Goal: Task Accomplishment & Management: Use online tool/utility

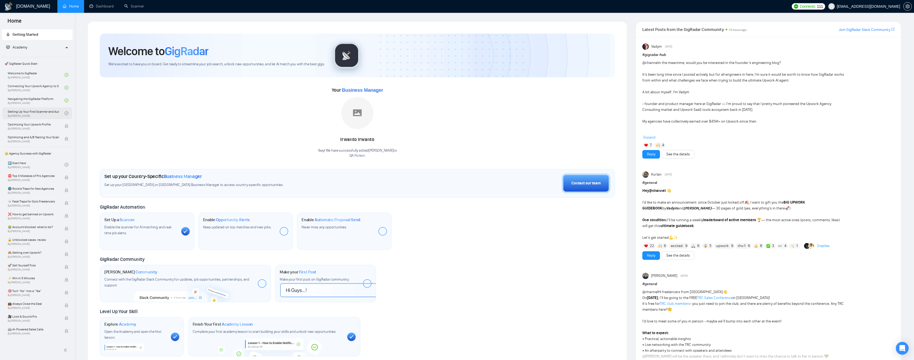
click at [44, 112] on link "Setting Up Your First Scanner and Auto-Bidder By [PERSON_NAME]" at bounding box center [36, 114] width 57 height 12
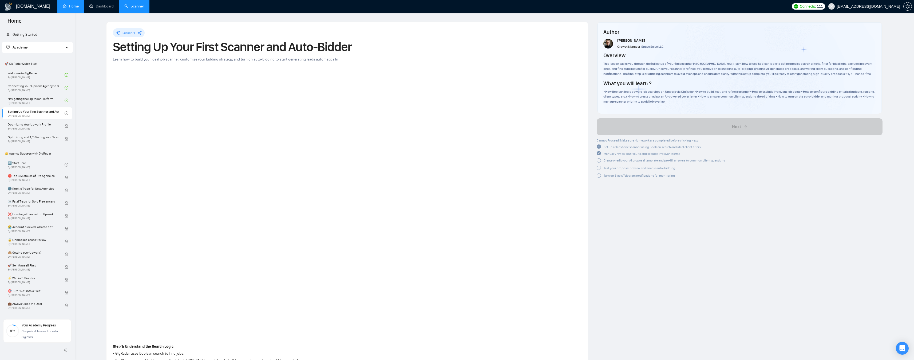
click at [133, 8] on link "Scanner" at bounding box center [134, 6] width 20 height 5
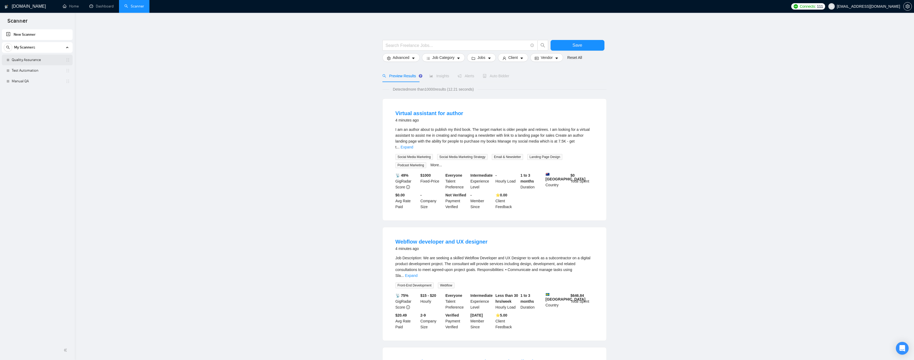
click at [22, 60] on link "Quality Assurance" at bounding box center [37, 60] width 51 height 11
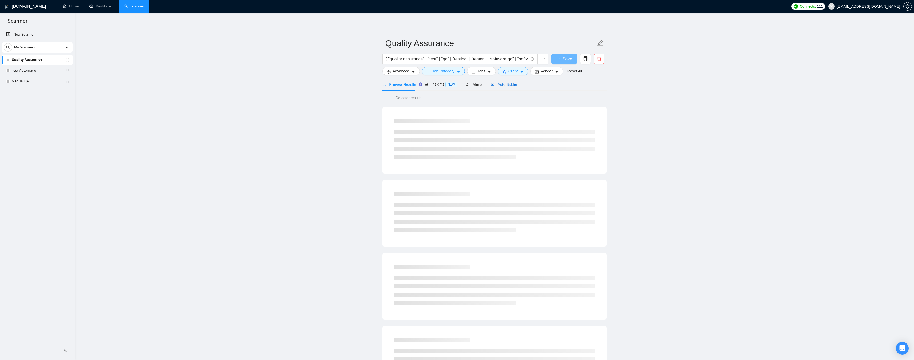
click at [498, 83] on span "Auto Bidder" at bounding box center [504, 84] width 26 height 4
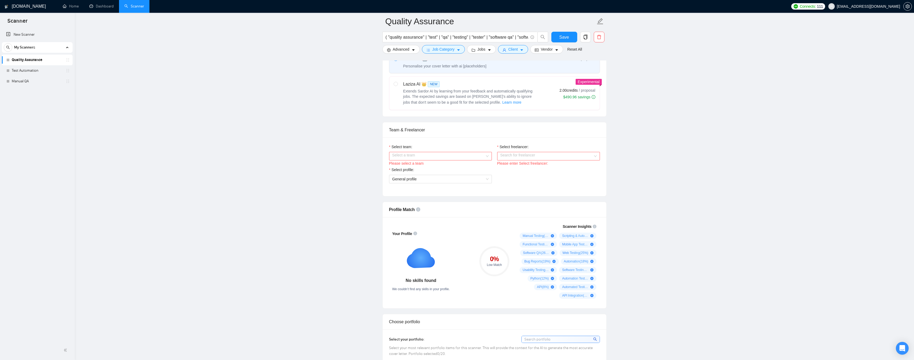
scroll to position [213, 0]
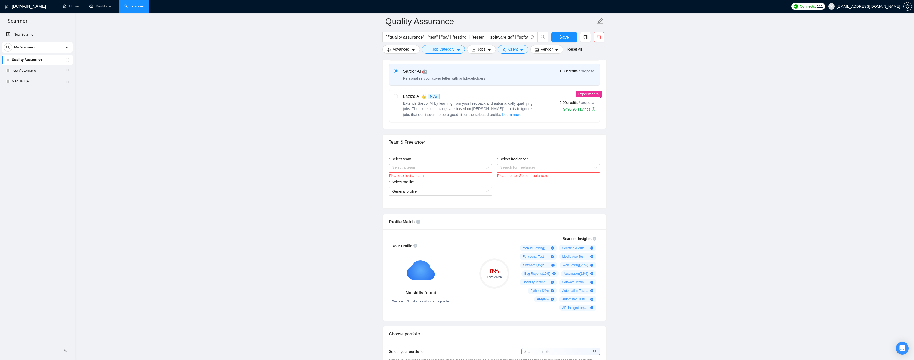
click at [421, 168] on input "Select team:" at bounding box center [438, 169] width 93 height 8
click at [410, 179] on div "QA Fiction" at bounding box center [440, 179] width 96 height 6
click at [519, 170] on input "Select freelancer:" at bounding box center [546, 169] width 93 height 8
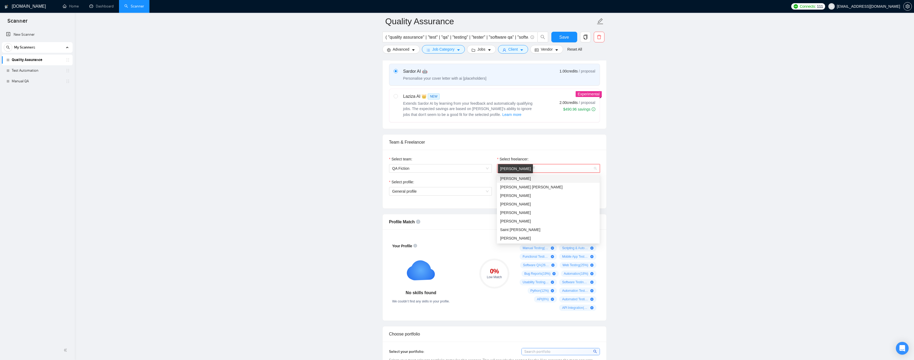
click at [518, 178] on span "[PERSON_NAME]" at bounding box center [515, 179] width 31 height 4
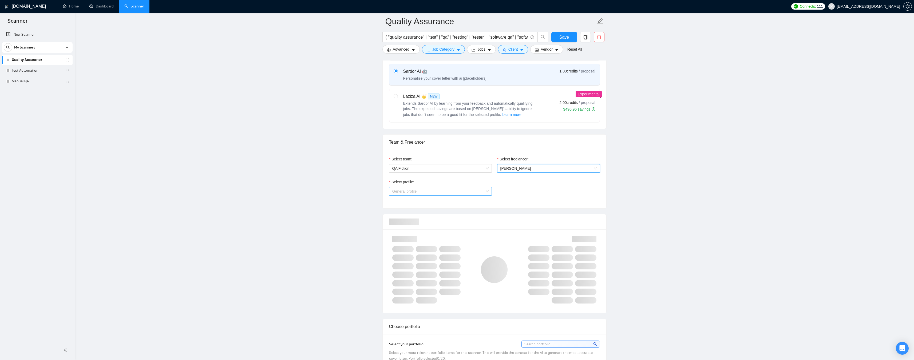
click at [433, 190] on span "General profile" at bounding box center [440, 192] width 96 height 8
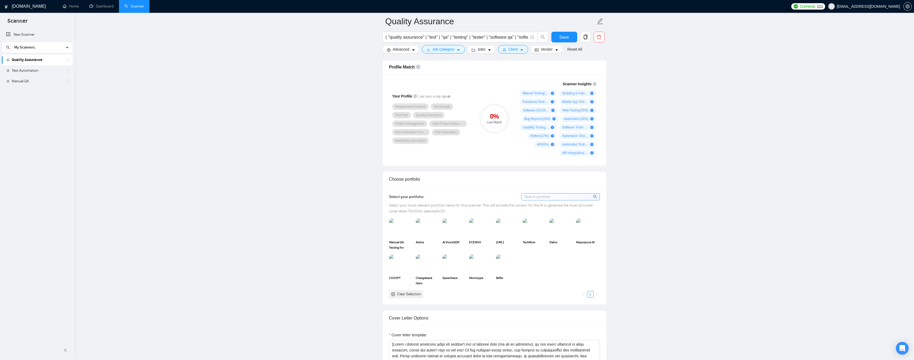
scroll to position [374, 0]
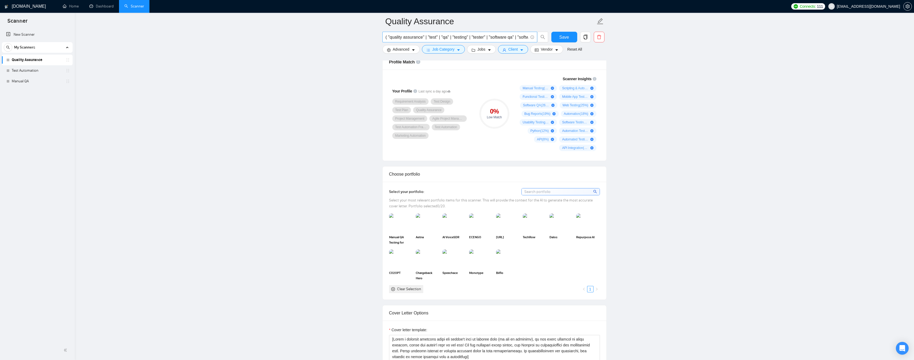
drag, startPoint x: 40, startPoint y: 73, endPoint x: 478, endPoint y: 35, distance: 439.7
click at [40, 73] on link "Test Automation" at bounding box center [37, 70] width 51 height 11
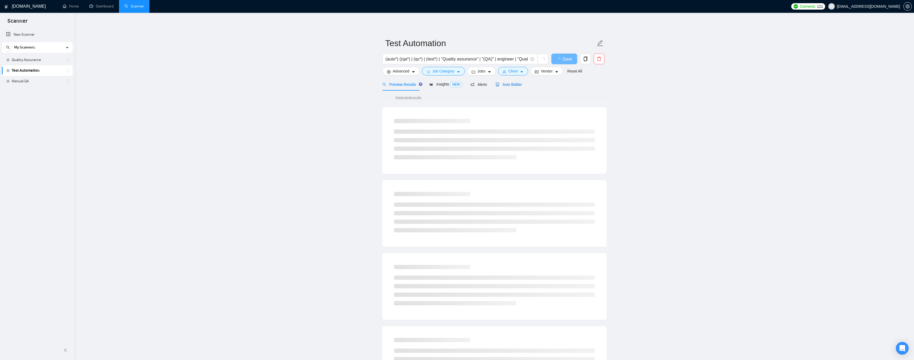
click at [511, 83] on span "Auto Bidder" at bounding box center [508, 84] width 26 height 4
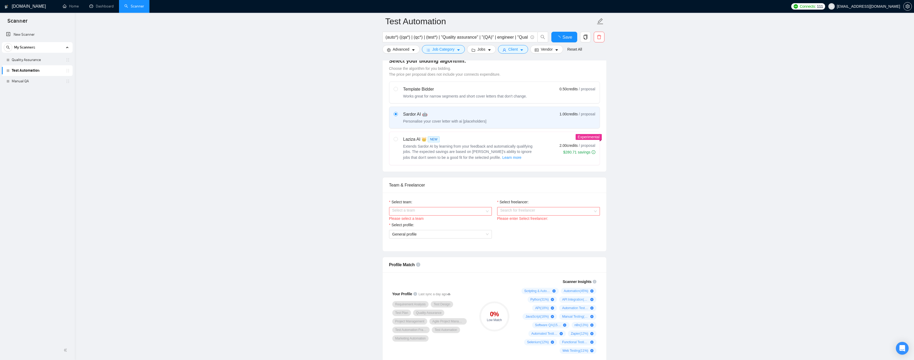
scroll to position [213, 0]
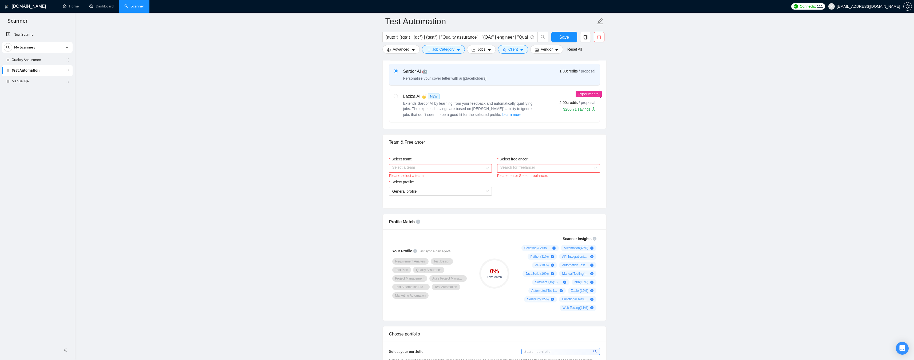
click at [415, 169] on input "Select team:" at bounding box center [438, 169] width 93 height 8
click at [413, 180] on div "QA Fiction" at bounding box center [440, 179] width 96 height 6
click at [531, 170] on input "Select freelancer:" at bounding box center [546, 169] width 93 height 8
click at [528, 179] on span "[PERSON_NAME]" at bounding box center [515, 179] width 31 height 4
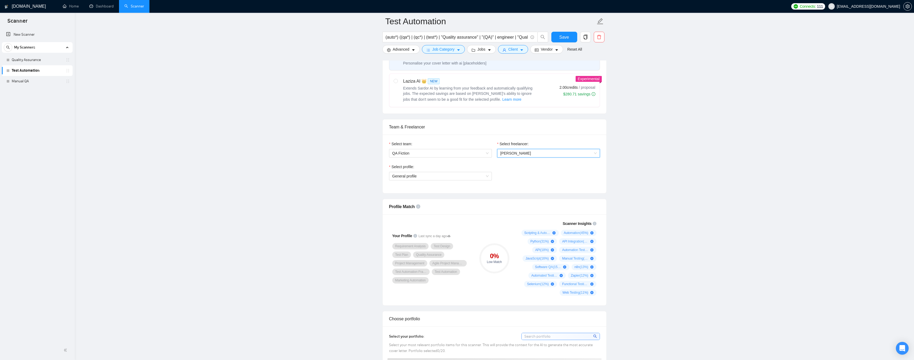
scroll to position [293, 0]
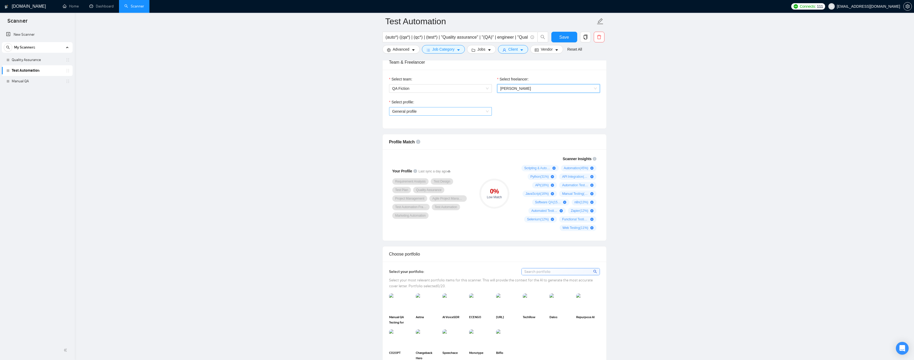
click at [420, 113] on span "General profile" at bounding box center [440, 112] width 96 height 8
click at [412, 129] on span "Automation Testing" at bounding box center [408, 130] width 32 height 4
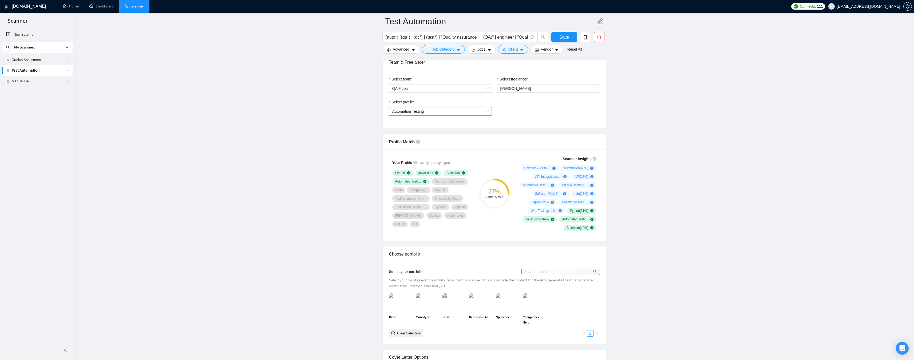
click at [415, 113] on span "Automation Testing" at bounding box center [408, 111] width 32 height 4
click at [400, 113] on span "Automation Testing" at bounding box center [408, 111] width 32 height 4
click at [400, 123] on div "General profile" at bounding box center [440, 122] width 96 height 6
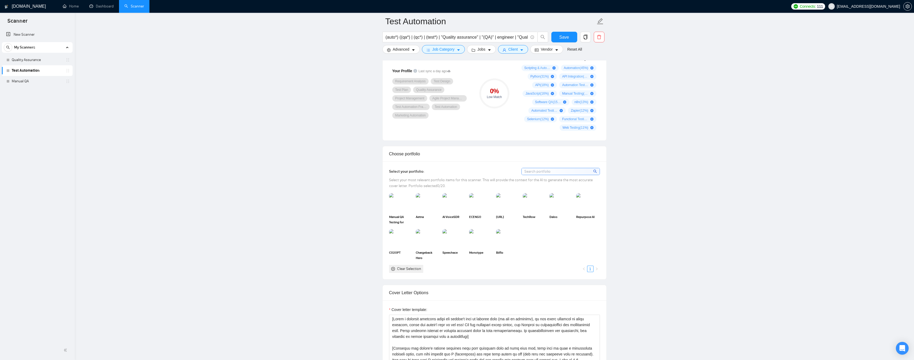
scroll to position [400, 0]
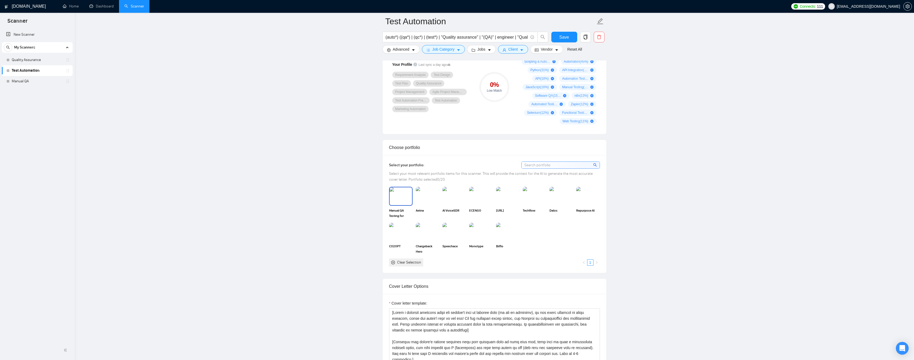
click at [406, 196] on img at bounding box center [401, 197] width 22 height 18
click at [406, 196] on div at bounding box center [401, 197] width 22 height 18
click at [425, 197] on img at bounding box center [427, 197] width 22 height 18
click at [455, 198] on img at bounding box center [454, 197] width 22 height 18
click at [506, 201] on img at bounding box center [508, 197] width 22 height 18
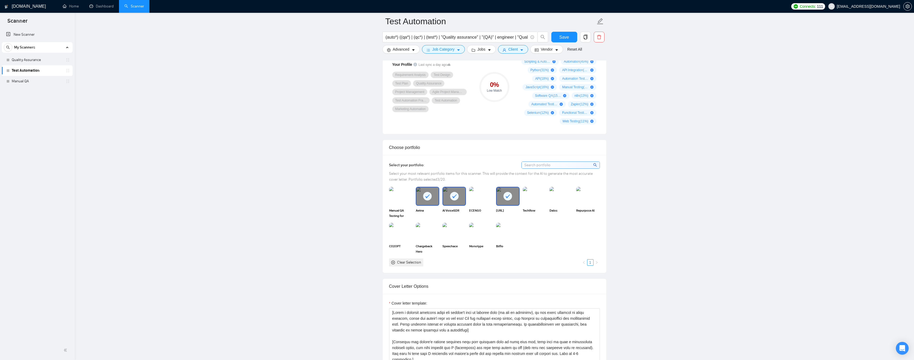
click at [532, 200] on img at bounding box center [534, 196] width 23 height 19
click at [564, 200] on img at bounding box center [561, 197] width 22 height 18
click at [564, 200] on icon at bounding box center [561, 196] width 9 height 9
click at [590, 202] on img at bounding box center [588, 197] width 22 height 18
drag, startPoint x: 700, startPoint y: 216, endPoint x: 684, endPoint y: 216, distance: 16.3
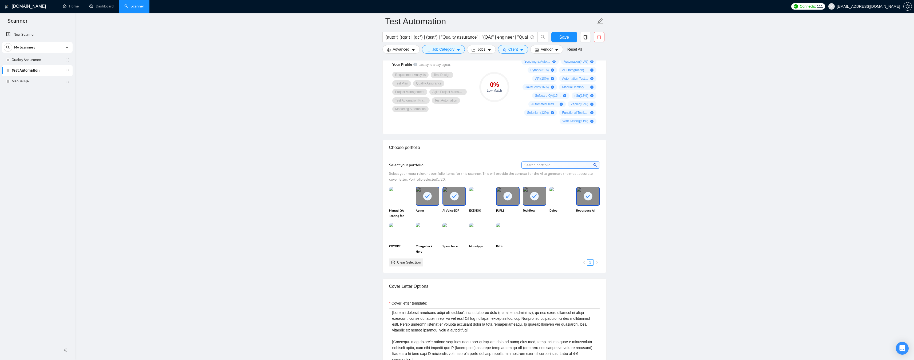
click at [699, 216] on main "Test Automation (auto*) ((qa*) | (qc*) | (test*) | "Quality assurance" | "(QA)"…" at bounding box center [494, 359] width 822 height 1476
click at [391, 238] on img at bounding box center [401, 233] width 22 height 18
click at [448, 238] on img at bounding box center [454, 233] width 22 height 18
click at [479, 237] on img at bounding box center [481, 233] width 22 height 18
click at [510, 237] on img at bounding box center [508, 233] width 22 height 18
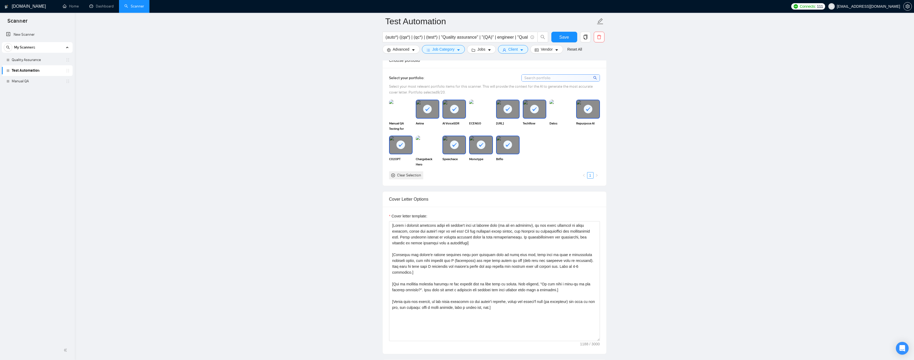
scroll to position [534, 0]
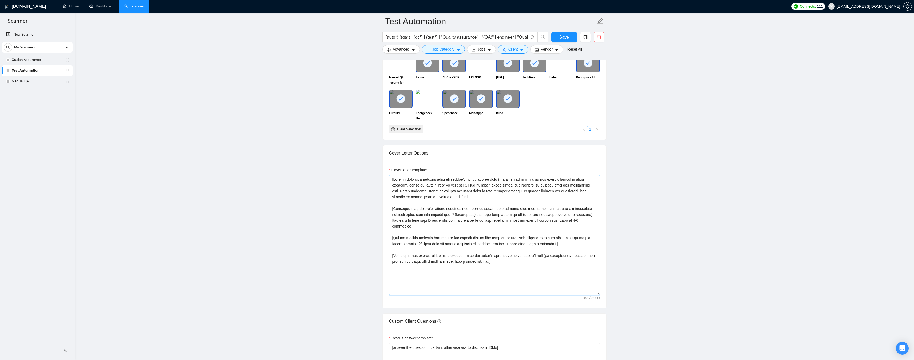
click at [403, 209] on textarea "Cover letter template:" at bounding box center [494, 235] width 211 height 120
click at [424, 210] on textarea "Cover letter template:" at bounding box center [494, 235] width 211 height 120
click at [449, 210] on textarea "Cover letter template:" at bounding box center [494, 235] width 211 height 120
click at [476, 209] on textarea "Cover letter template:" at bounding box center [494, 235] width 211 height 120
click at [505, 210] on textarea "Cover letter template:" at bounding box center [494, 235] width 211 height 120
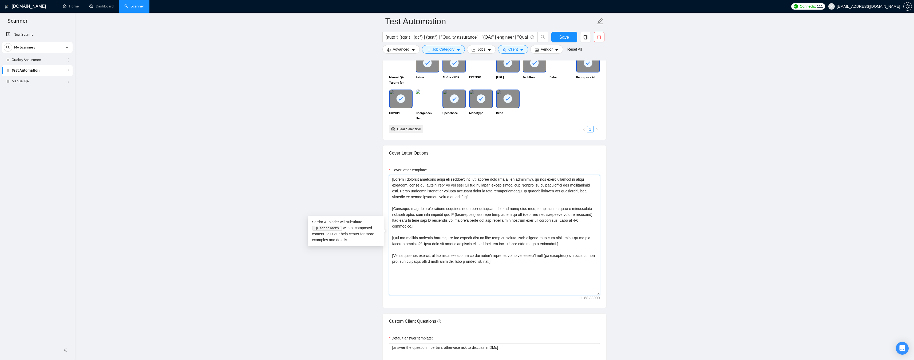
click at [567, 209] on textarea "Cover letter template:" at bounding box center [494, 235] width 211 height 120
click at [427, 215] on textarea "Cover letter template:" at bounding box center [494, 235] width 211 height 120
click at [428, 220] on textarea "Cover letter template:" at bounding box center [494, 235] width 211 height 120
click at [526, 220] on textarea "Cover letter template:" at bounding box center [494, 235] width 211 height 120
click at [557, 220] on textarea "Cover letter template:" at bounding box center [494, 235] width 211 height 120
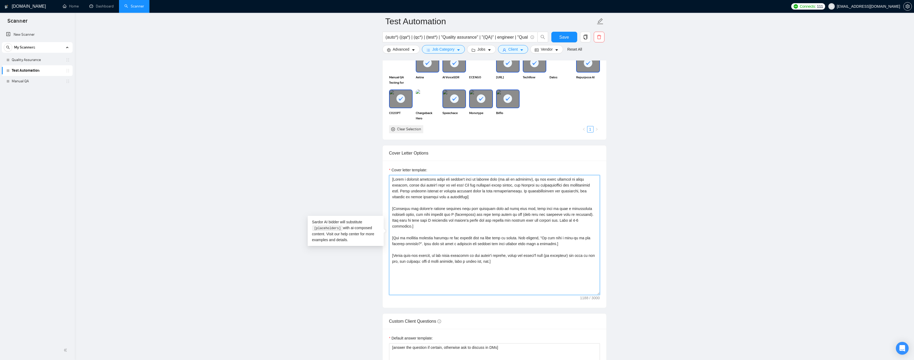
click at [411, 232] on textarea "Cover letter template:" at bounding box center [494, 235] width 211 height 120
click at [434, 233] on textarea "Cover letter template:" at bounding box center [494, 235] width 211 height 120
click at [457, 233] on textarea "Cover letter template:" at bounding box center [494, 235] width 211 height 120
click at [472, 233] on textarea "Cover letter template:" at bounding box center [494, 235] width 211 height 120
click at [488, 233] on textarea "Cover letter template:" at bounding box center [494, 235] width 211 height 120
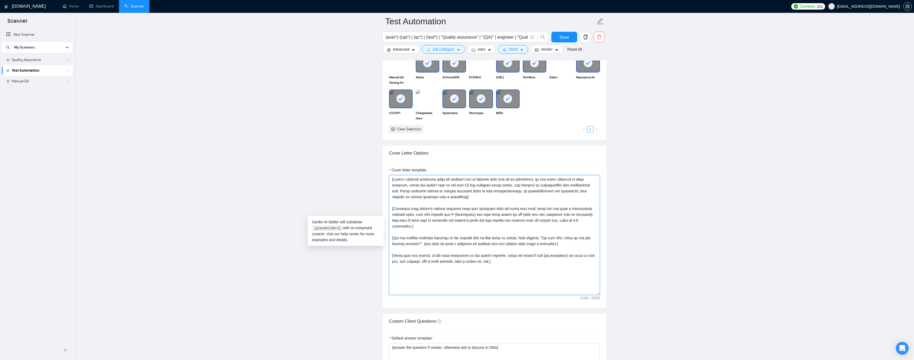
click at [506, 232] on textarea "Cover letter template:" at bounding box center [494, 235] width 211 height 120
click at [527, 231] on textarea "Cover letter template:" at bounding box center [494, 235] width 211 height 120
click at [550, 231] on textarea "Cover letter template:" at bounding box center [494, 235] width 211 height 120
click at [399, 239] on textarea "Cover letter template:" at bounding box center [494, 235] width 211 height 120
click at [427, 239] on textarea "Cover letter template:" at bounding box center [494, 235] width 211 height 120
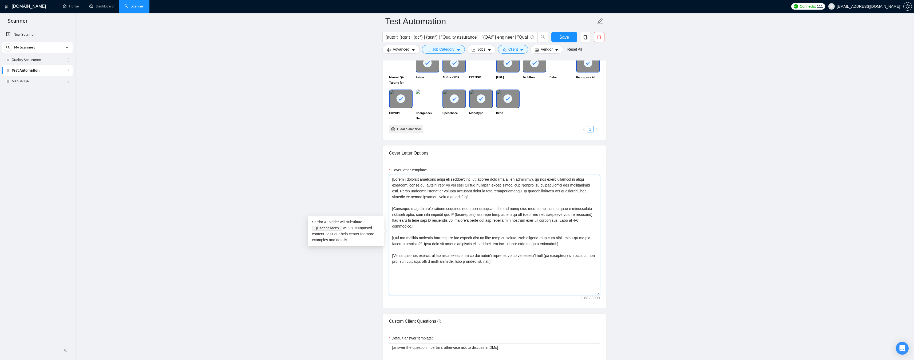
click at [460, 238] on textarea "Cover letter template:" at bounding box center [494, 235] width 211 height 120
click at [501, 238] on textarea "Cover letter template:" at bounding box center [494, 235] width 211 height 120
click at [407, 250] on textarea "Cover letter template:" at bounding box center [494, 235] width 211 height 120
click at [424, 250] on textarea "Cover letter template:" at bounding box center [494, 235] width 211 height 120
click at [452, 250] on textarea "Cover letter template:" at bounding box center [494, 235] width 211 height 120
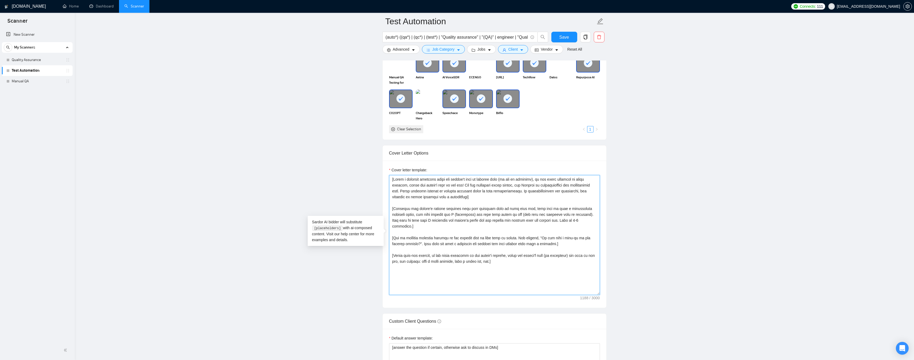
click at [503, 248] on textarea "Cover letter template:" at bounding box center [494, 235] width 211 height 120
click at [525, 250] on textarea "Cover letter template:" at bounding box center [494, 235] width 211 height 120
click at [551, 250] on textarea "Cover letter template:" at bounding box center [494, 235] width 211 height 120
click at [543, 250] on textarea "Cover letter template:" at bounding box center [494, 235] width 211 height 120
click at [562, 251] on textarea "Cover letter template:" at bounding box center [494, 235] width 211 height 120
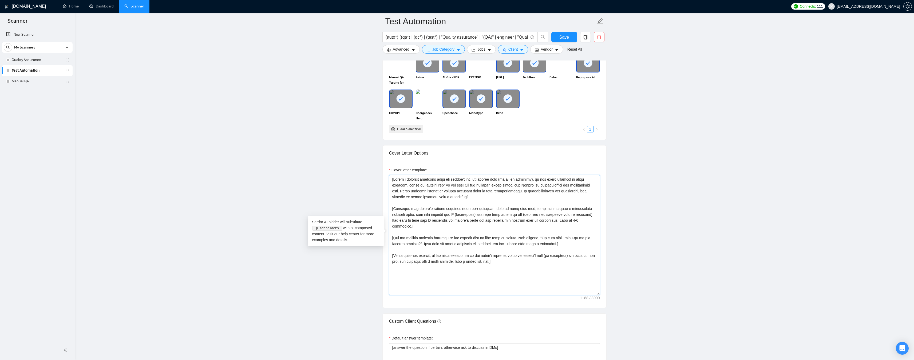
click at [583, 251] on textarea "Cover letter template:" at bounding box center [494, 235] width 211 height 120
click at [404, 257] on textarea "Cover letter template:" at bounding box center [494, 235] width 211 height 120
click at [441, 255] on textarea "Cover letter template:" at bounding box center [494, 235] width 211 height 120
click at [478, 256] on textarea "Cover letter template:" at bounding box center [494, 235] width 211 height 120
click at [490, 256] on textarea "Cover letter template:" at bounding box center [494, 235] width 211 height 120
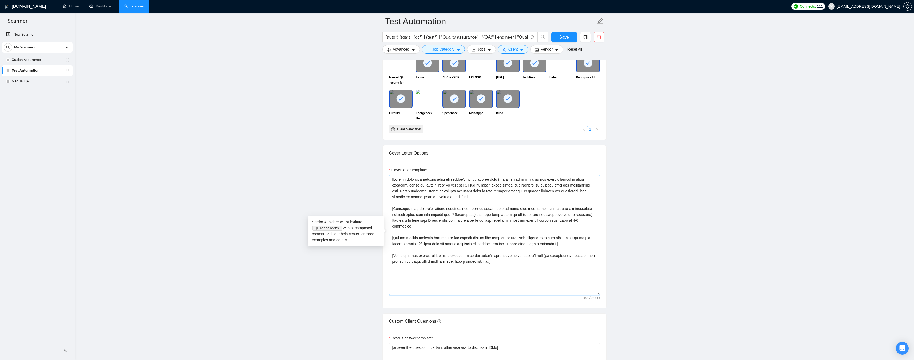
click at [498, 256] on textarea "Cover letter template:" at bounding box center [494, 235] width 211 height 120
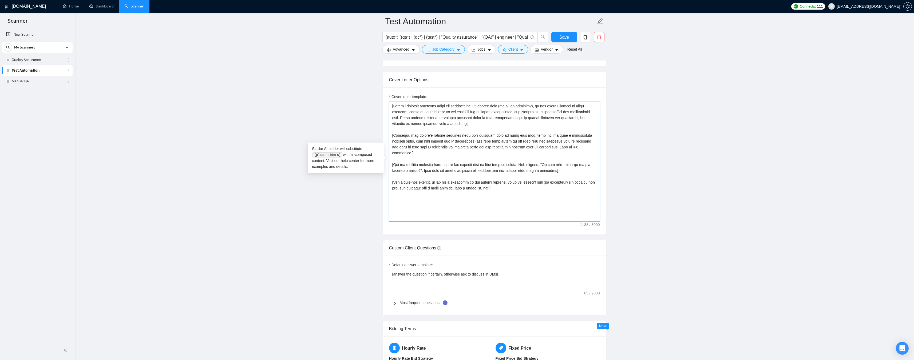
scroll to position [640, 0]
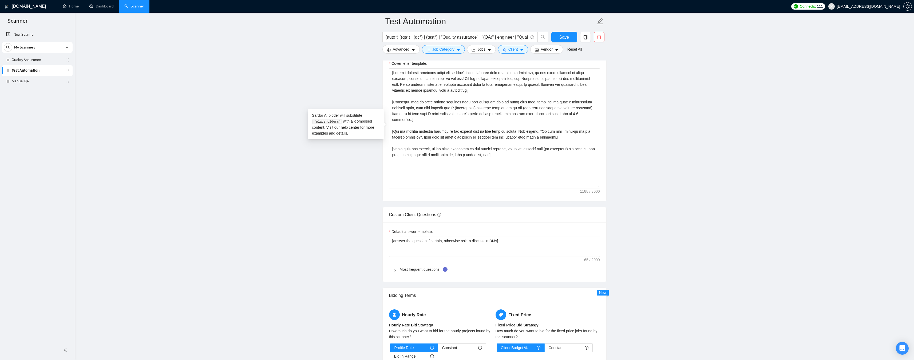
click at [395, 270] on icon "right" at bounding box center [394, 270] width 3 height 3
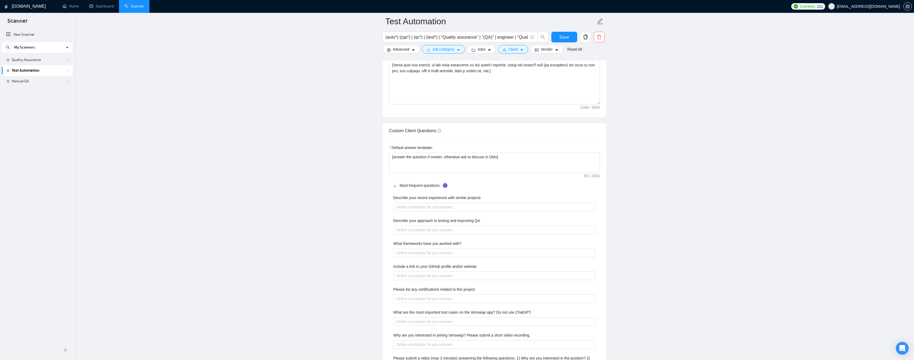
scroll to position [747, 0]
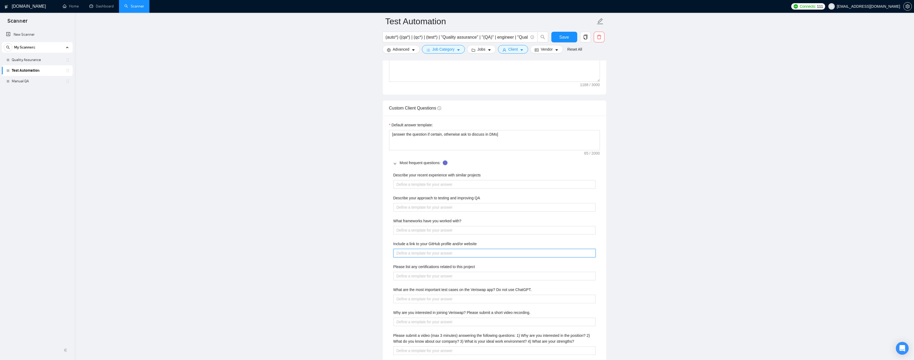
click at [441, 257] on website "Include a link to your GitHub profile and/or website" at bounding box center [494, 253] width 202 height 9
paste website "[URL][DOMAIN_NAME]"
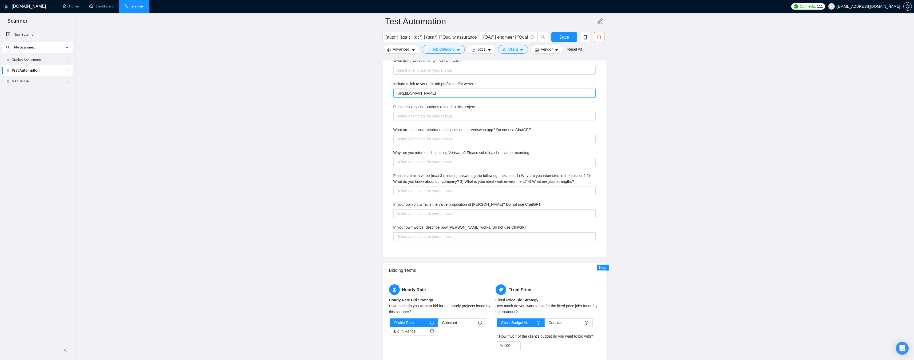
scroll to position [934, 0]
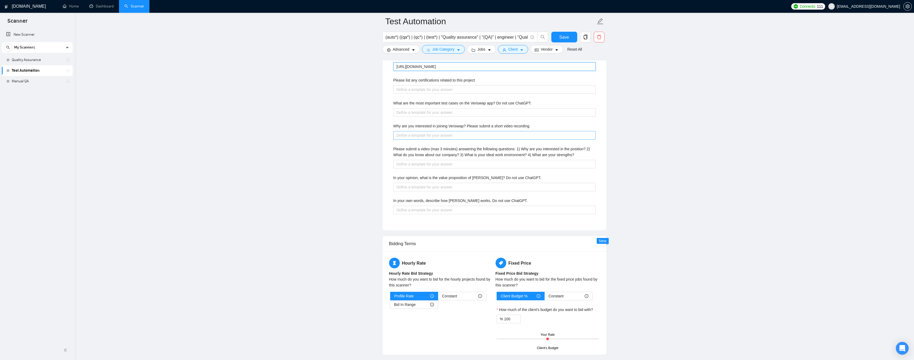
type website "[URL][DOMAIN_NAME]"
click at [422, 137] on recording\ "Why are you interested in joining Veriswap? Please submit a short video recordi…" at bounding box center [494, 135] width 202 height 9
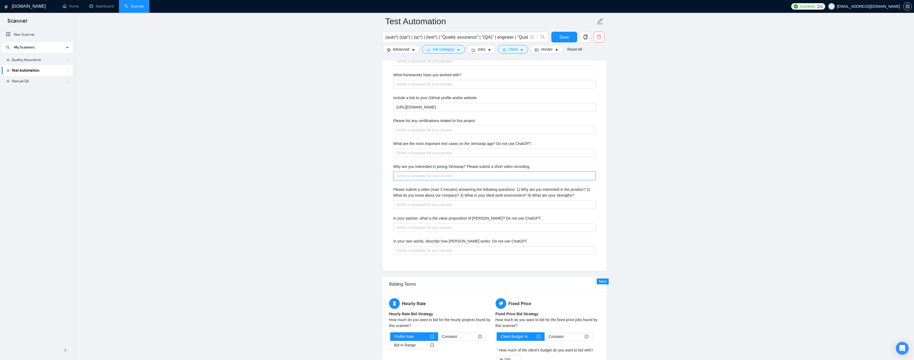
scroll to position [880, 0]
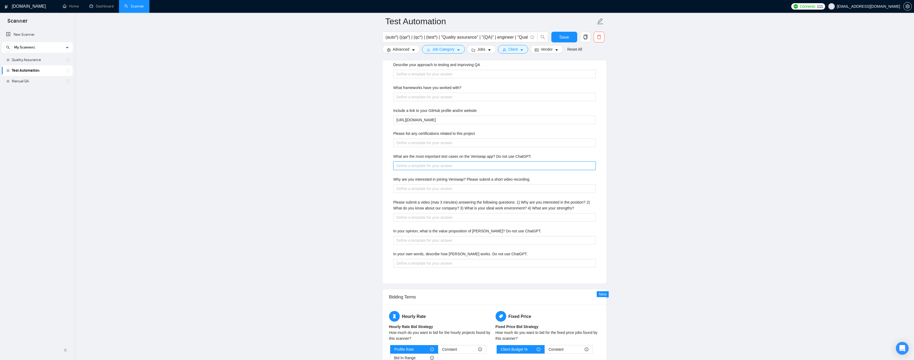
click at [411, 169] on ChatGPT\ "What are the most important test cases on the Veriswap app? Do not use ChatGPT." at bounding box center [494, 166] width 202 height 9
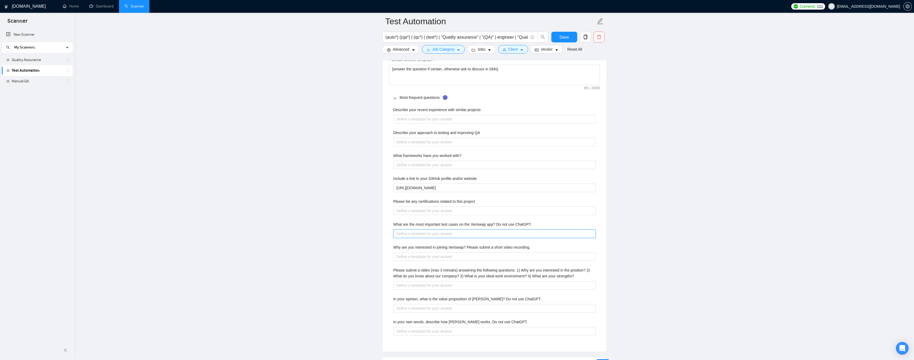
scroll to position [800, 0]
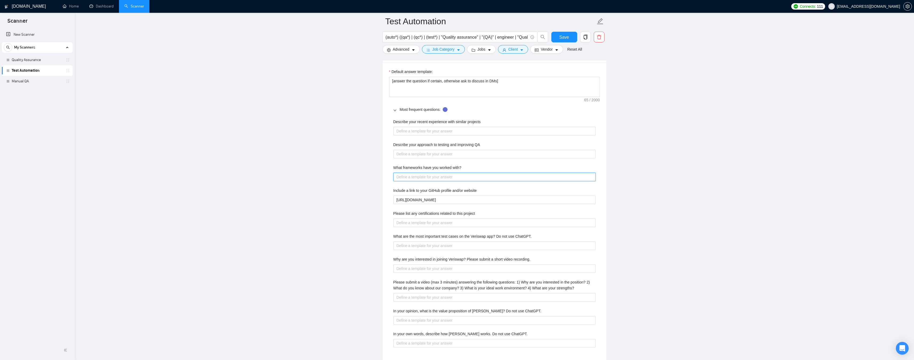
click at [424, 176] on with\? "What frameworks have you worked with?" at bounding box center [494, 177] width 202 height 9
click at [420, 154] on QA "Describe your approach to testing and improving QA" at bounding box center [494, 154] width 202 height 9
paste QA "Lo ipsumdol si ametcon adi elitseddo EI te i utlabor et dolorem aliquaenim, adm…"
type QA "Lo ipsumdol si ametcon adi elitseddo EI te i utlabor et dolorem aliquaenim, adm…"
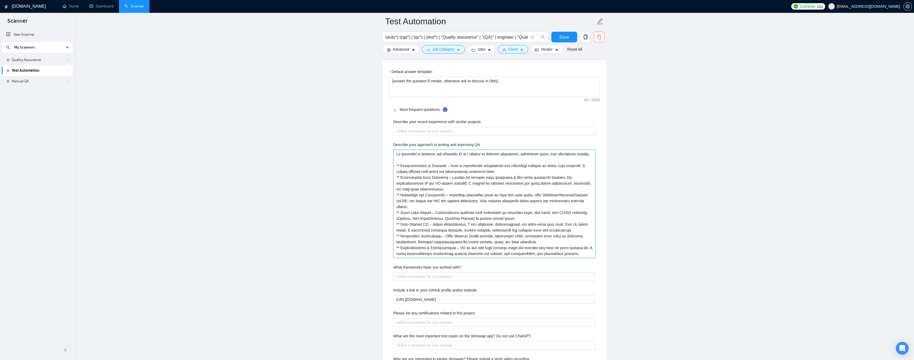
click at [434, 154] on QA "Describe your approach to testing and improving QA" at bounding box center [494, 204] width 202 height 108
click at [427, 154] on QA "Describe your approach to testing and improving QA" at bounding box center [494, 204] width 202 height 108
click at [446, 154] on QA "Describe your approach to testing and improving QA" at bounding box center [494, 204] width 202 height 108
click at [468, 154] on QA "Describe your approach to testing and improving QA" at bounding box center [494, 204] width 202 height 108
click at [497, 154] on QA "Describe your approach to testing and improving QA" at bounding box center [494, 204] width 202 height 108
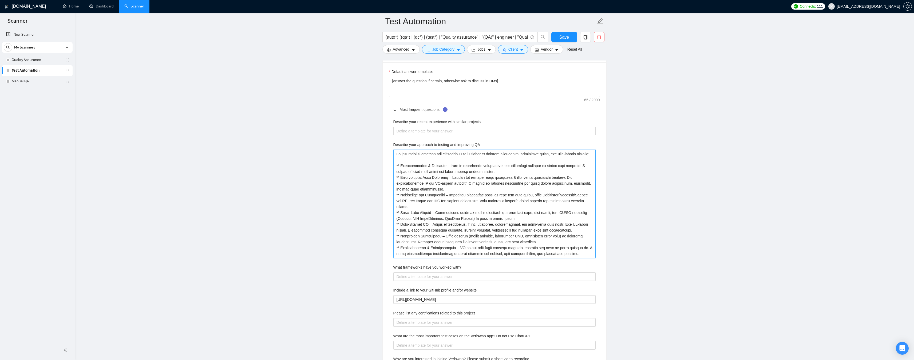
click at [474, 154] on QA "Describe your approach to testing and improving QA" at bounding box center [494, 204] width 202 height 108
click at [503, 154] on QA "Describe your approach to testing and improving QA" at bounding box center [494, 204] width 202 height 108
click at [465, 154] on QA "Describe your approach to testing and improving QA" at bounding box center [494, 204] width 202 height 108
type QA "Lo ipsumdol si ametcon adi elitseddo EI te i utlabor et dolorem aliquaenim, adm…"
type QA "Lo ipsumdol si ametcon adi elitseddo EI t in u laboree do magnaal enimadmini, v…"
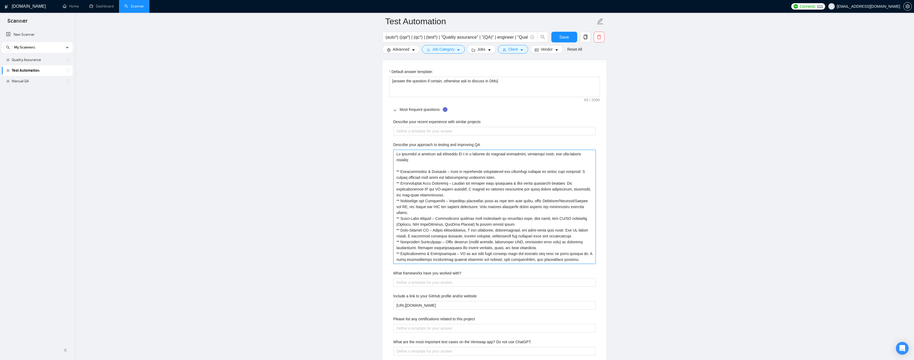
type QA "Lo ipsumdol si ametcon adi elitseddo EI te in u laboree do magnaal enimadmini, …"
type QA "Lo ipsumdol si ametcon adi elitseddo EI tem in u laboree do magnaal enimadmini,…"
type QA "Lo ipsumdol si ametcon adi elitseddo EI tempo in u laboree do magnaal enimadmin…"
type QA "Lo ipsumdol si ametcon adi elitseddo EI tempor in u laboree do magnaal enimadmi…"
click at [529, 156] on QA "Describe your approach to testing and improving QA" at bounding box center [494, 207] width 202 height 114
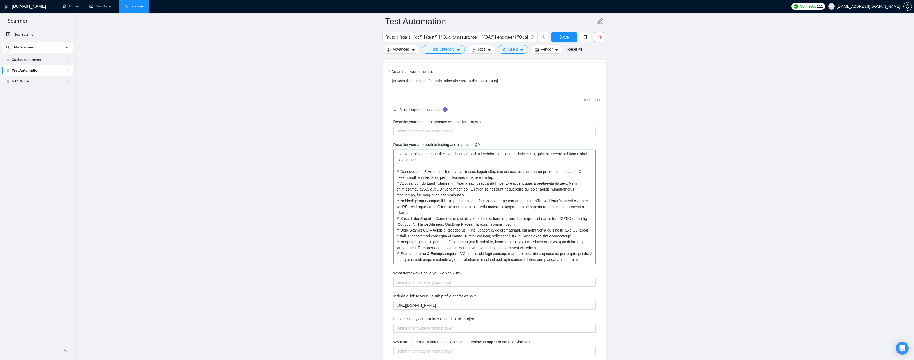
click at [425, 169] on QA "Describe your approach to testing and improving QA" at bounding box center [494, 207] width 202 height 114
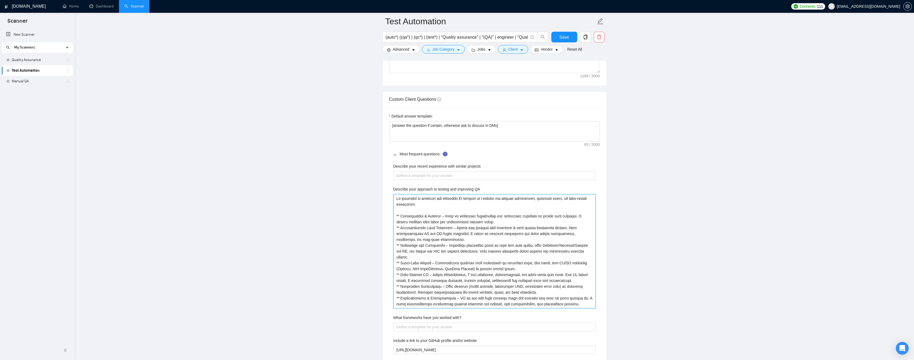
scroll to position [747, 0]
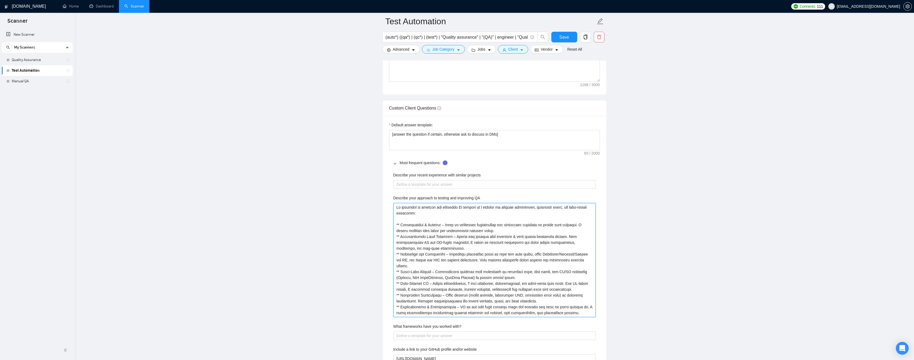
type QA "Lo ipsumdol si ametcon adi elitseddo EI tempori ut l etdolor ma aliquae adminim…"
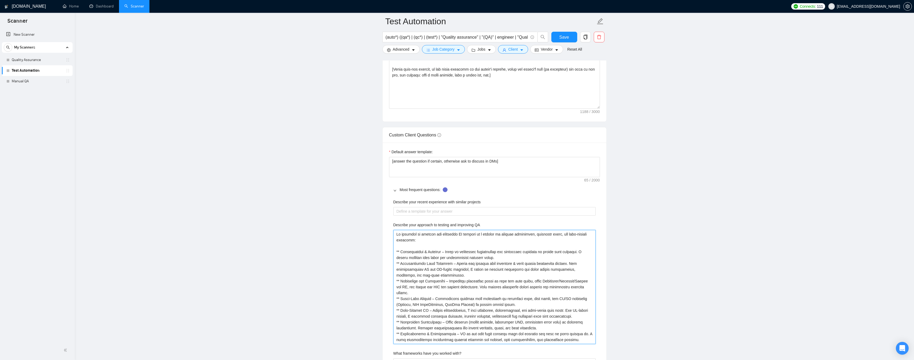
scroll to position [720, 0]
click at [420, 211] on projects "Describe your recent experience with similar projects" at bounding box center [494, 211] width 202 height 9
type projects "["
type projects "[]"
type projects "[U]"
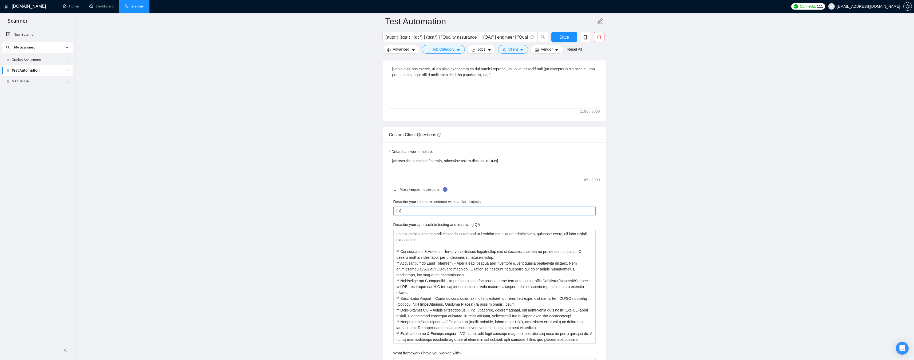
type projects "[Us]"
type projects "[Use]"
type projects "[Use ]"
type projects "[Use m]"
type projects "[Use mo]"
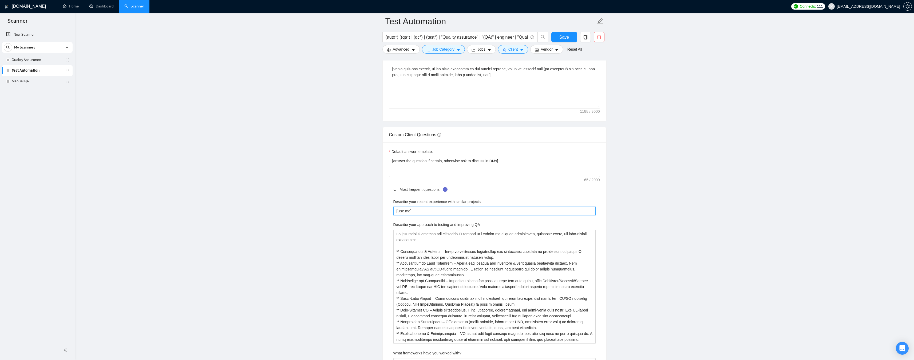
type projects "[Use mos]"
type projects "[Use most]"
type projects "[Use most ]"
type projects "[Use most r]"
type projects "[Use most re]"
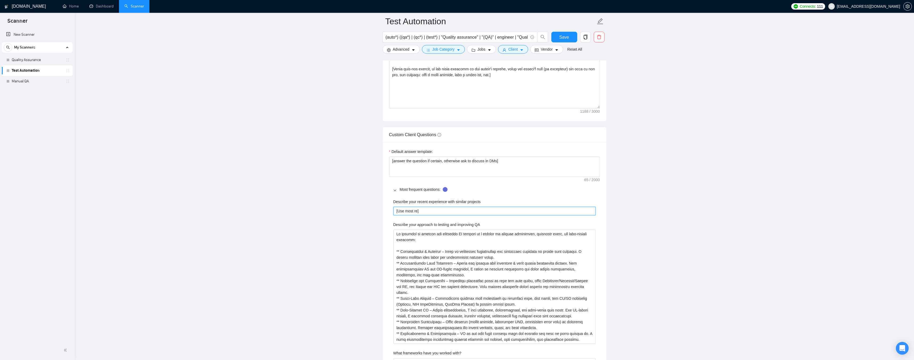
type projects "[Use most rel]"
type projects "[Use most rele]"
type projects "[Use most relev]"
type projects "[Use most releva]"
type projects "[Use most relevan]"
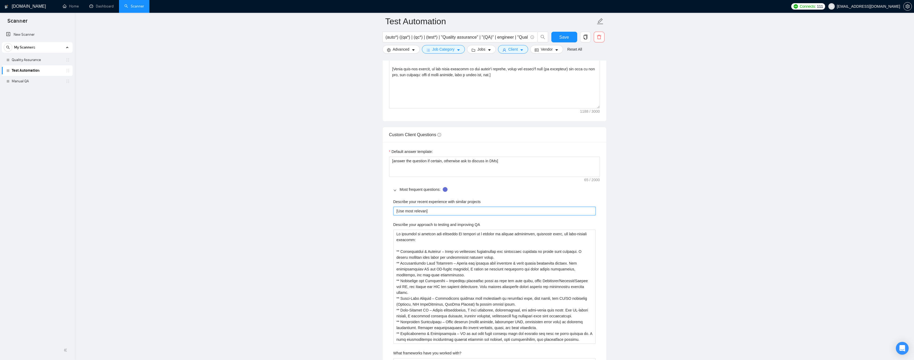
type projects "[Use most relevant]"
type projects "[Use most relevant ]"
type projects "[Use most relevant p]"
type projects "[Use most relevant pr]"
type projects "[Use most relevant pro]"
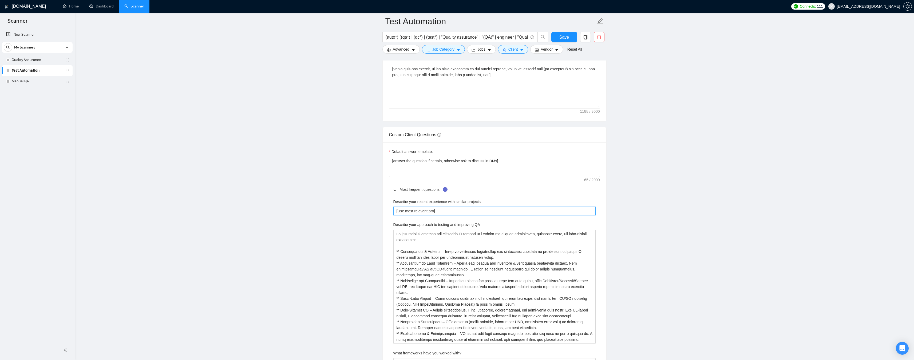
type projects "[Use most relevant proj]"
type projects "[Use most relevant proje]"
type projects "[Use most relevant projec]"
type projects "[Use most relevant project]"
type projects "[Use most relevant project ]"
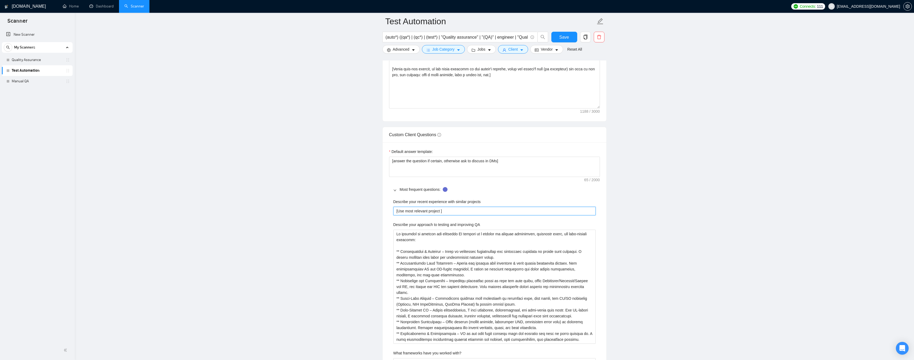
type projects "[Use most relevant project f]"
type projects "[Use most relevant project fr]"
type projects "[Use most relevant project fro]"
type projects "[Use most relevant project from]"
type projects "[Use most relevant project from ]"
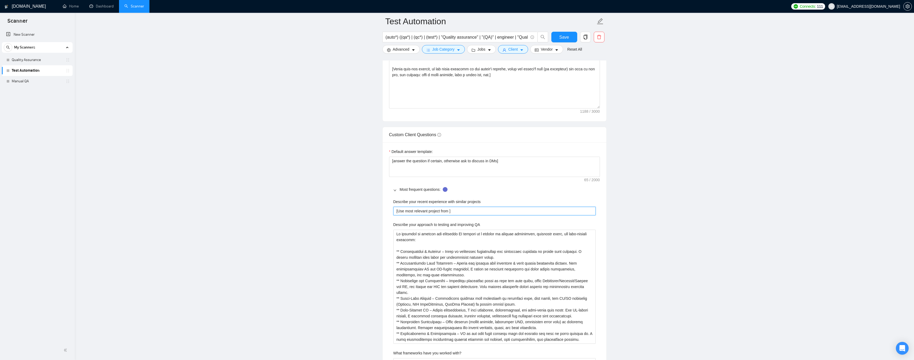
type projects "[Use most relevant project from m]"
type projects "[Use most relevant project from my]"
type projects "[Use most relevant project from my ]"
type projects "[Use most relevant project from my p]"
type projects "[Use most relevant project from my po]"
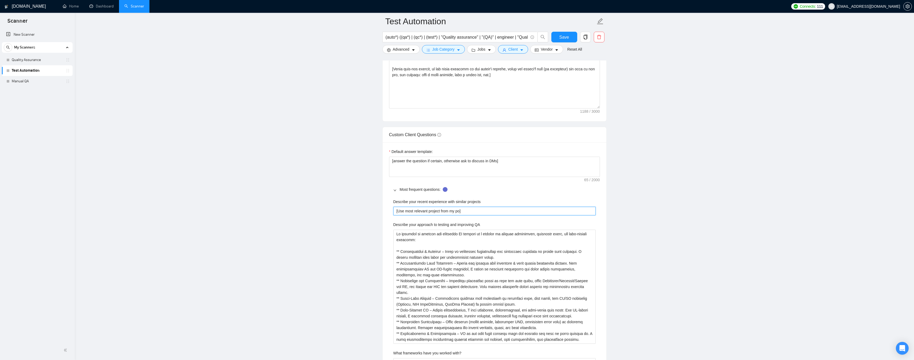
type projects "[Use most relevant project from my por]"
type projects "[Use most relevant project from my port]"
type projects "[Use most relevant project from my portf]"
type projects "[Use most relevant project from my portfo]"
type projects "[Use most relevant project from my portfol]"
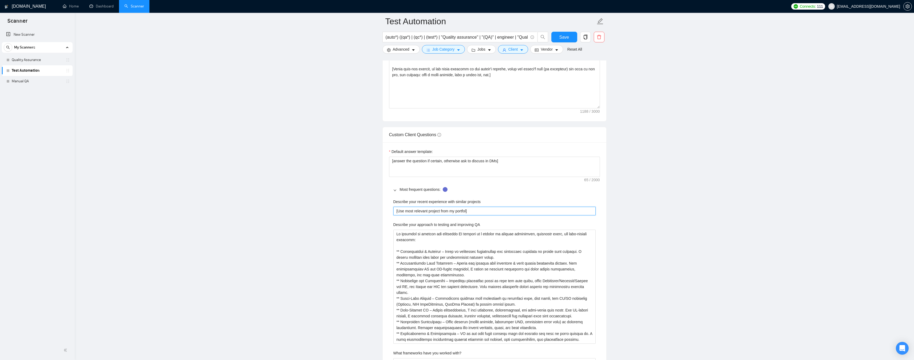
type projects "[Use most relevant project from my portfoli]"
type projects "[Use most relevant project from my portfolio]"
click at [333, 238] on main "Test Automation (auto*) ((qa*) | (qc*) | (test*) | "Quality assurance" | "(QA)"…" at bounding box center [494, 212] width 822 height 1823
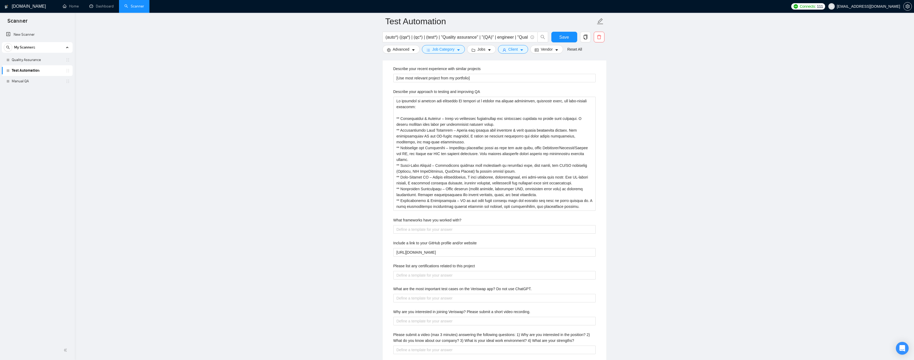
scroll to position [854, 0]
click at [420, 233] on with\? "What frameworks have you worked with?" at bounding box center [494, 229] width 202 height 9
paste with\? "Frameworks I’ve worked with: ** UI Test Automation: Playwright (TypeScript/Java…"
type with\? "Frameworks I’ve worked with: ** UI Test Automation: Playwright (TypeScript/Java…"
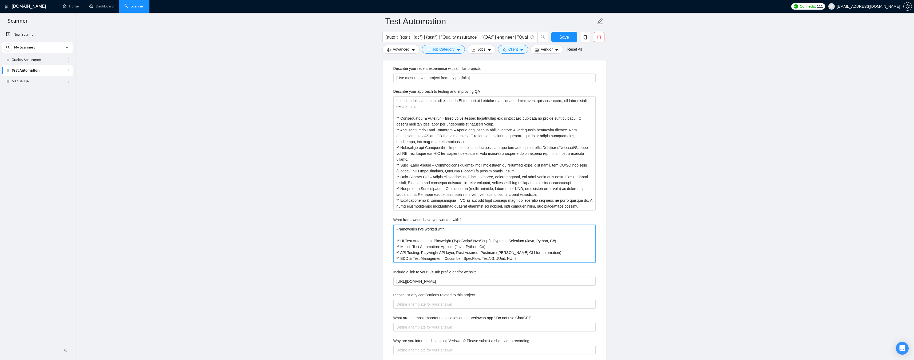
click at [415, 230] on with\? "Frameworks I’ve worked with: ** UI Test Automation: Playwright (TypeScript/Java…" at bounding box center [494, 244] width 202 height 38
click at [454, 229] on with\? "Frameworks I’ve worked with: ** UI Test Automation: Playwright (TypeScript/Java…" at bounding box center [494, 244] width 202 height 38
click at [397, 229] on with\? "Frameworks I’ve worked with: ** UI Test Automation: Playwright (TypeScript/Java…" at bounding box center [494, 244] width 202 height 38
click at [407, 240] on with\? "Frameworks I’ve worked with: ** UI Test Automation: Playwright (TypeScript/Java…" at bounding box center [494, 244] width 202 height 38
click at [410, 253] on with\? "Frameworks I’ve worked with: ** UI Test Automation: Playwright (TypeScript/Java…" at bounding box center [494, 244] width 202 height 38
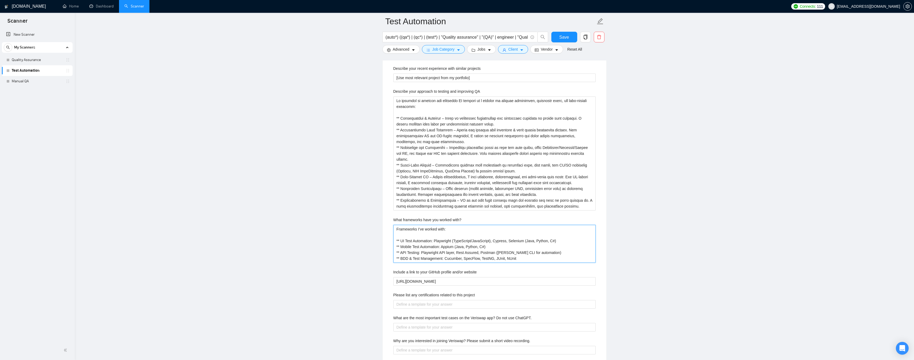
click at [495, 257] on with\? "Frameworks I’ve worked with: ** UI Test Automation: Playwright (TypeScript/Java…" at bounding box center [494, 244] width 202 height 38
click at [520, 257] on with\? "Frameworks I’ve worked with: ** UI Test Automation: Playwright (TypeScript/Java…" at bounding box center [494, 244] width 202 height 38
click at [497, 257] on with\? "Frameworks I’ve worked with: ** UI Test Automation: Playwright (TypeScript/Java…" at bounding box center [494, 244] width 202 height 38
click at [512, 257] on with\? "Frameworks I’ve worked with: ** UI Test Automation: Playwright (TypeScript/Java…" at bounding box center [494, 244] width 202 height 38
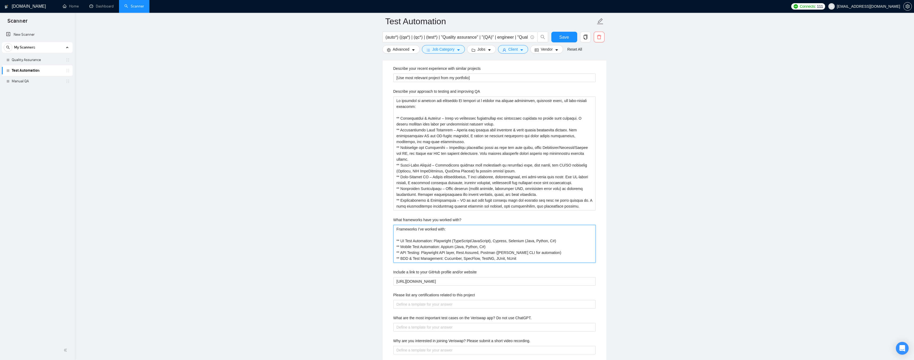
click at [510, 259] on with\? "Frameworks I’ve worked with: ** UI Test Automation: Playwright (TypeScript/Java…" at bounding box center [494, 244] width 202 height 38
click at [475, 259] on with\? "Frameworks I’ve worked with: ** UI Test Automation: Playwright (TypeScript/Java…" at bounding box center [494, 244] width 202 height 38
click at [456, 259] on with\? "Frameworks I’ve worked with: ** UI Test Automation: Playwright (TypeScript/Java…" at bounding box center [494, 244] width 202 height 38
click at [458, 254] on with\? "Frameworks I’ve worked with: ** UI Test Automation: Playwright (TypeScript/Java…" at bounding box center [494, 244] width 202 height 38
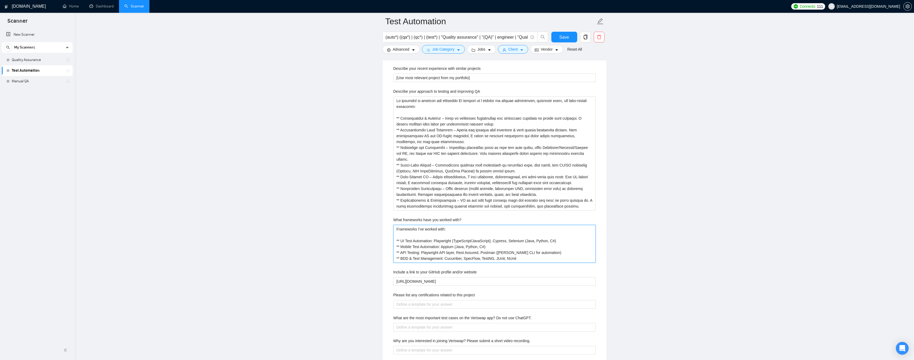
click at [488, 251] on with\? "Frameworks I’ve worked with: ** UI Test Automation: Playwright (TypeScript/Java…" at bounding box center [494, 244] width 202 height 38
click at [517, 252] on with\? "Frameworks I’ve worked with: ** UI Test Automation: Playwright (TypeScript/Java…" at bounding box center [494, 244] width 202 height 38
click at [535, 252] on with\? "Frameworks I’ve worked with: ** UI Test Automation: Playwright (TypeScript/Java…" at bounding box center [494, 244] width 202 height 38
click at [462, 247] on with\? "Frameworks I’ve worked with: ** UI Test Automation: Playwright (TypeScript/Java…" at bounding box center [494, 244] width 202 height 38
click at [482, 247] on with\? "Frameworks I’ve worked with: ** UI Test Automation: Playwright (TypeScript/Java…" at bounding box center [494, 244] width 202 height 38
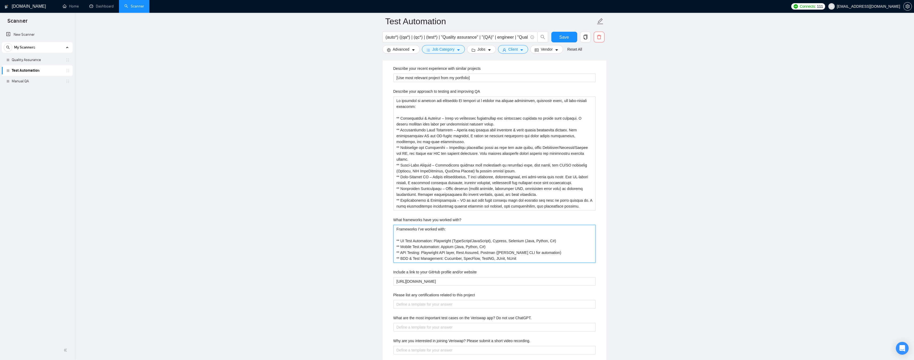
click at [501, 247] on with\? "Frameworks I’ve worked with: ** UI Test Automation: Playwright (TypeScript/Java…" at bounding box center [494, 244] width 202 height 38
click at [479, 246] on with\? "Frameworks I’ve worked with: ** UI Test Automation: Playwright (TypeScript/Java…" at bounding box center [494, 244] width 202 height 38
type with\? "Frameworks I’ve worked with: ** UI Test Automation: Playwright (TypeScript/Java…"
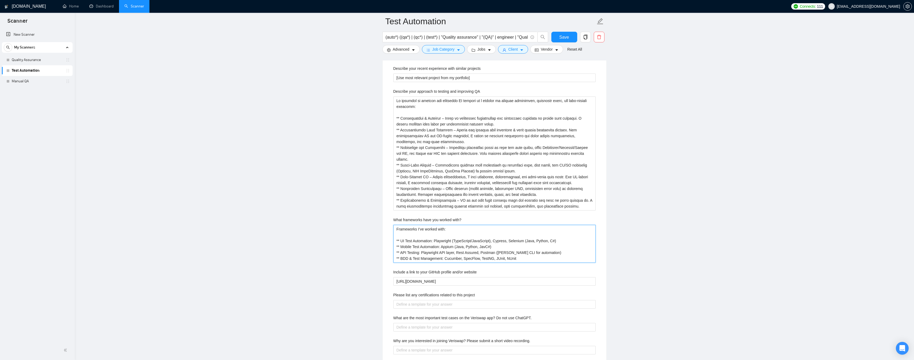
type with\? "Frameworks I’ve worked with: ** UI Test Automation: Playwright (TypeScript/Java…"
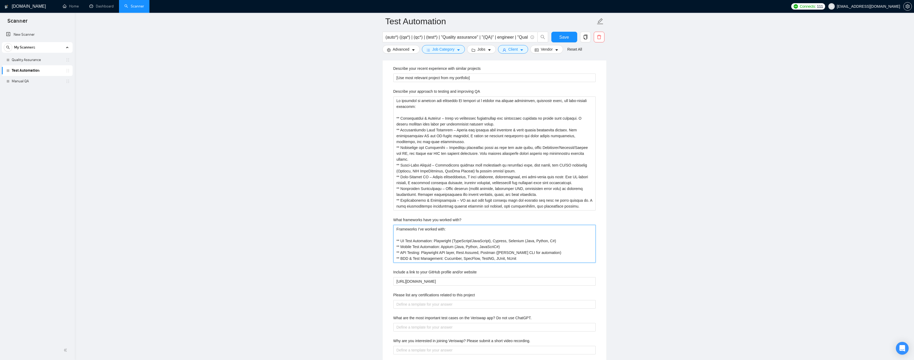
type with\? "Frameworks I’ve worked with: ** UI Test Automation: Playwright (TypeScript/Java…"
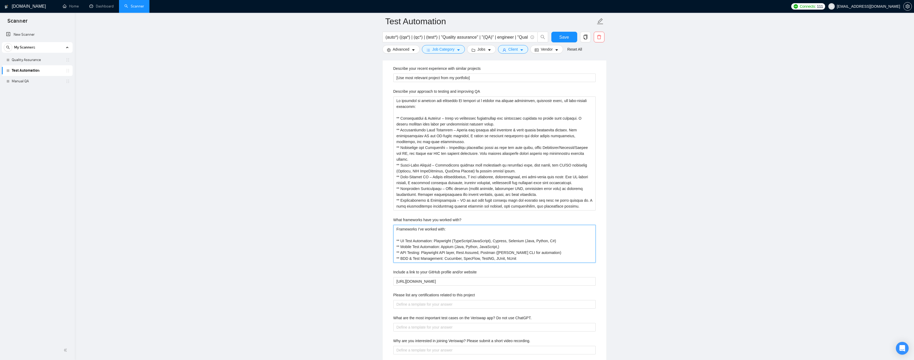
type with\? "Frameworks I’ve worked with: ** UI Test Automation: Playwright (TypeScript/Java…"
click at [458, 242] on with\? "Frameworks I’ve worked with: ** UI Test Automation: Playwright (TypeScript/Java…" at bounding box center [494, 244] width 202 height 38
click at [484, 241] on with\? "Frameworks I’ve worked with: ** UI Test Automation: Playwright (TypeScript/Java…" at bounding box center [494, 244] width 202 height 38
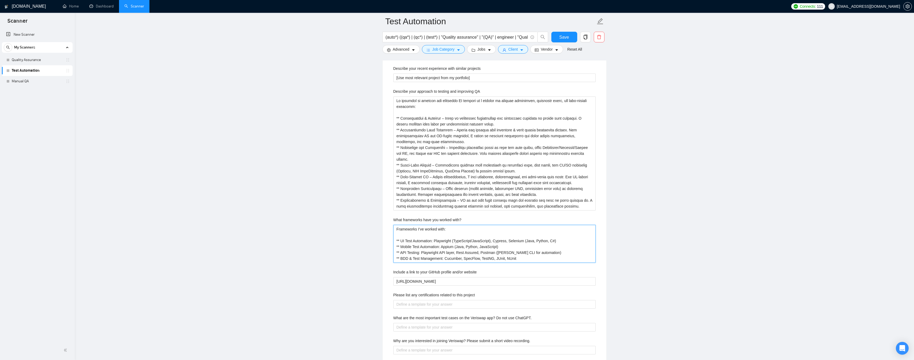
drag, startPoint x: 454, startPoint y: 241, endPoint x: 488, endPoint y: 242, distance: 34.2
click at [488, 242] on with\? "Frameworks I’ve worked with: ** UI Test Automation: Playwright (TypeScript/Java…" at bounding box center [494, 244] width 202 height 38
click at [488, 247] on with\? "Frameworks I’ve worked with: ** UI Test Automation: Playwright (TypeScript/Java…" at bounding box center [494, 244] width 202 height 38
click at [489, 247] on with\? "Frameworks I’ve worked with: ** UI Test Automation: Playwright (TypeScript/Java…" at bounding box center [494, 244] width 202 height 38
paste with\? "TypeScript/"
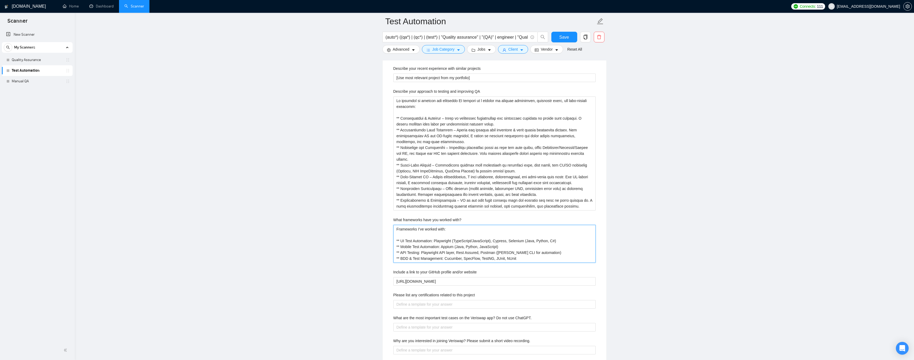
type with\? "Frameworks I’ve worked with: ** UI Test Automation: Playwright (TypeScript/Java…"
click at [526, 247] on with\? "Frameworks I’ve worked with: ** UI Test Automation: Playwright (TypeScript/Java…" at bounding box center [494, 244] width 202 height 38
click at [511, 242] on with\? "Frameworks I’ve worked with: ** UI Test Automation: Playwright (TypeScript/Java…" at bounding box center [494, 244] width 202 height 38
click at [498, 242] on with\? "Frameworks I’ve worked with: ** UI Test Automation: Playwright (TypeScript/Java…" at bounding box center [494, 244] width 202 height 38
click at [509, 240] on with\? "Frameworks I’ve worked with: ** UI Test Automation: Playwright (TypeScript/Java…" at bounding box center [494, 244] width 202 height 38
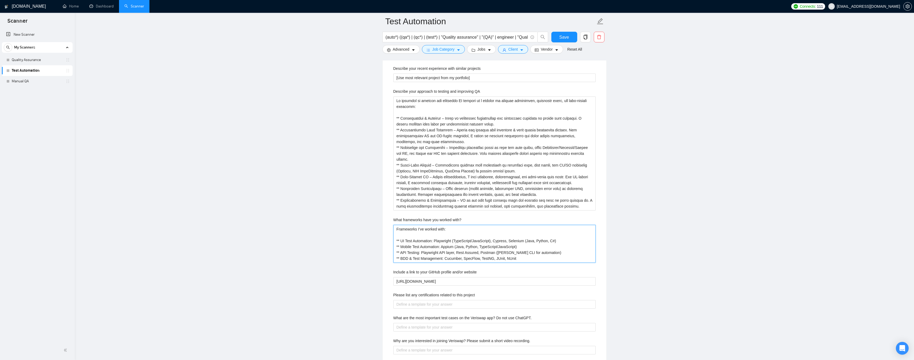
click at [452, 241] on with\? "Frameworks I’ve worked with: ** UI Test Automation: Playwright (TypeScript/Java…" at bounding box center [494, 244] width 202 height 38
type with\? "Frameworks I’ve worked with: ** UI Test Automation: Playwright /(TypeScript/Jav…"
type with\? "Frameworks I’ve worked with: ** UI Test Automation: Playwright / (TypeScript/Ja…"
type with\? "Frameworks I’ve worked with: ** UI Test Automation: Playwright / C(TypeScript/J…"
type with\? "Frameworks I’ve worked with: ** UI Test Automation: Playwright / Cy(TypeScript/…"
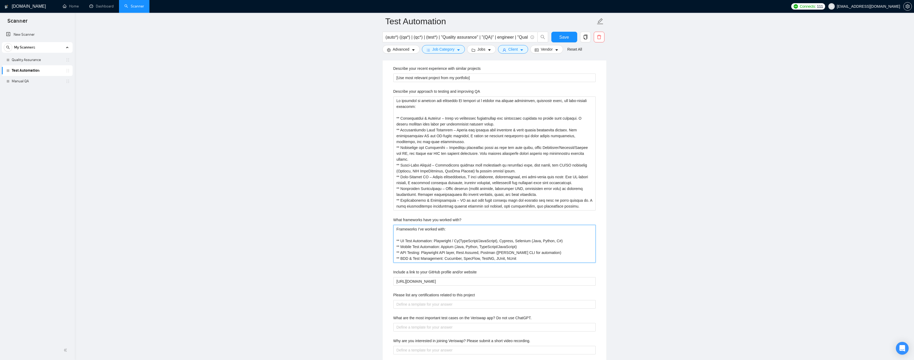
type with\? "Frameworks I’ve worked with: ** UI Test Automation: Playwright / Cyp(TypeScript…"
type with\? "Frameworks I’ve worked with: ** UI Test Automation: Playwright / Cypr(TypeScrip…"
type with\? "Frameworks I’ve worked with: ** UI Test Automation: Playwright / Cypre(TypeScri…"
type with\? "Frameworks I’ve worked with: ** UI Test Automation: Playwright / Cypres(TypeScr…"
type with\? "Frameworks I’ve worked with: ** UI Test Automation: Playwright / Cypress(TypeSc…"
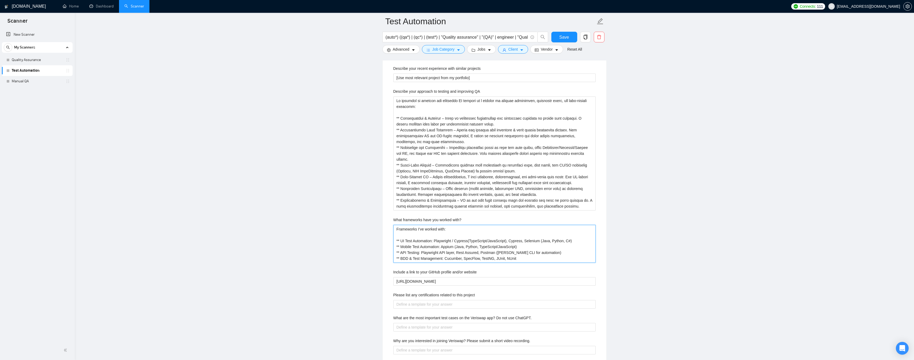
type with\? "Frameworks I’ve worked with: ** UI Test Automation: Playwright / Cypress (TypeS…"
click at [511, 240] on with\? "Frameworks I’ve worked with: ** UI Test Automation: Playwright / Cypress (TypeS…" at bounding box center [494, 244] width 202 height 38
type with\? "Frameworks I’ve worked with: ** UI Test Automation: Playwright / Cypress (TypeS…"
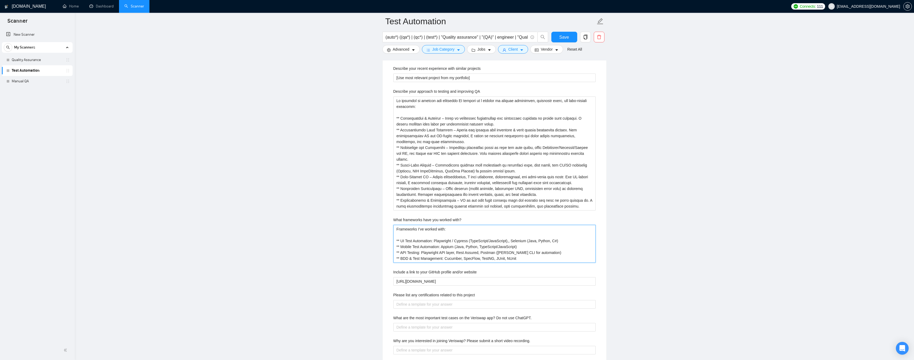
type with\? "Frameworks I’ve worked with: ** UI Test Automation: Playwright / Cypress (TypeS…"
click at [514, 241] on with\? "Frameworks I’ve worked with: ** UI Test Automation: Playwright / Cypress (TypeS…" at bounding box center [494, 244] width 202 height 38
click at [563, 237] on with\? "Frameworks I’ve worked with: ** UI Test Automation: Playwright / Cypress (TypeS…" at bounding box center [494, 244] width 202 height 38
click at [551, 239] on with\? "Frameworks I’ve worked with: ** UI Test Automation: Playwright / Cypress (TypeS…" at bounding box center [494, 244] width 202 height 38
type with\? "Frameworks I’ve worked with: ** UI Test Automation: Playwright / Cypress (TypeS…"
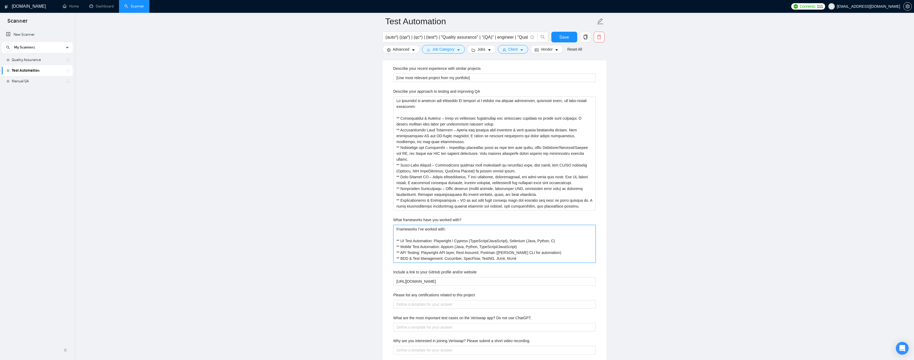
type with\? "Frameworks I’ve worked with: ** UI Test Automation: Playwright / Cypress (TypeS…"
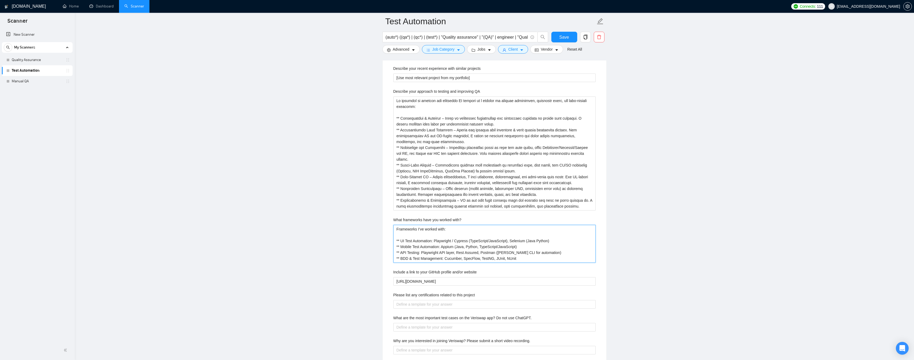
type with\? "Frameworks I’ve worked with: ** UI Test Automation: Playwright / Cypress (TypeS…"
click at [503, 246] on with\? "Frameworks I’ve worked with: ** UI Test Automation: Playwright / Cypress (TypeS…" at bounding box center [494, 244] width 202 height 38
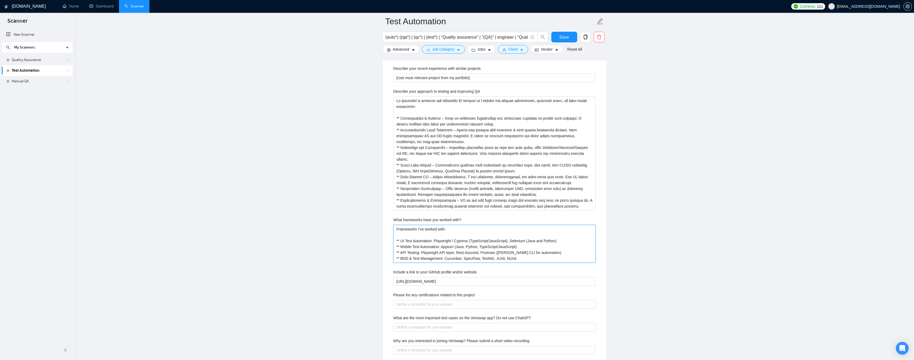
click at [531, 246] on with\? "Frameworks I’ve worked with: ** UI Test Automation: Playwright / Cypress (TypeS…" at bounding box center [494, 244] width 202 height 38
click at [532, 243] on with\? "Frameworks I’ve worked with: ** UI Test Automation: Playwright / Cypress (TypeS…" at bounding box center [494, 244] width 202 height 38
click at [544, 240] on with\? "Frameworks I’ve worked with: ** UI Test Automation: Playwright / Cypress (TypeS…" at bounding box center [494, 244] width 202 height 38
click at [492, 242] on with\? "Frameworks I’ve worked with: ** UI Test Automation: Playwright / Cypress (TypeS…" at bounding box center [494, 244] width 202 height 38
click at [465, 243] on with\? "Frameworks I’ve worked with: ** UI Test Automation: Playwright / Cypress (TypeS…" at bounding box center [494, 244] width 202 height 38
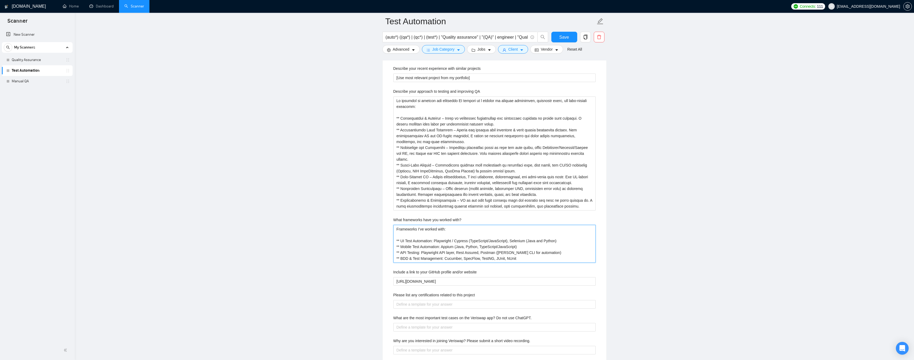
click at [447, 243] on with\? "Frameworks I’ve worked with: ** UI Test Automation: Playwright / Cypress (TypeS…" at bounding box center [494, 244] width 202 height 38
click at [447, 246] on with\? "Frameworks I’ve worked with: ** UI Test Automation: Playwright / Cypress (TypeS…" at bounding box center [494, 244] width 202 height 38
click at [470, 247] on with\? "Frameworks I’ve worked with: ** UI Test Automation: Playwright / Cypress (TypeS…" at bounding box center [494, 244] width 202 height 38
click at [493, 247] on with\? "Frameworks I’ve worked with: ** UI Test Automation: Playwright / Cypress (TypeS…" at bounding box center [494, 244] width 202 height 38
click at [479, 247] on with\? "Frameworks I’ve worked with: ** UI Test Automation: Playwright / Cypress (TypeS…" at bounding box center [494, 244] width 202 height 38
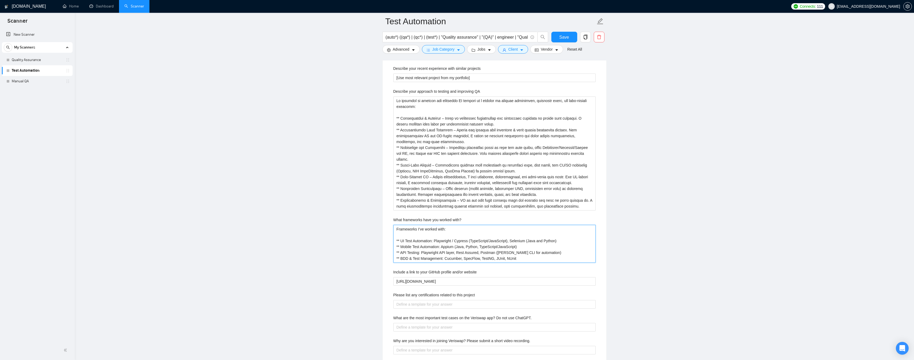
click at [454, 247] on with\? "Frameworks I’ve worked with: ** UI Test Automation: Playwright / Cypress (TypeS…" at bounding box center [494, 244] width 202 height 38
click at [479, 247] on with\? "Frameworks I’ve worked with: ** UI Test Automation: Playwright / Cypress (TypeS…" at bounding box center [494, 244] width 202 height 38
click at [517, 247] on with\? "Frameworks I’ve worked with: ** UI Test Automation: Playwright / Cypress (TypeS…" at bounding box center [494, 244] width 202 height 38
click at [433, 253] on with\? "Frameworks I’ve worked with: ** UI Test Automation: Playwright / Cypress (TypeS…" at bounding box center [494, 244] width 202 height 38
click at [412, 252] on with\? "Frameworks I’ve worked with: ** UI Test Automation: Playwright / Cypress (TypeS…" at bounding box center [494, 244] width 202 height 38
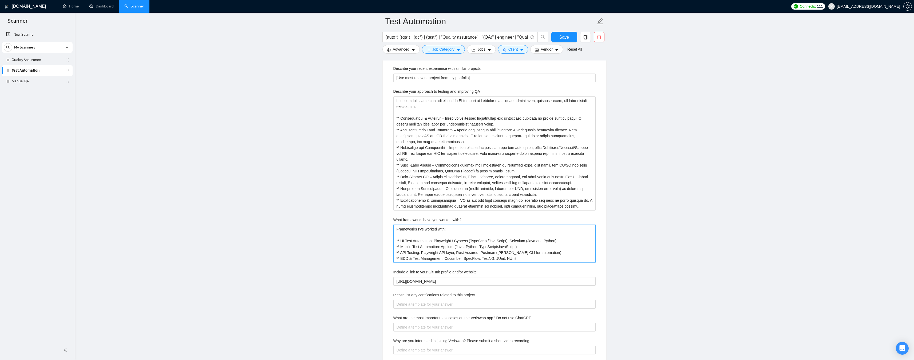
click at [437, 252] on with\? "Frameworks I’ve worked with: ** UI Test Automation: Playwright / Cypress (TypeS…" at bounding box center [494, 244] width 202 height 38
click at [460, 253] on with\? "Frameworks I’ve worked with: ** UI Test Automation: Playwright / Cypress (TypeS…" at bounding box center [494, 244] width 202 height 38
click at [484, 253] on with\? "Frameworks I’ve worked with: ** UI Test Automation: Playwright / Cypress (TypeS…" at bounding box center [494, 244] width 202 height 38
click at [445, 253] on with\? "Frameworks I’ve worked with: ** UI Test Automation: Playwright / Cypress (TypeS…" at bounding box center [494, 244] width 202 height 38
click at [467, 253] on with\? "Frameworks I’ve worked with: ** UI Test Automation: Playwright / Cypress (TypeS…" at bounding box center [494, 244] width 202 height 38
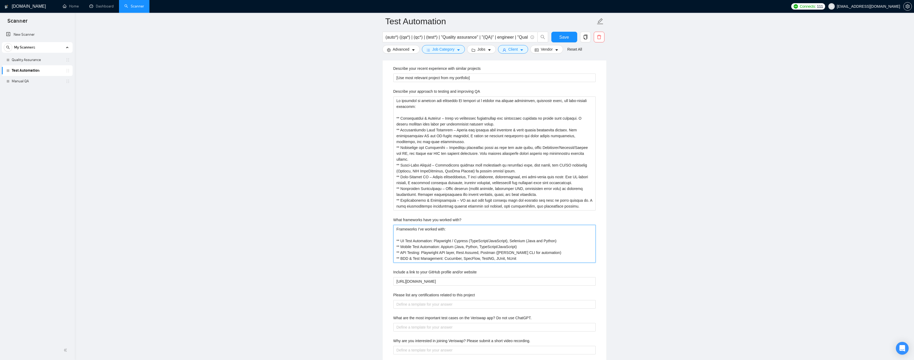
click at [492, 253] on with\? "Frameworks I’ve worked with: ** UI Test Automation: Playwright / Cypress (TypeS…" at bounding box center [494, 244] width 202 height 38
click at [522, 253] on with\? "Frameworks I’ve worked with: ** UI Test Automation: Playwright / Cypress (TypeS…" at bounding box center [494, 244] width 202 height 38
click at [546, 253] on with\? "Frameworks I’ve worked with: ** UI Test Automation: Playwright / Cypress (TypeS…" at bounding box center [494, 244] width 202 height 38
click at [419, 259] on with\? "Frameworks I’ve worked with: ** UI Test Automation: Playwright / Cypress (TypeS…" at bounding box center [494, 244] width 202 height 38
click at [444, 258] on with\? "Frameworks I’ve worked with: ** UI Test Automation: Playwright / Cypress (TypeS…" at bounding box center [494, 244] width 202 height 38
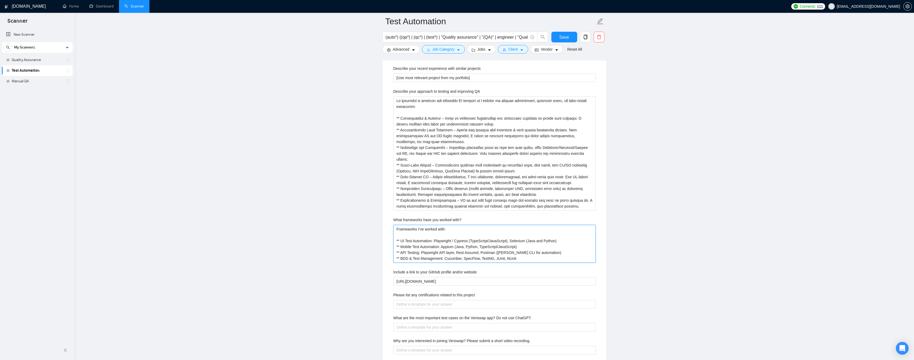
click at [470, 259] on with\? "Frameworks I’ve worked with: ** UI Test Automation: Playwright / Cypress (TypeS…" at bounding box center [494, 244] width 202 height 38
drag, startPoint x: 504, startPoint y: 259, endPoint x: 526, endPoint y: 259, distance: 21.6
click at [505, 259] on with\? "Frameworks I’ve worked with: ** UI Test Automation: Playwright / Cypress (TypeS…" at bounding box center [494, 244] width 202 height 38
click at [526, 259] on with\? "Frameworks I’ve worked with: ** UI Test Automation: Playwright / Cypress (TypeS…" at bounding box center [494, 244] width 202 height 38
click at [488, 259] on with\? "Frameworks I’ve worked with: ** UI Test Automation: Playwright / Cypress (TypeS…" at bounding box center [494, 244] width 202 height 38
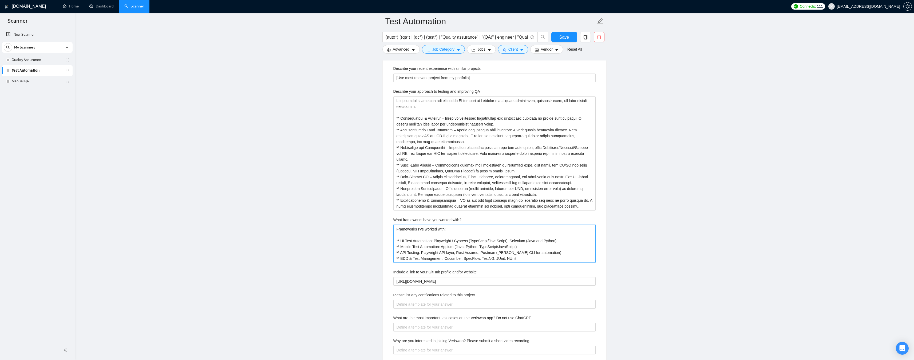
click at [495, 259] on with\? "Frameworks I’ve worked with: ** UI Test Automation: Playwright / Cypress (TypeS…" at bounding box center [494, 244] width 202 height 38
click at [463, 259] on with\? "Frameworks I’ve worked with: ** UI Test Automation: Playwright / Cypress (TypeS…" at bounding box center [494, 244] width 202 height 38
type with\? "Frameworks I’ve worked with: ** UI Test Automation: Playwright / Cypress (TypeS…"
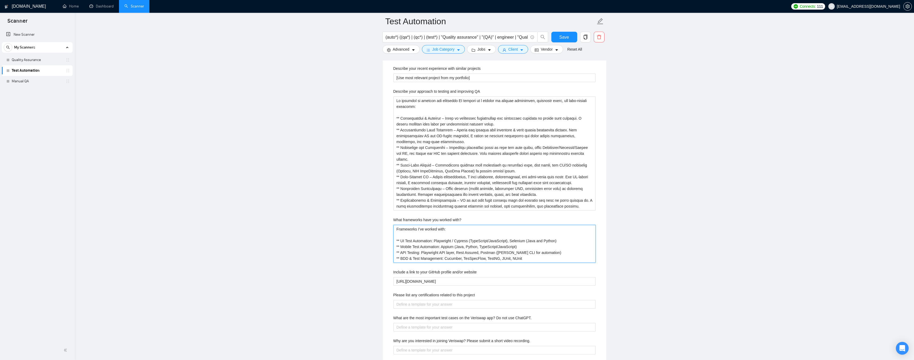
type with\? "Frameworks I’ve worked with: ** UI Test Automation: Playwright / Cypress (TypeS…"
drag, startPoint x: 504, startPoint y: 259, endPoint x: 527, endPoint y: 259, distance: 22.9
click at [527, 259] on with\? "Frameworks I’ve worked with: ** UI Test Automation: Playwright / Cypress (TypeS…" at bounding box center [494, 244] width 202 height 38
click at [544, 259] on with\? "Frameworks I’ve worked with: ** UI Test Automation: Playwright / Cypress (TypeS…" at bounding box center [494, 244] width 202 height 38
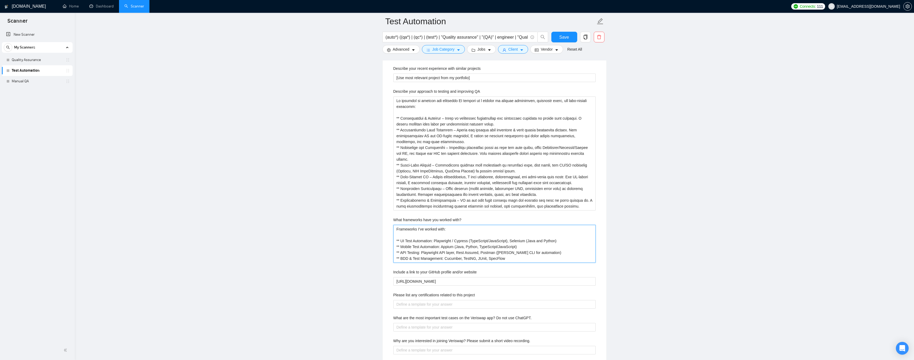
click at [511, 252] on with\? "Frameworks I’ve worked with: ** UI Test Automation: Playwright / Cypress (TypeS…" at bounding box center [494, 244] width 202 height 38
click at [534, 253] on with\? "Frameworks I’ve worked with: ** UI Test Automation: Playwright / Cypress (TypeS…" at bounding box center [494, 244] width 202 height 38
click at [548, 253] on with\? "Frameworks I’ve worked with: ** UI Test Automation: Playwright / Cypress (TypeS…" at bounding box center [494, 244] width 202 height 38
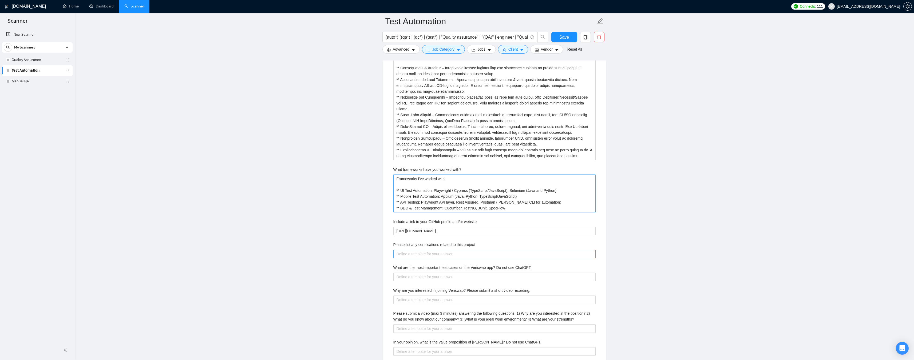
scroll to position [934, 0]
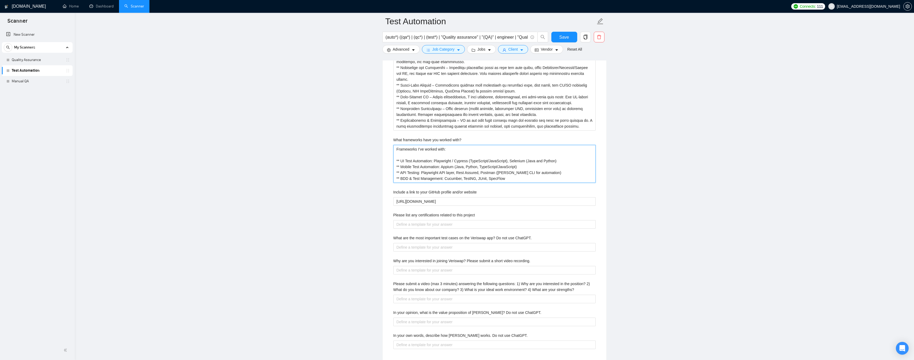
drag, startPoint x: 506, startPoint y: 180, endPoint x: 381, endPoint y: 149, distance: 128.3
click at [381, 149] on main "Test Automation (auto*) ((qa*) | (qc*) | (test*) | "Quality assurance" | "(QA)"…" at bounding box center [494, 14] width 822 height 1853
click at [401, 154] on with\? "Frameworks I’ve worked with: ** UI Test Automation: Playwright / Cypress (TypeS…" at bounding box center [494, 164] width 202 height 38
drag, startPoint x: 456, startPoint y: 148, endPoint x: 367, endPoint y: 148, distance: 89.1
click at [367, 148] on main "Test Automation (auto*) ((qa*) | (qc*) | (test*) | "Quality assurance" | "(QA)"…" at bounding box center [494, 14] width 822 height 1853
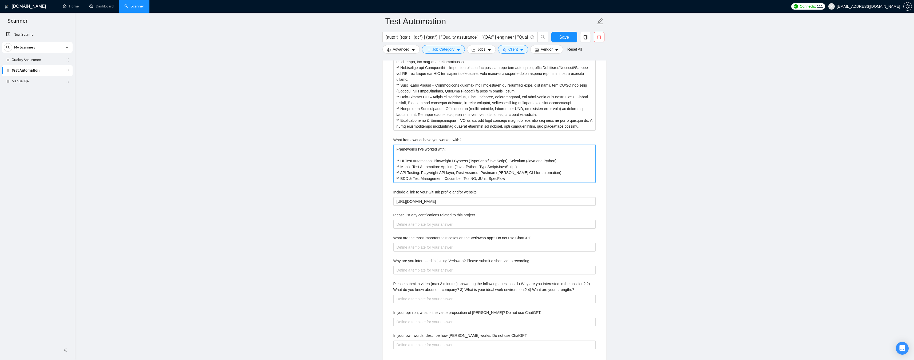
paste with\? "Over the past decade, I've had the opportunity to work with many tools & framew…"
click at [457, 150] on with\? "Over the past decade, I've had the opportunity to work with many tools & framew…" at bounding box center [494, 164] width 202 height 38
click at [503, 150] on with\? "Over the past decade, I've had the opportunity to work with many tools & framew…" at bounding box center [494, 164] width 202 height 38
drag, startPoint x: 535, startPoint y: 149, endPoint x: 539, endPoint y: 149, distance: 4.0
click at [536, 149] on with\? "Over the past decade, I've had the opportunity to work with many tools & framew…" at bounding box center [494, 164] width 202 height 38
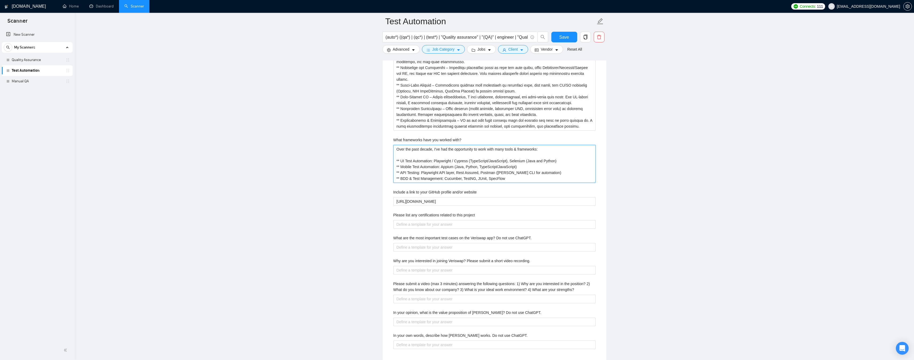
click at [551, 149] on with\? "Over the past decade, I've had the opportunity to work with many tools & framew…" at bounding box center [494, 164] width 202 height 38
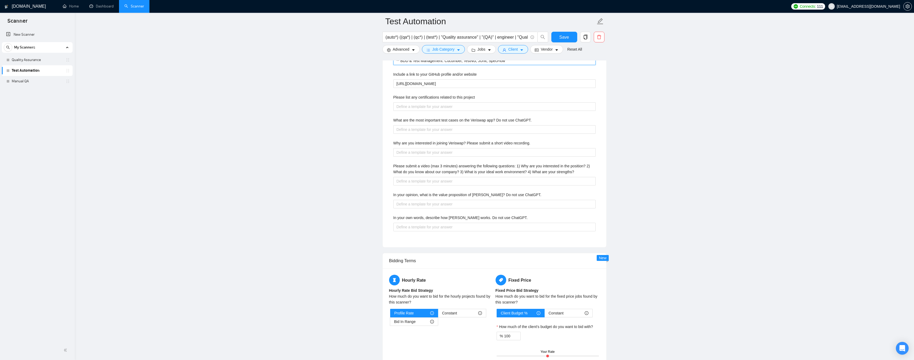
scroll to position [1147, 0]
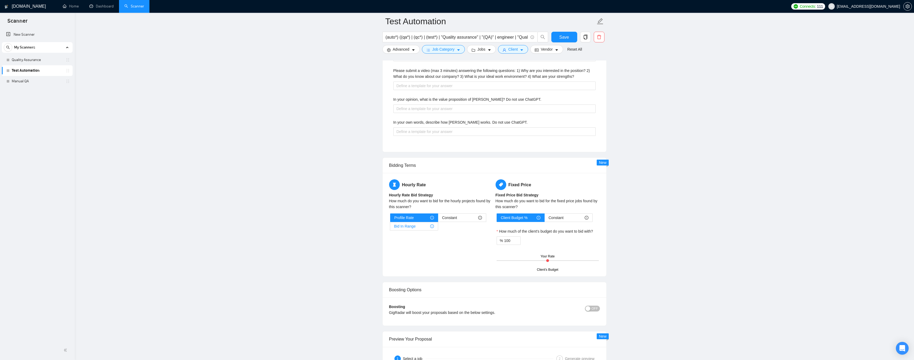
click at [394, 227] on span "Bid In Range" at bounding box center [405, 227] width 22 height 8
click at [390, 228] on input "Bid In Range" at bounding box center [390, 228] width 0 height 0
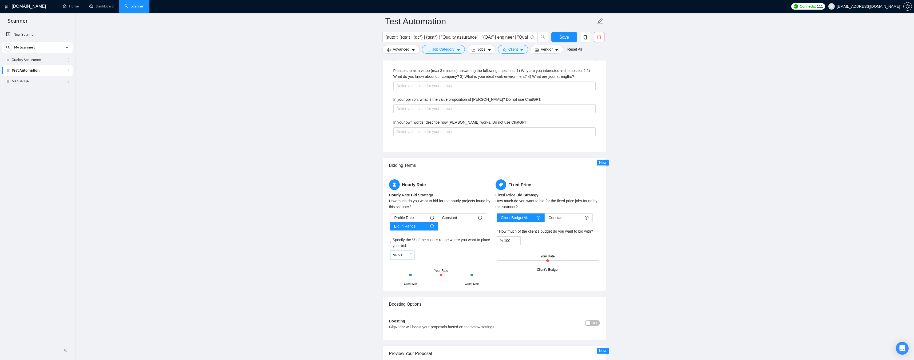
drag, startPoint x: 394, startPoint y: 251, endPoint x: 382, endPoint y: 251, distance: 11.7
click at [383, 251] on div "Hourly Rate Hourly Rate Bid Strategy How much do you want to bid for the hourly…" at bounding box center [495, 232] width 224 height 118
drag, startPoint x: 403, startPoint y: 255, endPoint x: 396, endPoint y: 254, distance: 7.9
click at [396, 254] on div "% 100" at bounding box center [402, 255] width 24 height 9
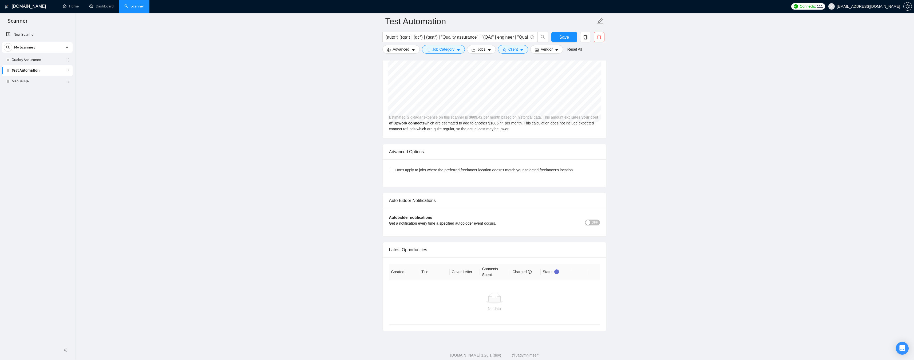
scroll to position [1569, 0]
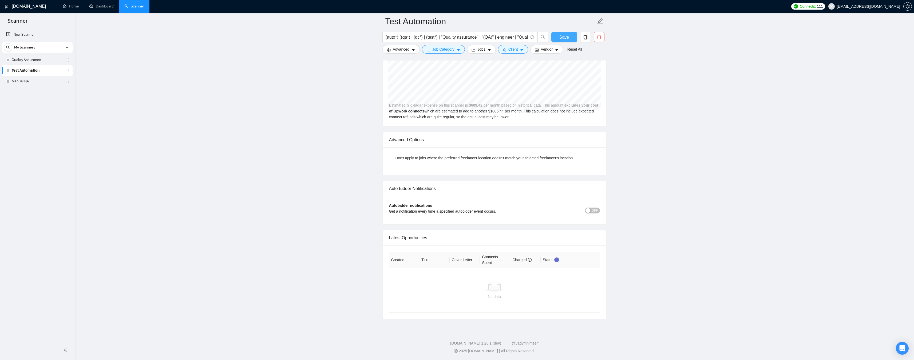
click at [570, 37] on button "Save" at bounding box center [564, 37] width 26 height 11
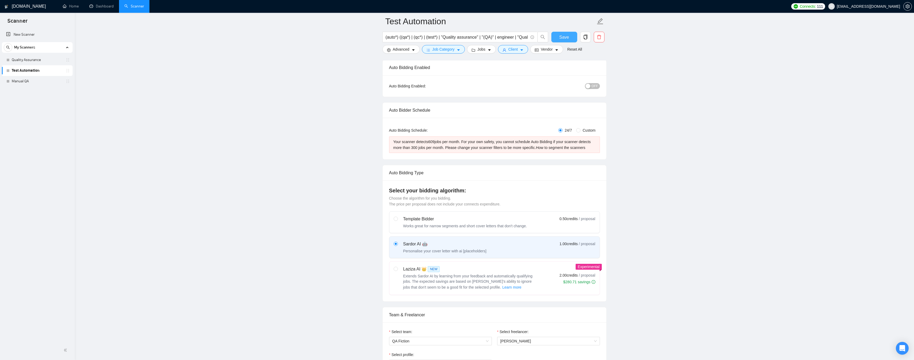
scroll to position [0, 0]
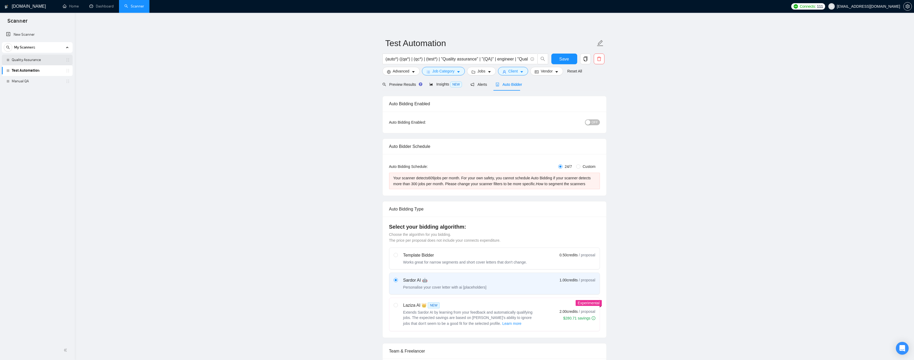
click at [32, 63] on link "Quality Assurance" at bounding box center [37, 60] width 51 height 11
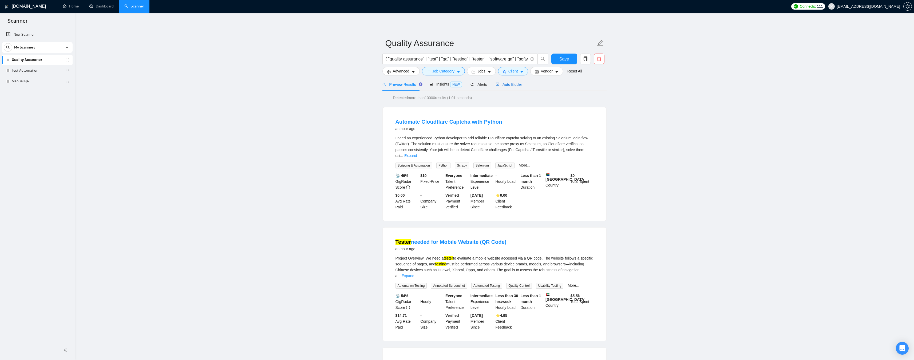
click at [498, 85] on span "Auto Bidder" at bounding box center [508, 84] width 26 height 4
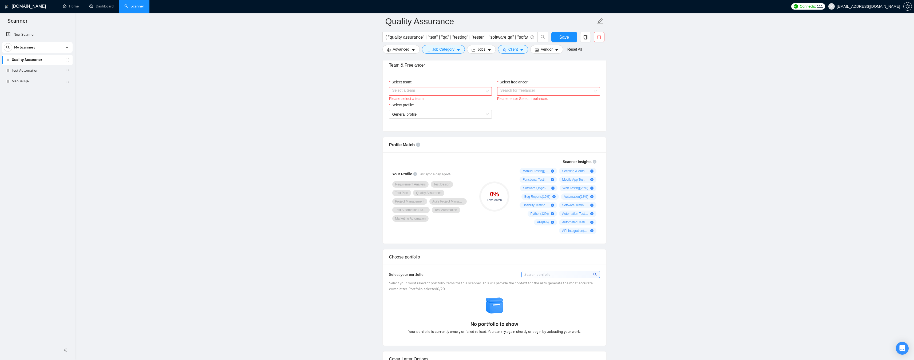
scroll to position [293, 0]
click at [450, 89] on input "Select team:" at bounding box center [438, 89] width 93 height 8
click at [426, 99] on div "QA Fiction" at bounding box center [440, 99] width 96 height 6
click at [523, 89] on input "Select freelancer:" at bounding box center [546, 89] width 93 height 8
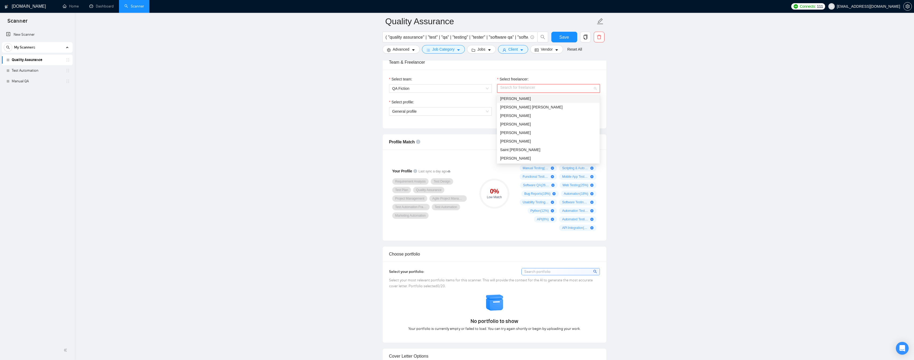
click at [582, 98] on div "[PERSON_NAME]" at bounding box center [548, 99] width 96 height 6
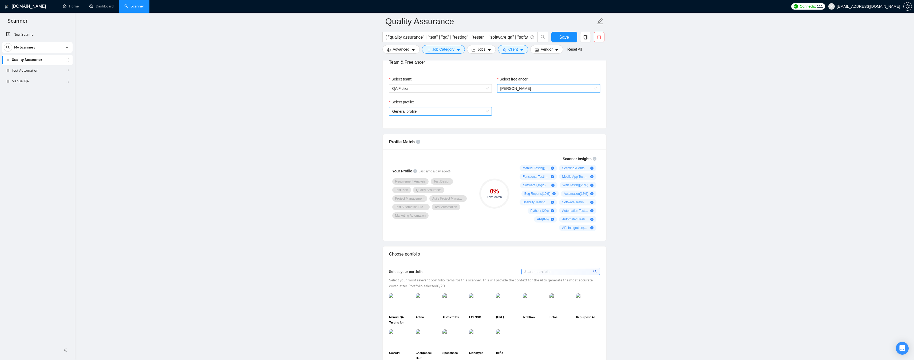
click at [410, 114] on span "General profile" at bounding box center [440, 112] width 96 height 8
click at [406, 127] on div "Automation Testing" at bounding box center [440, 130] width 103 height 9
click at [415, 110] on span "Automation Testing" at bounding box center [408, 111] width 32 height 4
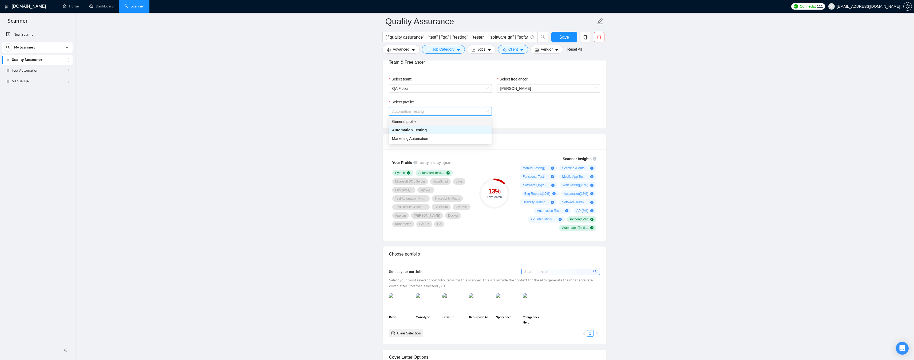
click at [408, 122] on div "General profile" at bounding box center [440, 122] width 96 height 6
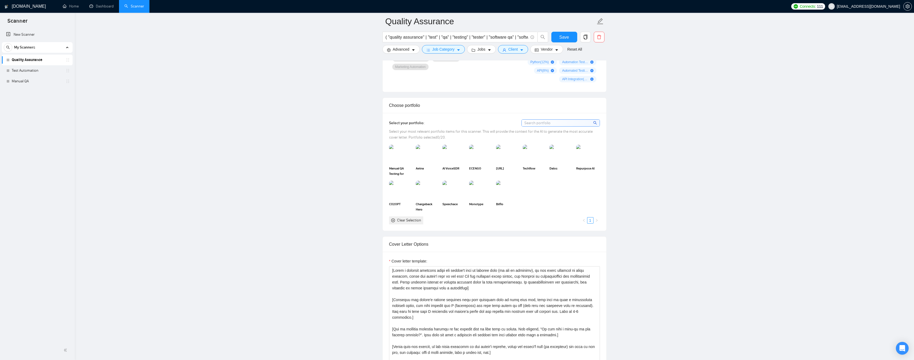
scroll to position [454, 0]
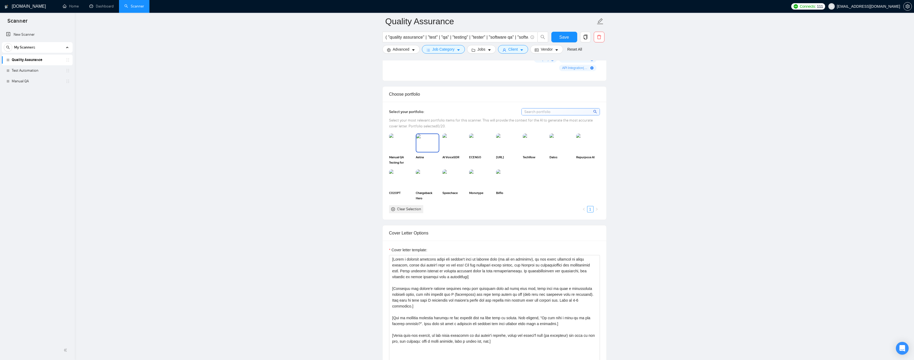
click at [420, 148] on img at bounding box center [427, 143] width 22 height 18
click at [557, 149] on img at bounding box center [561, 143] width 22 height 18
click at [399, 149] on img at bounding box center [401, 143] width 22 height 18
click at [449, 148] on img at bounding box center [454, 143] width 22 height 18
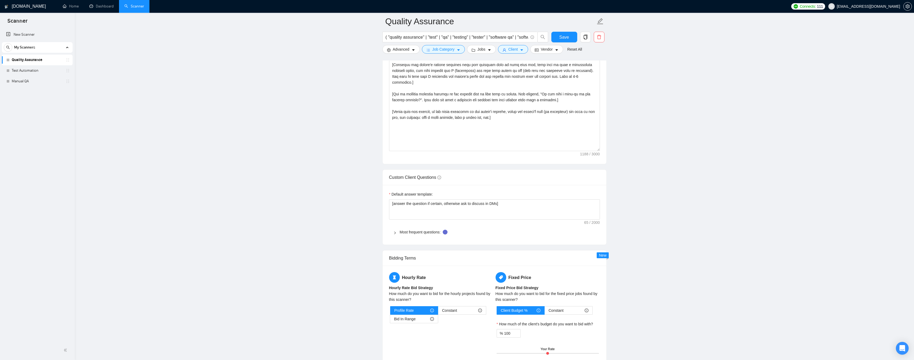
scroll to position [694, 0]
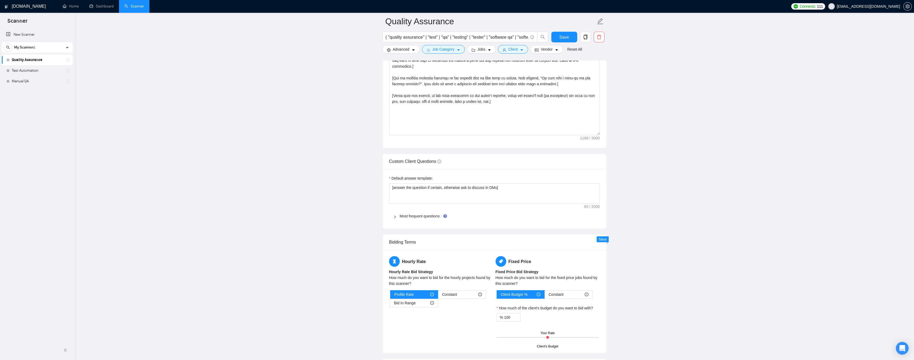
click at [395, 215] on div at bounding box center [396, 216] width 6 height 6
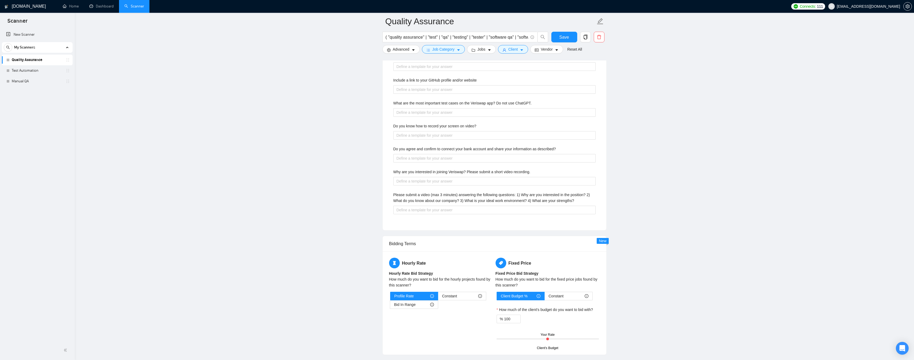
scroll to position [1041, 0]
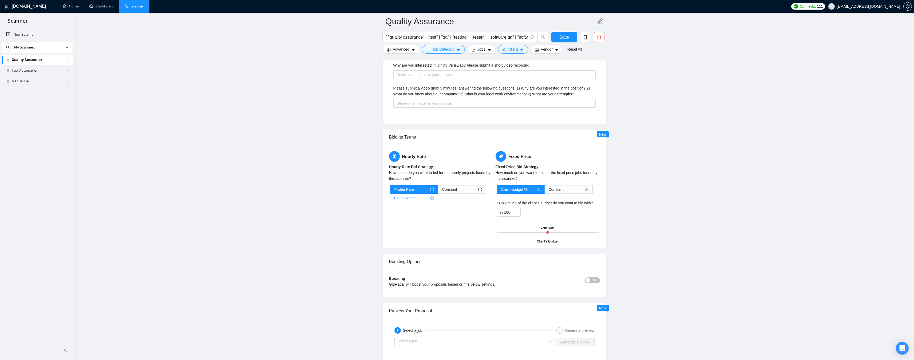
click at [403, 198] on span "Bid In Range" at bounding box center [405, 198] width 22 height 8
click at [390, 200] on input "Bid In Range" at bounding box center [390, 200] width 0 height 0
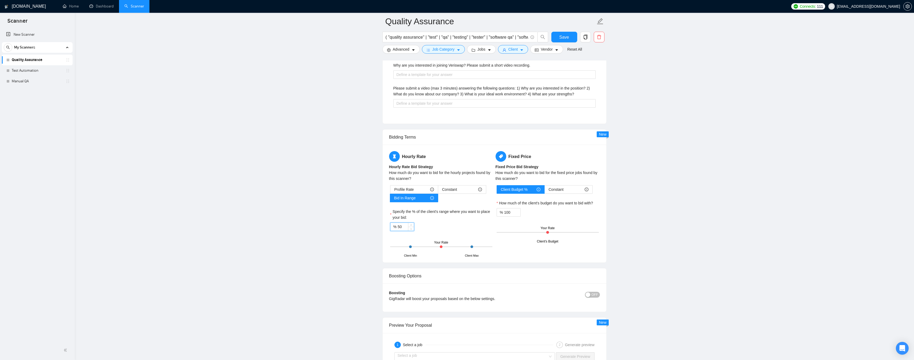
drag, startPoint x: 403, startPoint y: 227, endPoint x: 379, endPoint y: 225, distance: 24.3
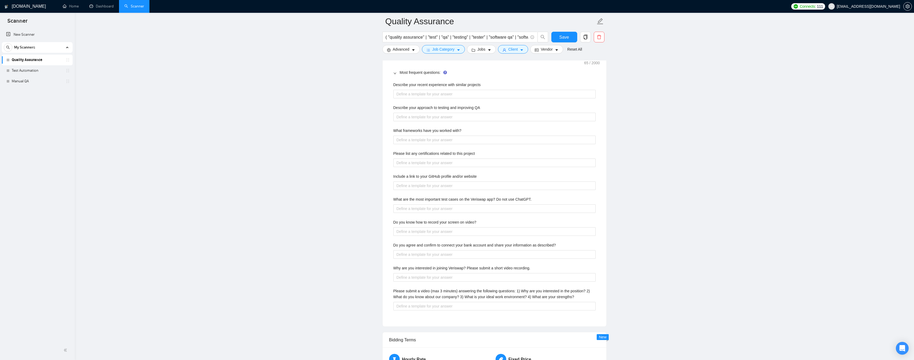
scroll to position [774, 0]
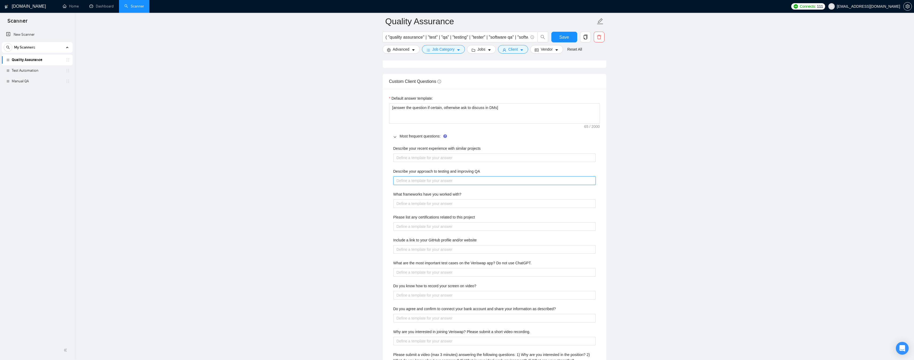
click at [432, 180] on QA "Describe your approach to testing and improving QA" at bounding box center [494, 181] width 202 height 9
paste QA "Lo ipsumdol si ametcon adi elitseddo EI tempori ut l etdolor ma aliquae adminim…"
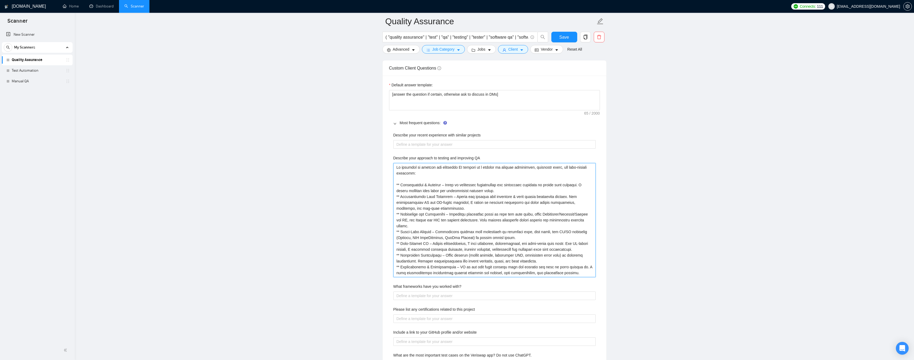
scroll to position [827, 0]
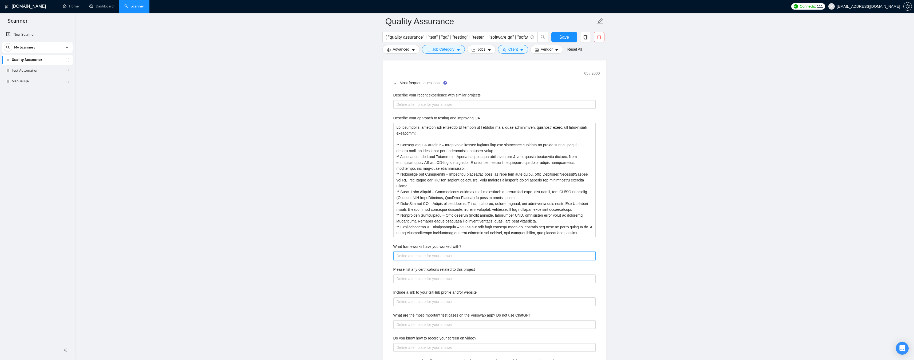
click at [419, 254] on with\? "What frameworks have you worked with?" at bounding box center [494, 256] width 202 height 9
paste with\? "Over the past decade, I've had the opportunity to work with many tools & framew…"
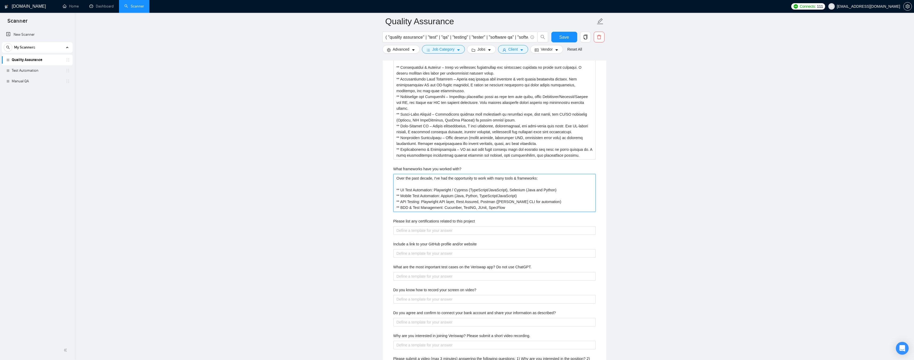
scroll to position [907, 0]
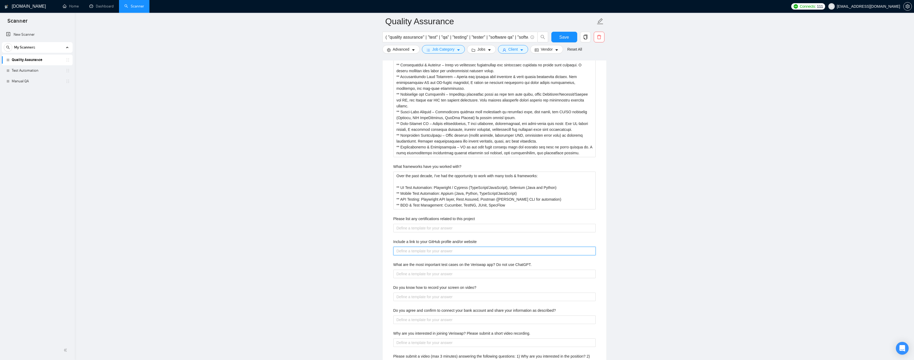
click at [437, 250] on website "Include a link to your GitHub profile and/or website" at bounding box center [494, 251] width 202 height 9
paste website "[URL][DOMAIN_NAME]"
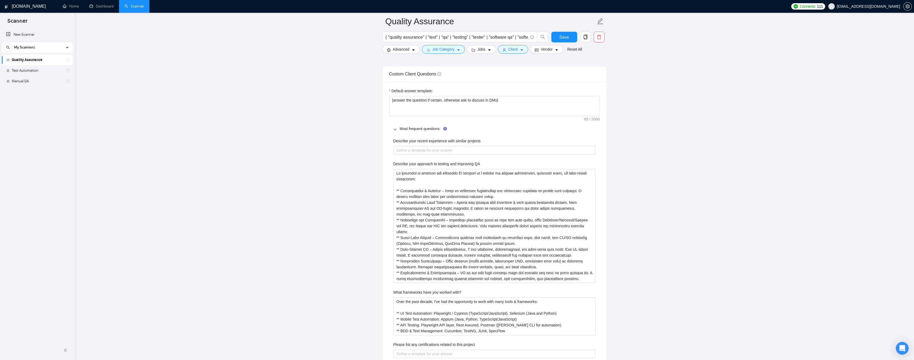
scroll to position [774, 0]
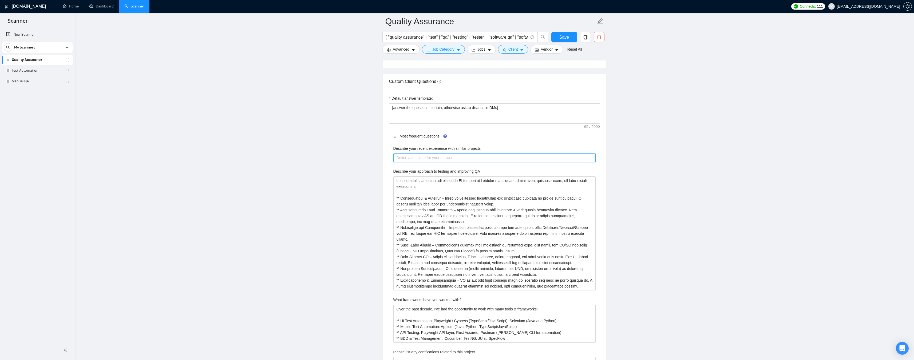
click at [414, 158] on projects "Describe your recent experience with similar projects" at bounding box center [494, 158] width 202 height 9
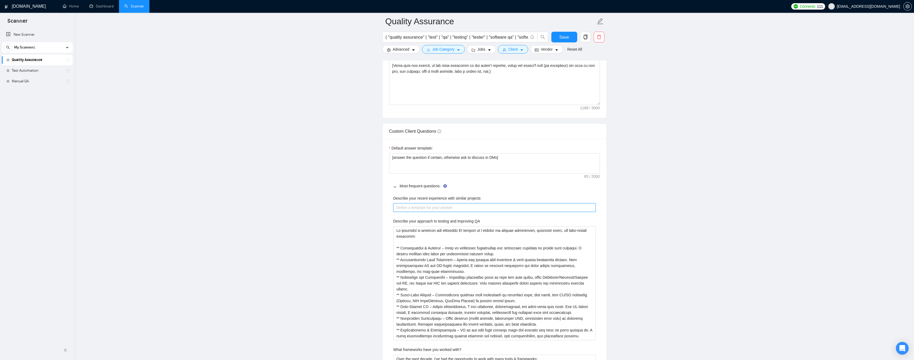
scroll to position [720, 0]
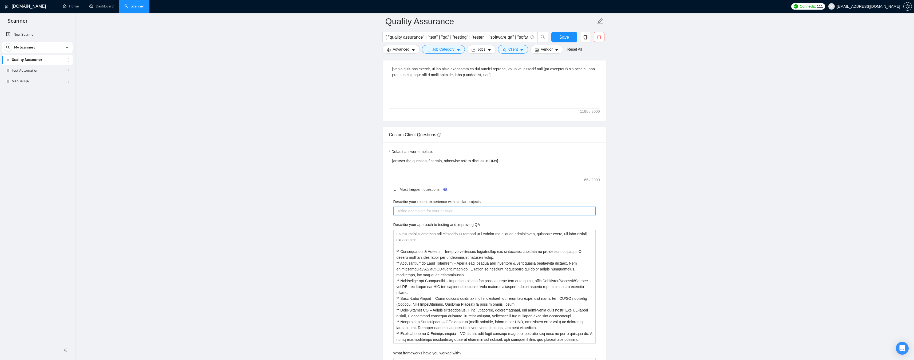
paste projects "[Use most relevant project from my portfolio]"
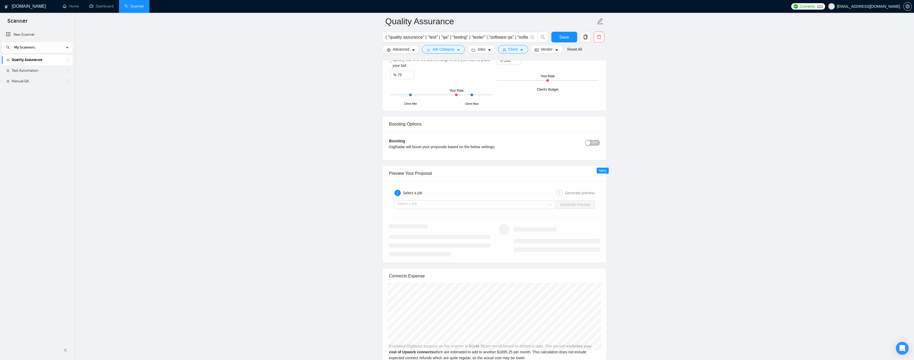
scroll to position [1334, 0]
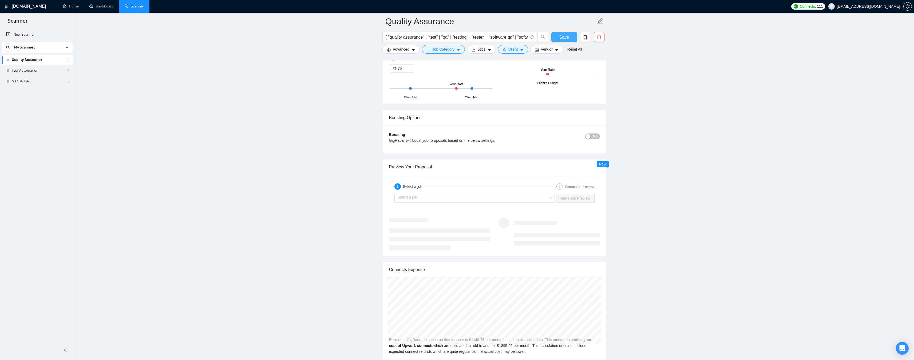
click at [559, 38] on span "Save" at bounding box center [564, 37] width 10 height 7
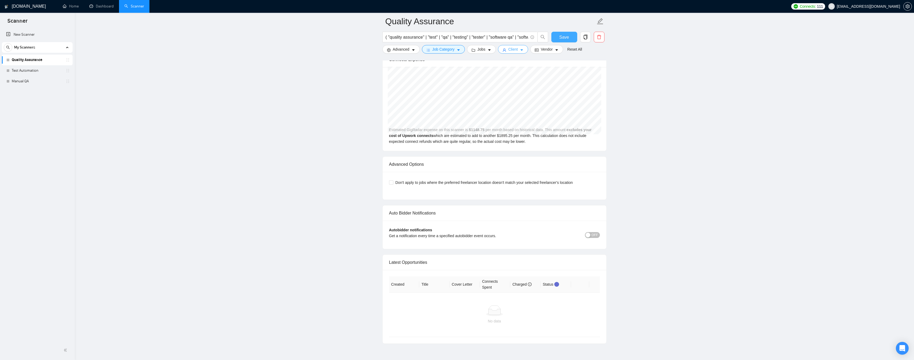
scroll to position [1192, 0]
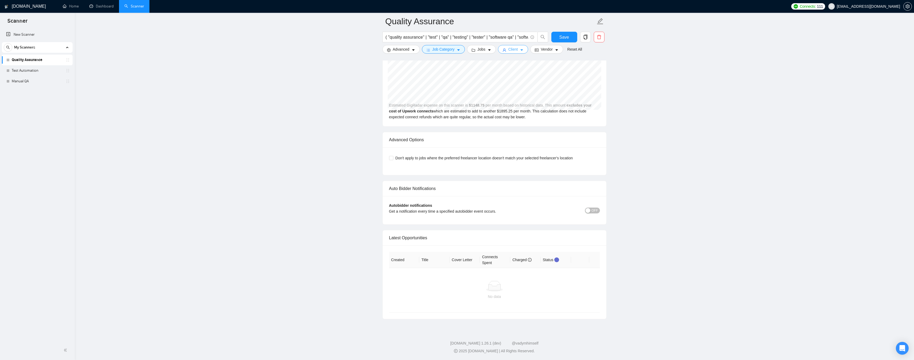
click at [514, 51] on span "Client" at bounding box center [513, 49] width 10 height 6
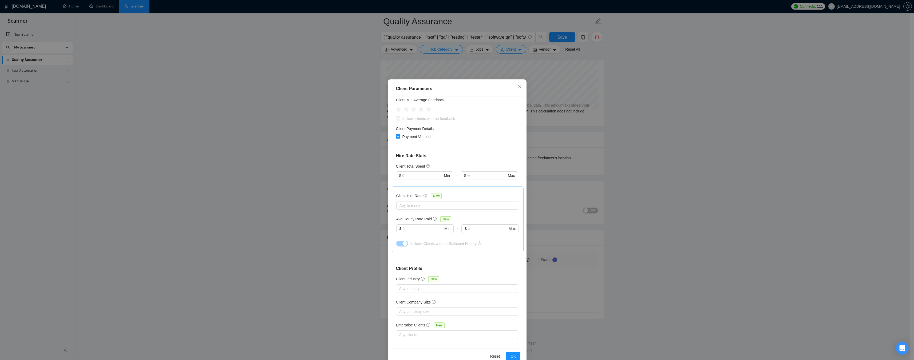
scroll to position [80, 0]
click at [419, 226] on input "text" at bounding box center [422, 227] width 41 height 6
click at [477, 227] on input "text" at bounding box center [487, 227] width 39 height 6
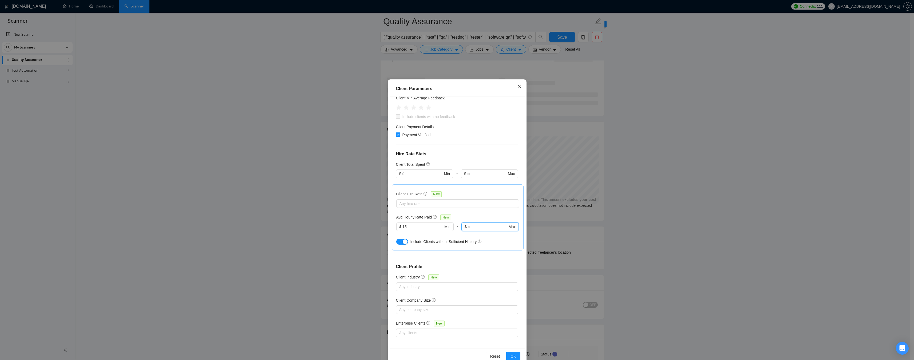
click at [516, 84] on span "Close" at bounding box center [519, 87] width 14 height 14
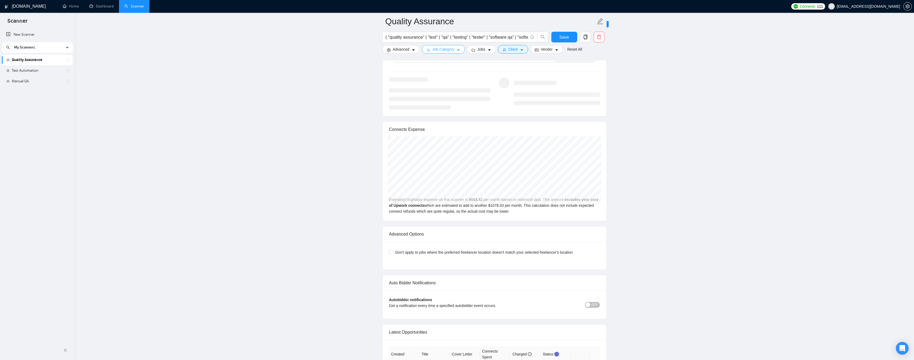
click at [451, 49] on span "Job Category" at bounding box center [443, 49] width 22 height 6
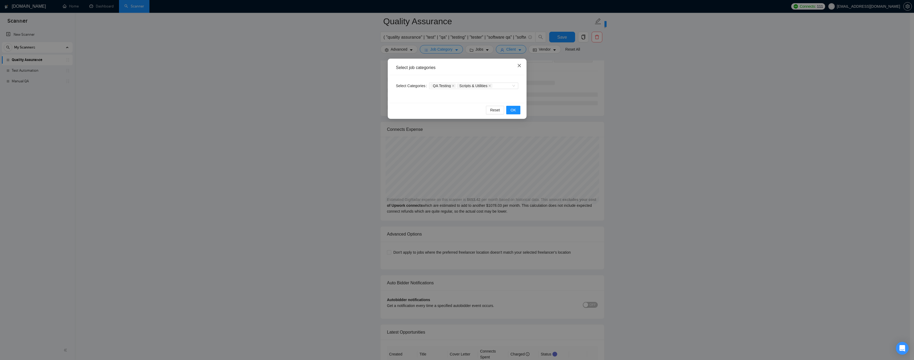
click at [521, 67] on icon "close" at bounding box center [519, 65] width 4 height 4
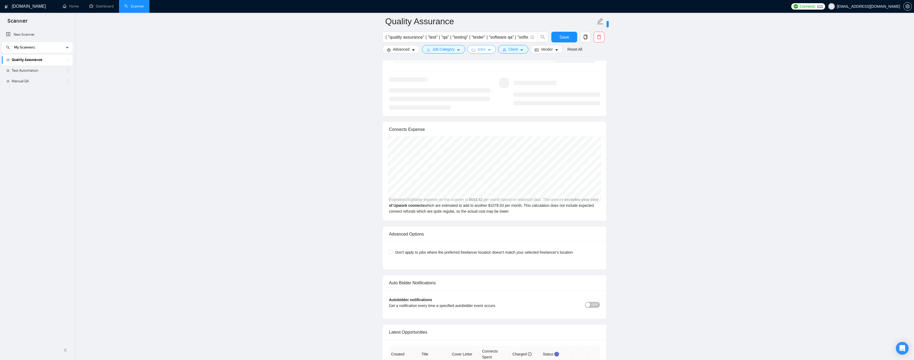
click at [478, 49] on span "Jobs" at bounding box center [481, 49] width 8 height 6
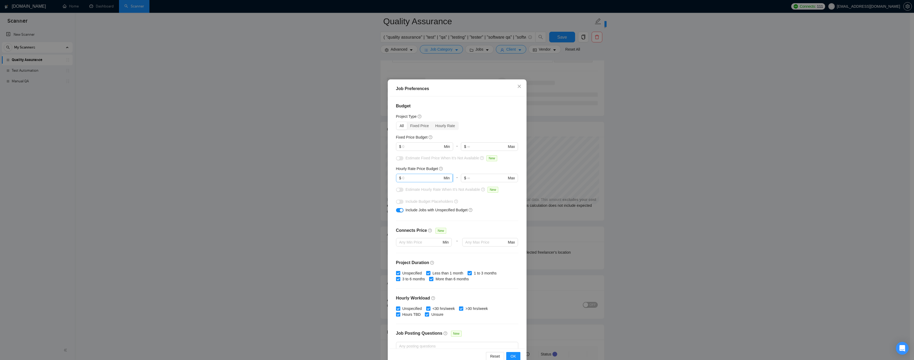
click at [419, 180] on input "text" at bounding box center [422, 178] width 40 height 6
click at [418, 147] on input "text" at bounding box center [422, 147] width 40 height 6
click at [510, 356] on span "OK" at bounding box center [512, 357] width 5 height 6
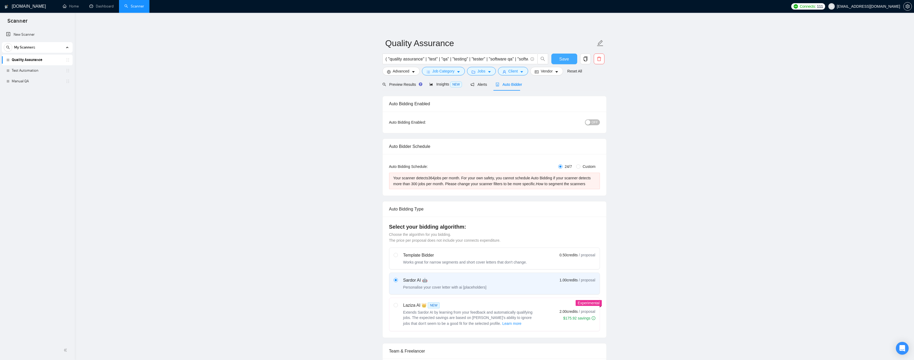
click at [560, 61] on span "Save" at bounding box center [564, 59] width 10 height 7
click at [403, 86] on span "Preview Results" at bounding box center [401, 84] width 38 height 4
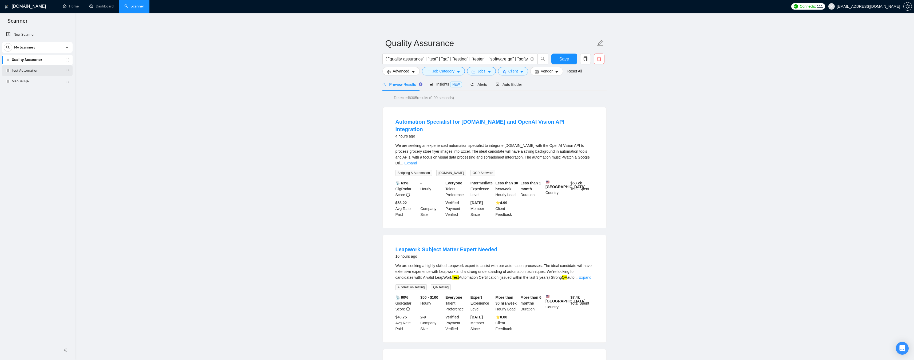
click at [37, 72] on link "Test Automation" at bounding box center [37, 70] width 51 height 11
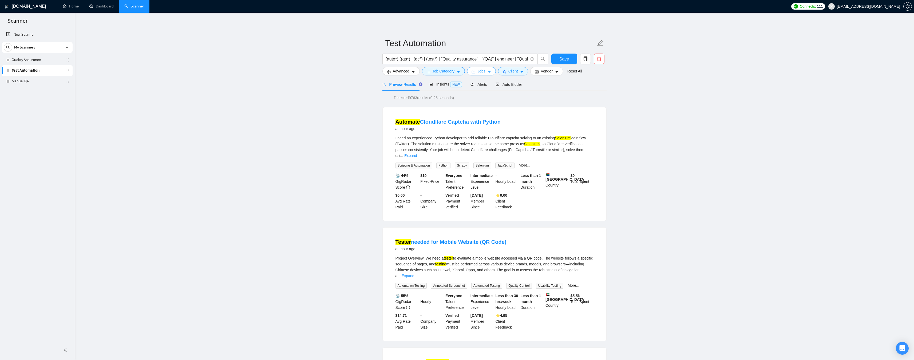
click at [481, 72] on span "Jobs" at bounding box center [481, 71] width 8 height 6
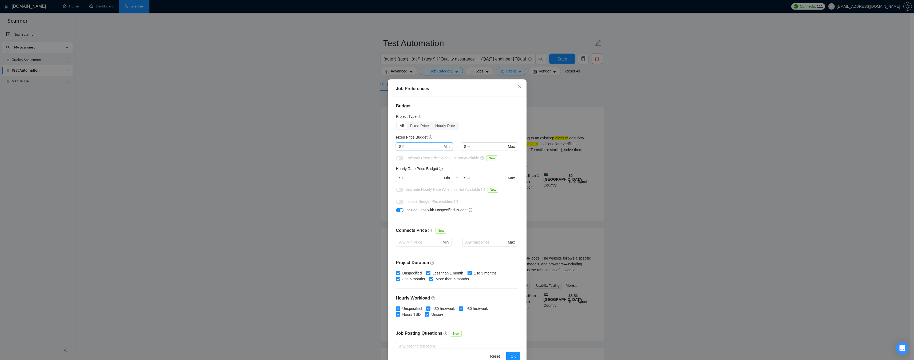
click at [424, 146] on input "text" at bounding box center [422, 147] width 40 height 6
click at [424, 179] on input "text" at bounding box center [422, 178] width 40 height 6
click at [511, 355] on span "OK" at bounding box center [512, 357] width 5 height 6
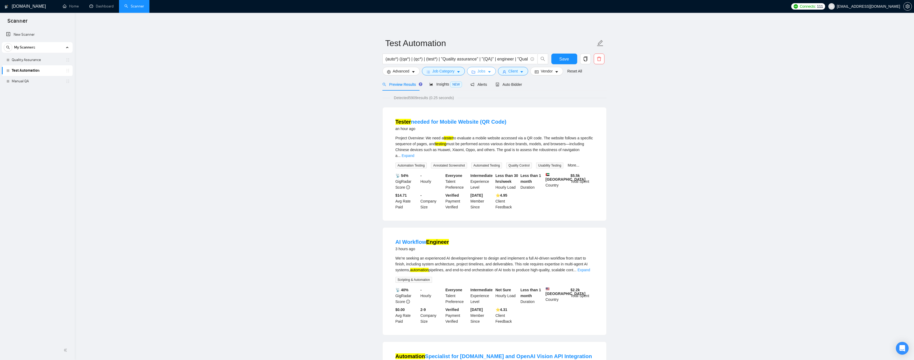
click at [485, 71] on button "Jobs" at bounding box center [481, 71] width 29 height 9
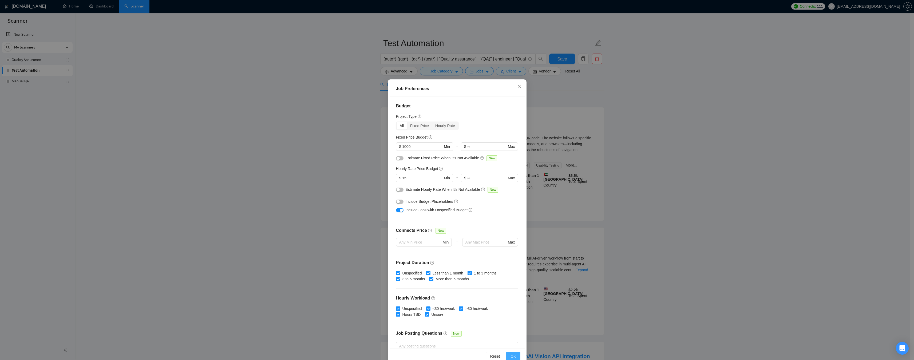
click at [510, 356] on span "OK" at bounding box center [512, 357] width 5 height 6
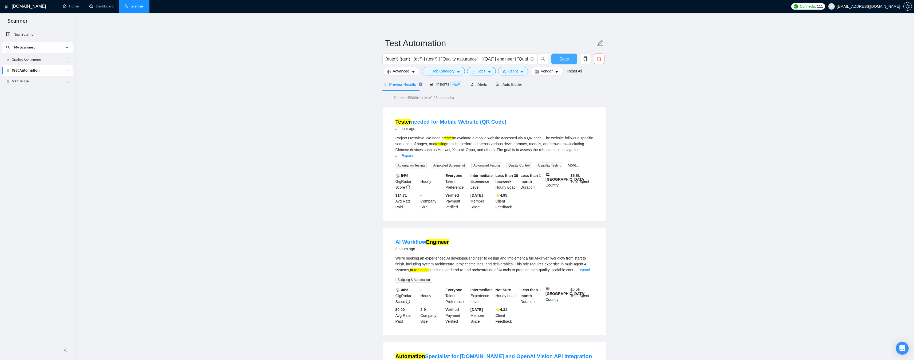
click at [564, 60] on span "Save" at bounding box center [564, 59] width 10 height 7
click at [508, 83] on span "Auto Bidder" at bounding box center [508, 84] width 26 height 4
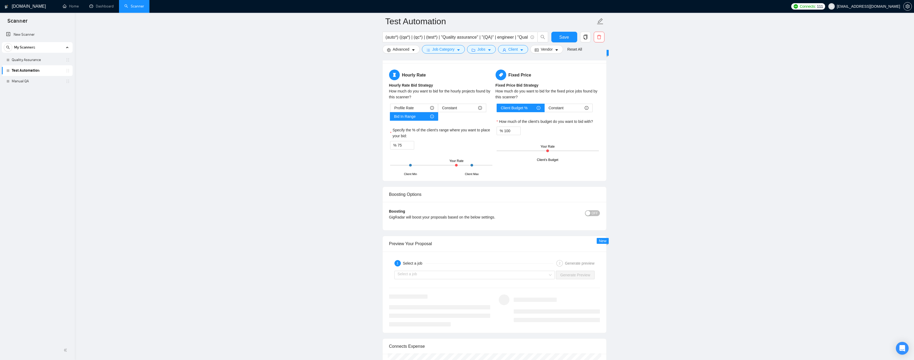
scroll to position [1014, 0]
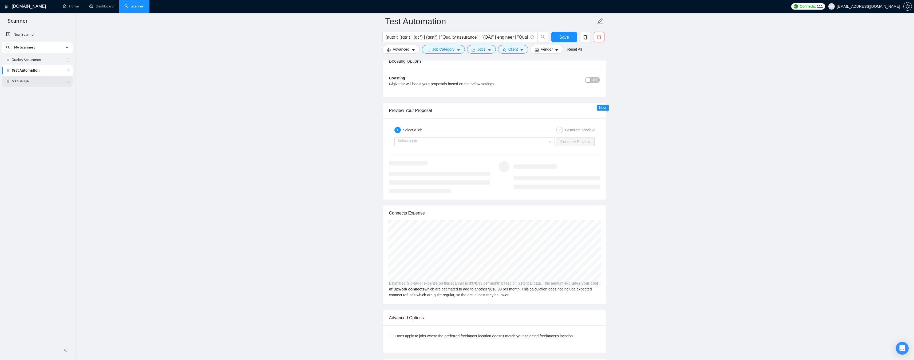
click at [25, 81] on link "Manual QA" at bounding box center [37, 81] width 51 height 11
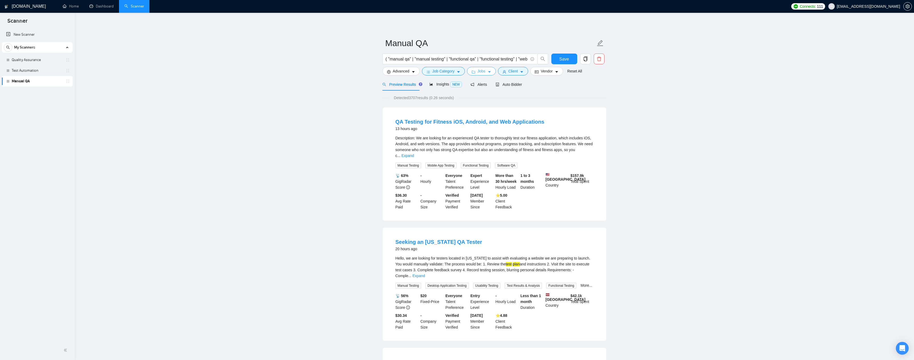
click at [478, 74] on span "Jobs" at bounding box center [481, 71] width 8 height 6
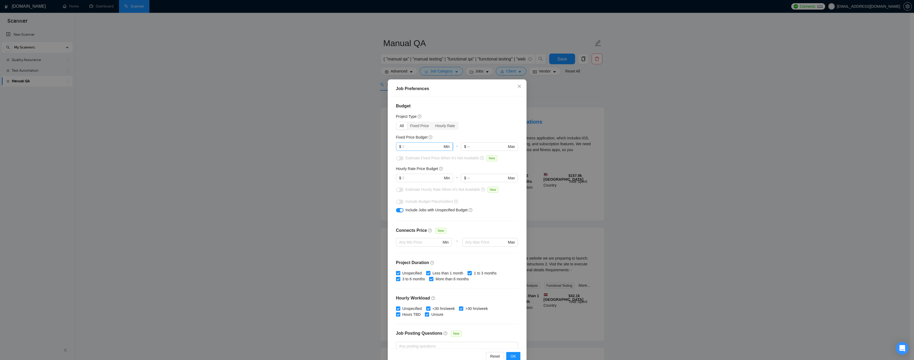
click at [419, 150] on input "text" at bounding box center [422, 147] width 40 height 6
click at [420, 175] on input "text" at bounding box center [422, 178] width 40 height 6
click at [512, 357] on span "OK" at bounding box center [512, 357] width 5 height 6
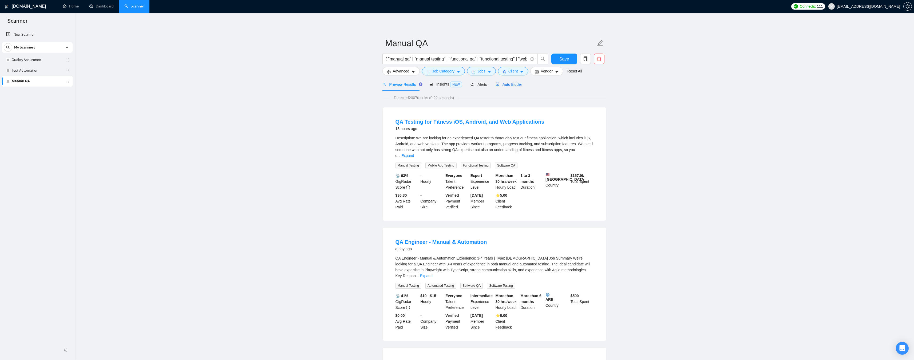
click at [511, 86] on span "Auto Bidder" at bounding box center [508, 84] width 26 height 4
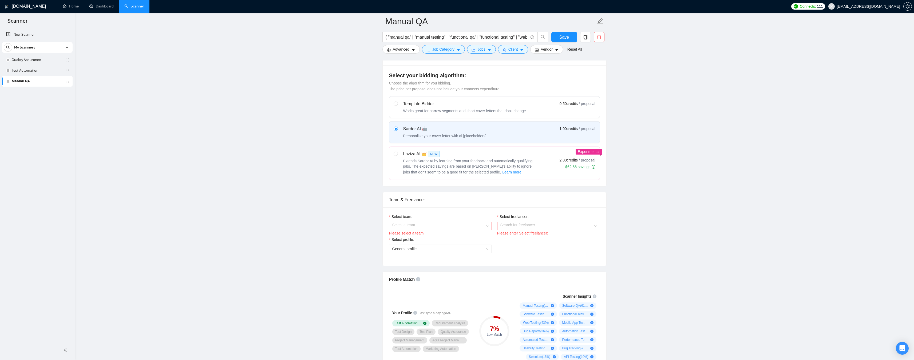
scroll to position [160, 0]
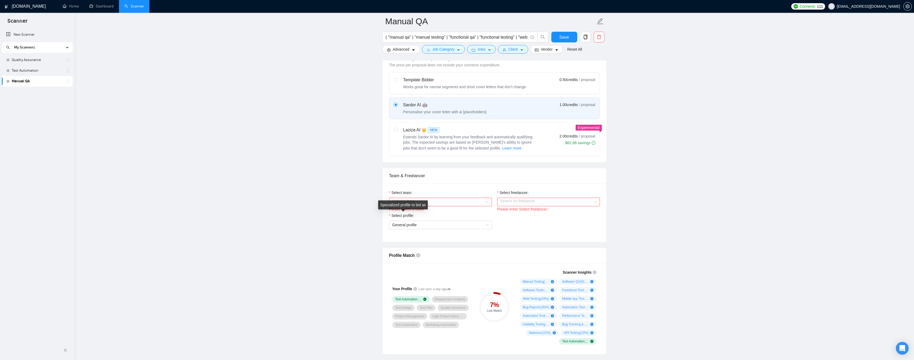
click at [414, 204] on div "Specialized profile to bid as" at bounding box center [403, 205] width 50 height 9
click at [455, 203] on input "Select team:" at bounding box center [438, 202] width 93 height 8
click at [418, 212] on div "QA Fiction" at bounding box center [440, 212] width 96 height 6
click at [518, 203] on input "Select freelancer:" at bounding box center [546, 202] width 93 height 8
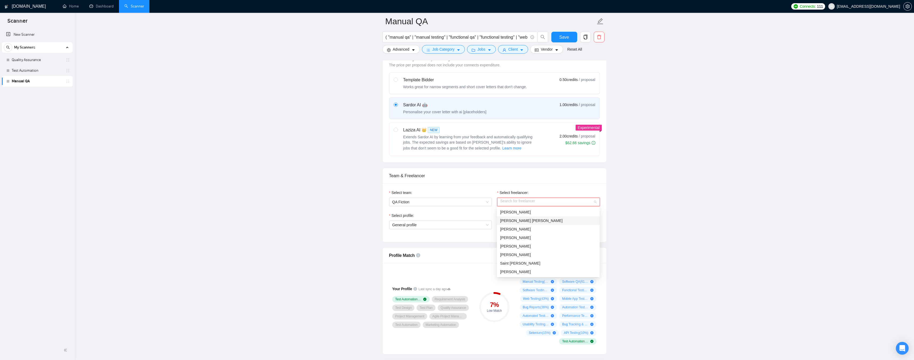
click at [515, 213] on span "[PERSON_NAME]" at bounding box center [515, 212] width 31 height 4
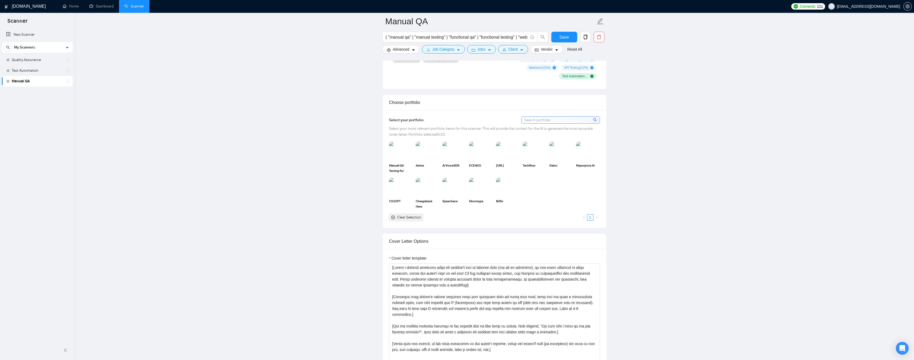
scroll to position [427, 0]
click at [403, 156] on img at bounding box center [401, 150] width 22 height 18
click at [435, 156] on img at bounding box center [427, 150] width 23 height 19
click at [456, 155] on img at bounding box center [454, 150] width 22 height 18
click at [478, 155] on img at bounding box center [481, 150] width 22 height 18
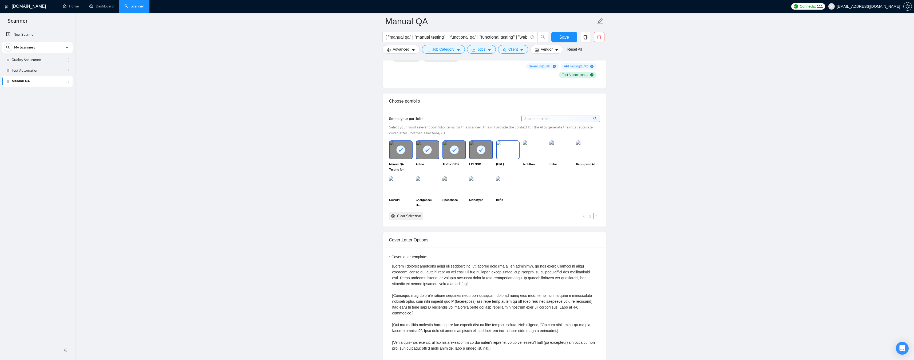
click at [511, 154] on img at bounding box center [508, 150] width 22 height 18
click at [557, 155] on img at bounding box center [561, 150] width 22 height 18
click at [589, 155] on img at bounding box center [588, 150] width 22 height 18
click at [507, 188] on img at bounding box center [508, 186] width 22 height 18
click at [481, 189] on img at bounding box center [480, 186] width 23 height 19
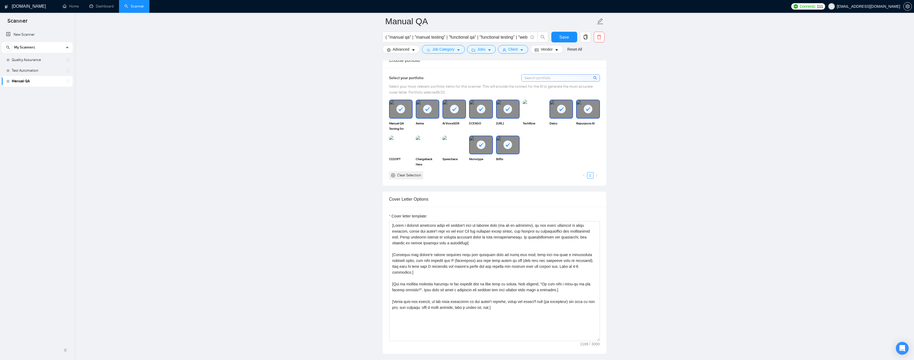
scroll to position [480, 0]
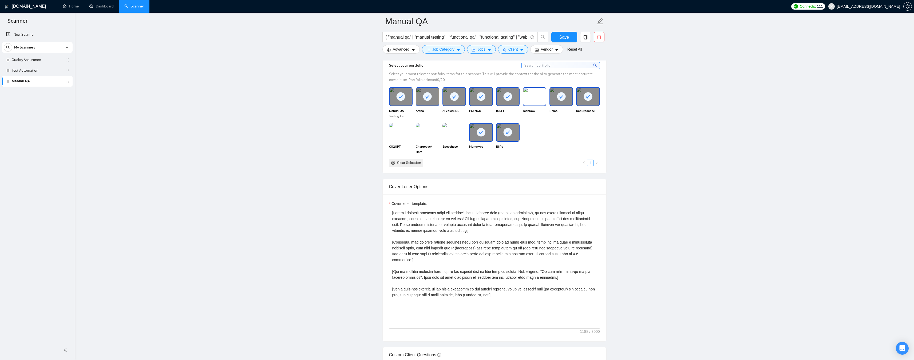
click at [535, 102] on img at bounding box center [534, 97] width 22 height 18
click at [484, 102] on div at bounding box center [481, 97] width 22 height 18
click at [403, 141] on img at bounding box center [401, 133] width 22 height 18
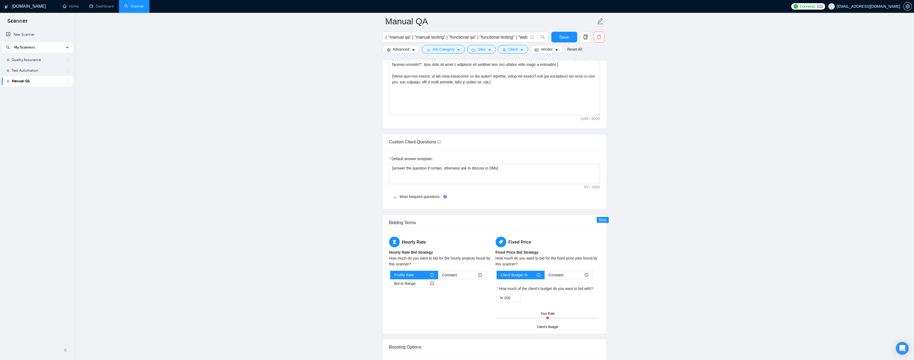
scroll to position [694, 0]
click at [396, 196] on icon "right" at bounding box center [394, 197] width 3 height 3
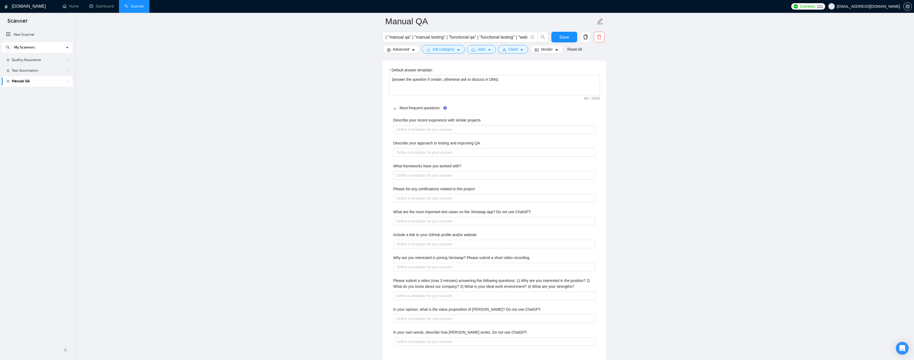
scroll to position [800, 0]
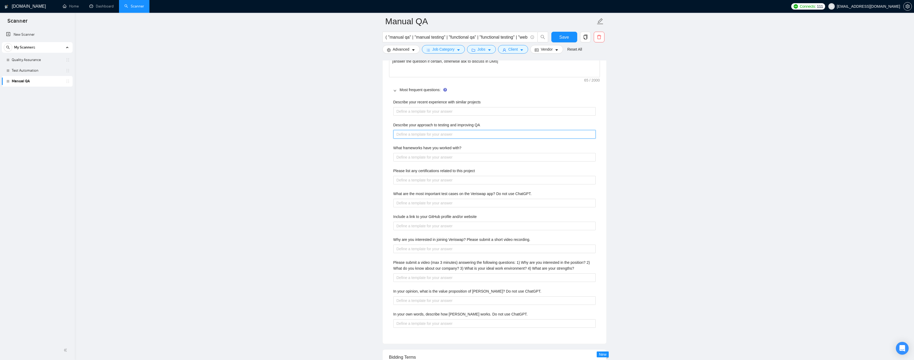
click at [444, 136] on QA "Describe your approach to testing and improving QA" at bounding box center [494, 134] width 202 height 9
paste QA "Lo ipsumdol si ametcon adi elitseddo EI tempori ut l etdolor ma aliquae adminim…"
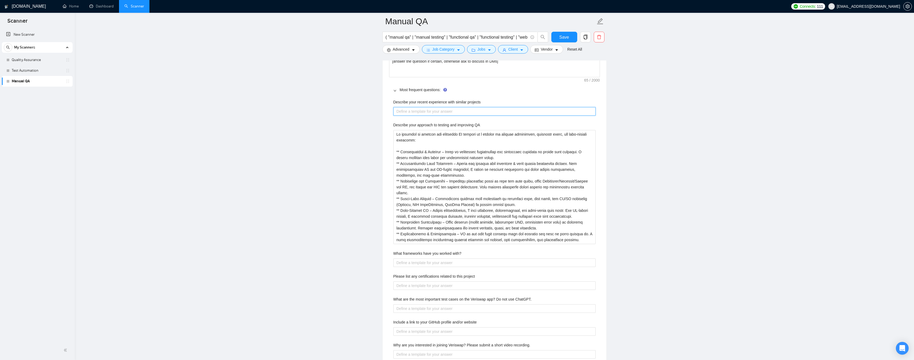
click at [413, 113] on projects "Describe your recent experience with similar projects" at bounding box center [494, 111] width 202 height 9
paste projects "[Use most relevant project from my portfolio]"
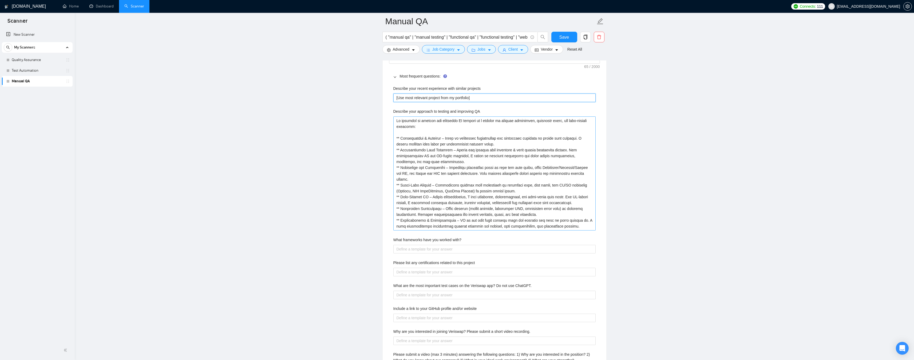
scroll to position [880, 0]
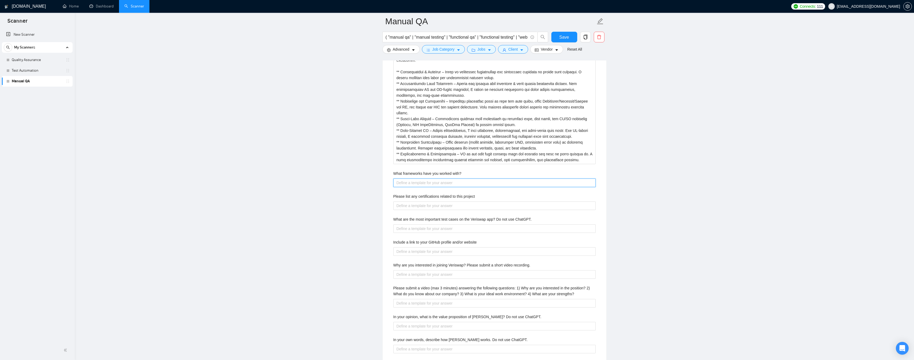
click at [427, 182] on with\? "What frameworks have you worked with?" at bounding box center [494, 183] width 202 height 9
paste with\? "Over the past decade, I've had the opportunity to work with many tools & framew…"
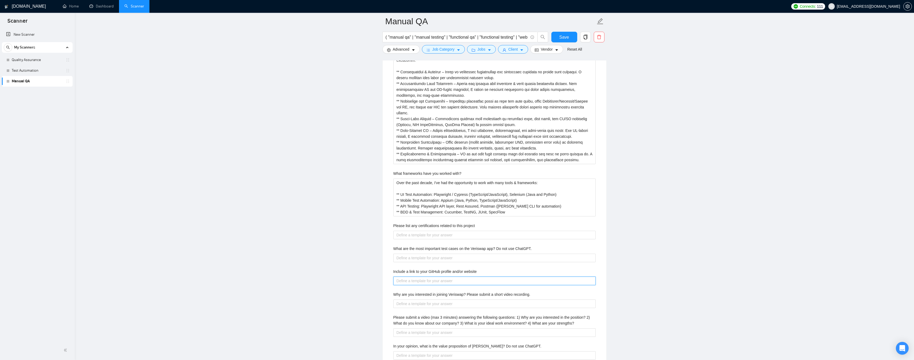
click at [429, 278] on website "Include a link to your GitHub profile and/or website" at bounding box center [494, 281] width 202 height 9
paste website "[URL][DOMAIN_NAME]"
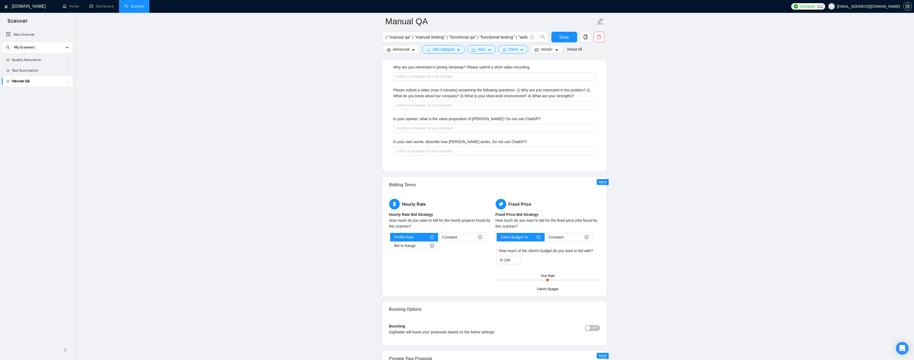
scroll to position [1121, 0]
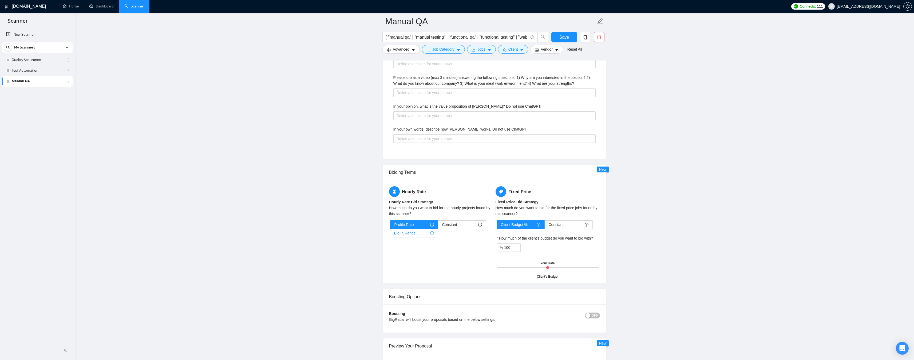
click at [413, 233] on span "Bid In Range" at bounding box center [405, 233] width 22 height 8
click at [390, 235] on input "Bid In Range" at bounding box center [390, 235] width 0 height 0
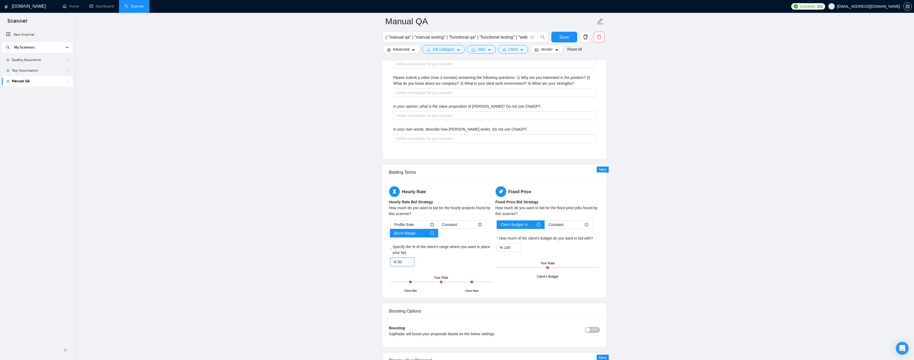
drag, startPoint x: 406, startPoint y: 260, endPoint x: 380, endPoint y: 259, distance: 26.7
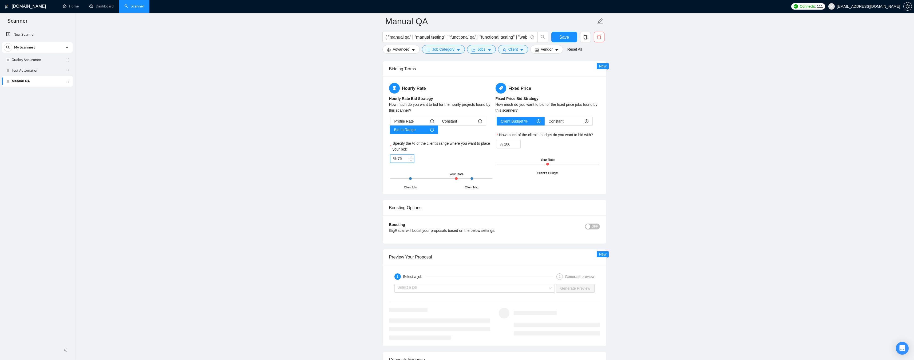
scroll to position [1227, 0]
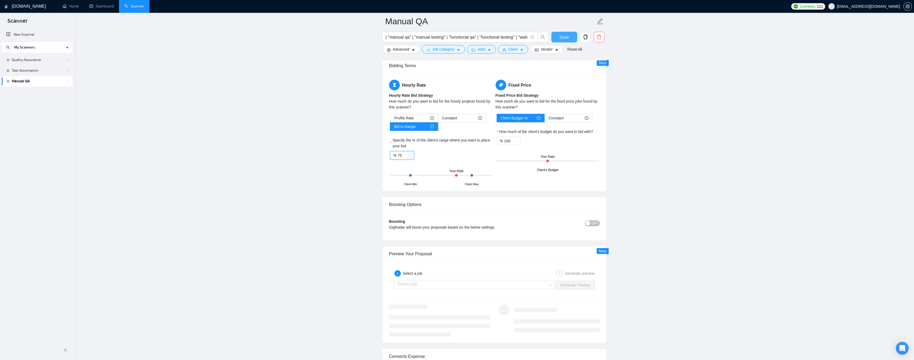
click at [565, 39] on span "Save" at bounding box center [564, 37] width 10 height 7
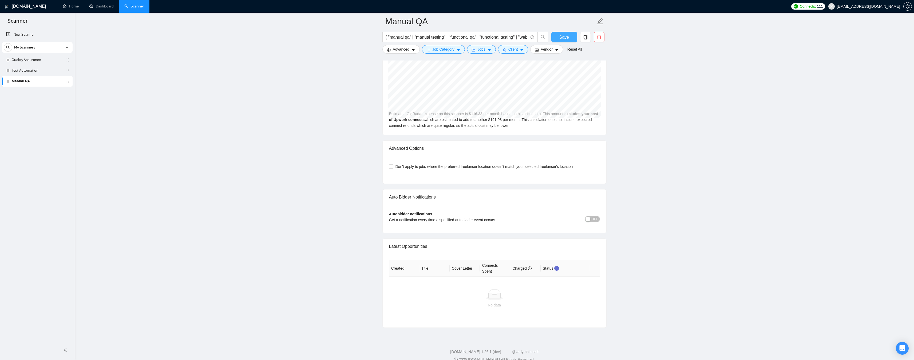
scroll to position [1172, 0]
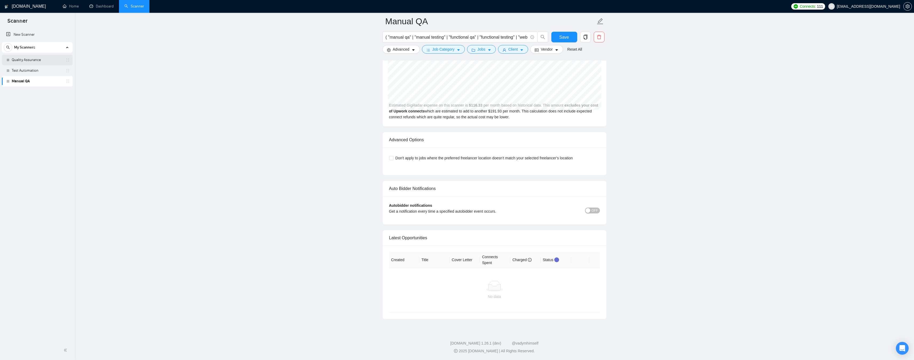
click at [39, 62] on link "Quality Assurance" at bounding box center [37, 60] width 51 height 11
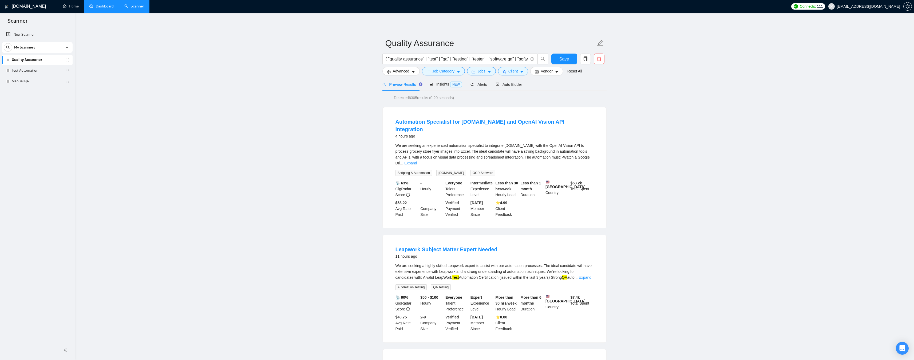
click at [101, 4] on link "Dashboard" at bounding box center [101, 6] width 24 height 5
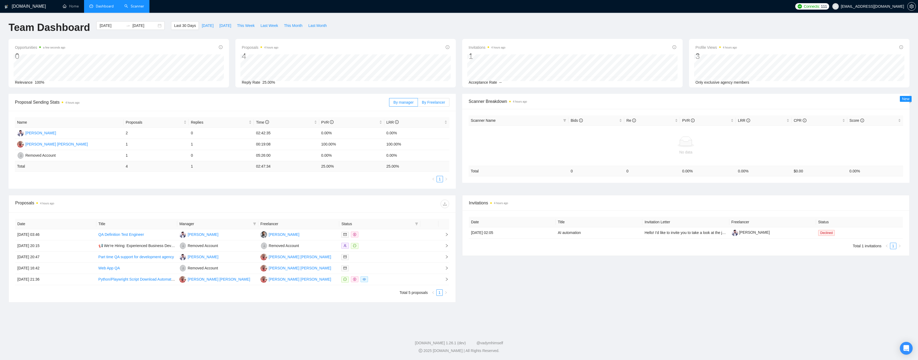
click at [429, 102] on span "By Freelancer" at bounding box center [433, 102] width 23 height 4
click at [418, 104] on input "By Freelancer" at bounding box center [418, 104] width 0 height 0
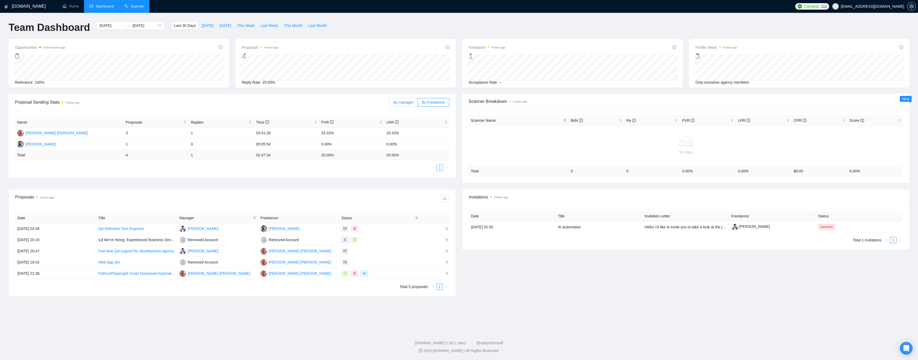
click at [408, 103] on span "By manager" at bounding box center [403, 102] width 20 height 4
click at [389, 104] on input "By manager" at bounding box center [389, 104] width 0 height 0
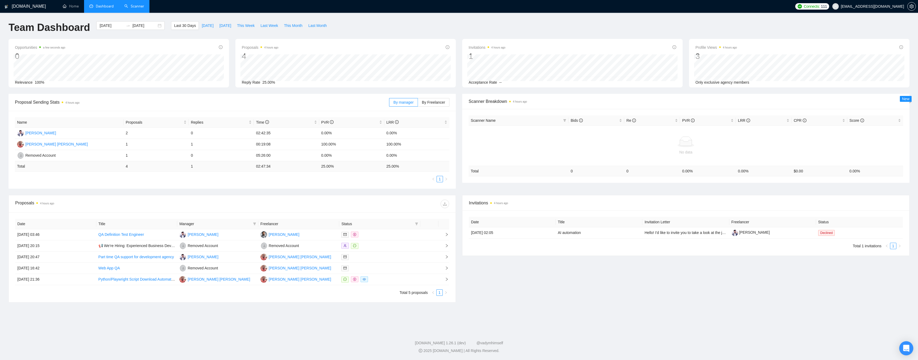
click at [906, 348] on icon "Open Intercom Messenger" at bounding box center [906, 348] width 6 height 7
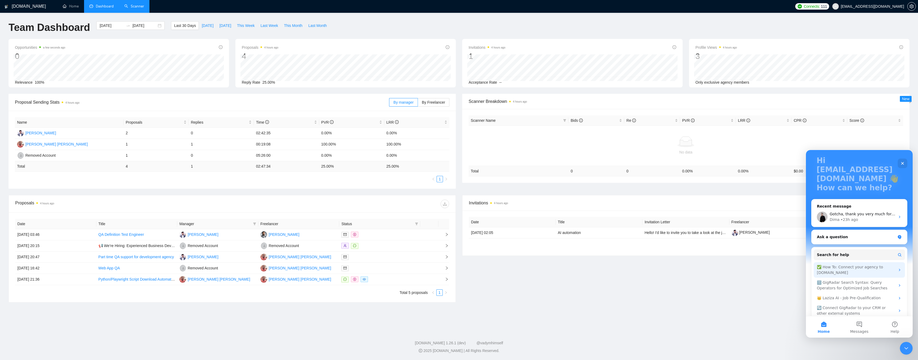
scroll to position [39, 0]
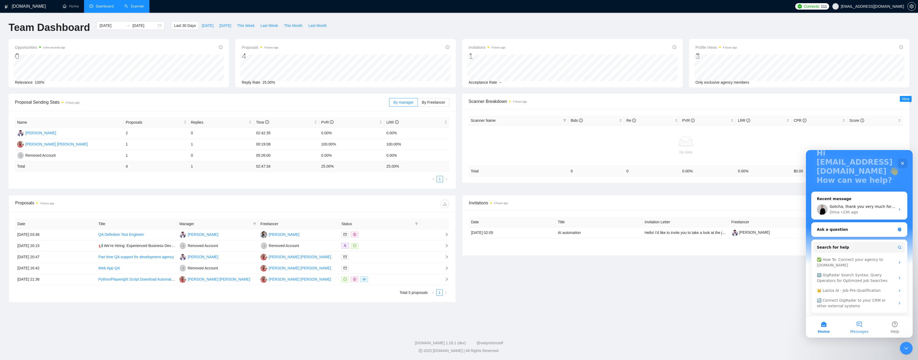
click at [857, 326] on button "Messages" at bounding box center [858, 327] width 35 height 21
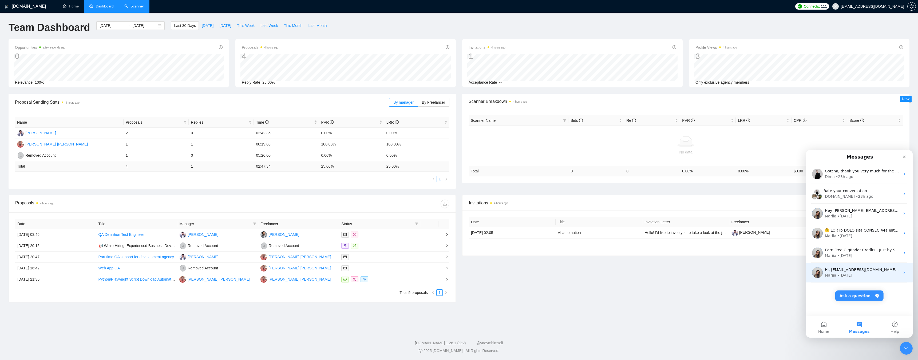
click at [843, 273] on div "• [DATE]" at bounding box center [844, 276] width 15 height 6
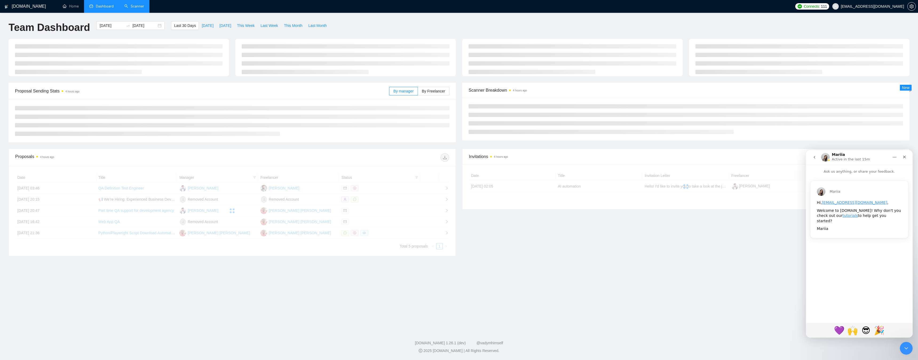
click at [813, 159] on icon "go back" at bounding box center [814, 157] width 4 height 4
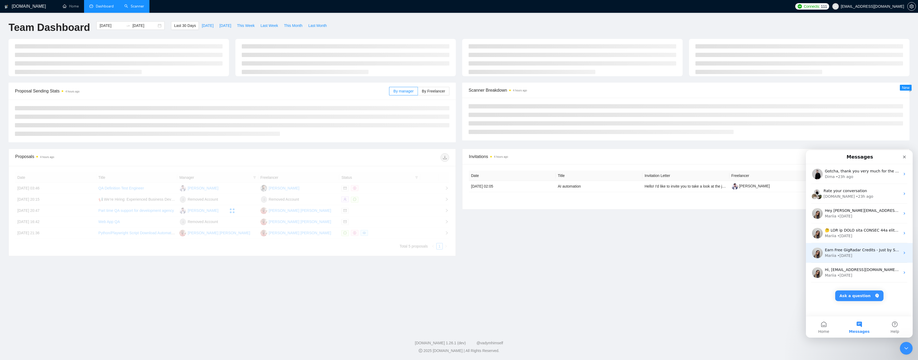
click at [853, 259] on div "Earn Free GigRadar Credits - Just by Sharing Your Story! 💬 Want more credits fo…" at bounding box center [859, 253] width 107 height 20
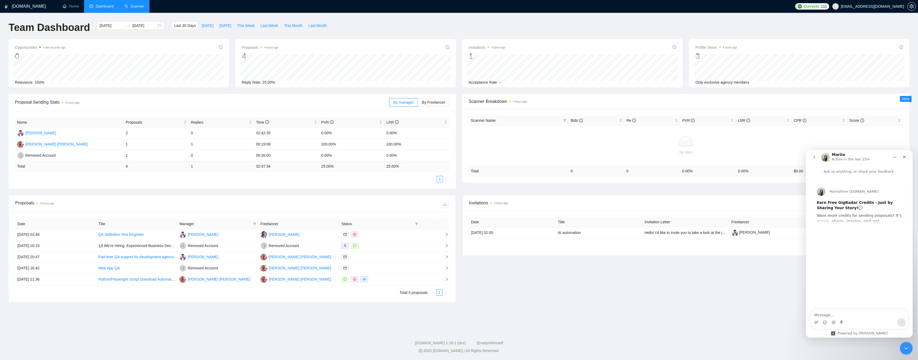
click at [812, 160] on button "go back" at bounding box center [814, 157] width 10 height 10
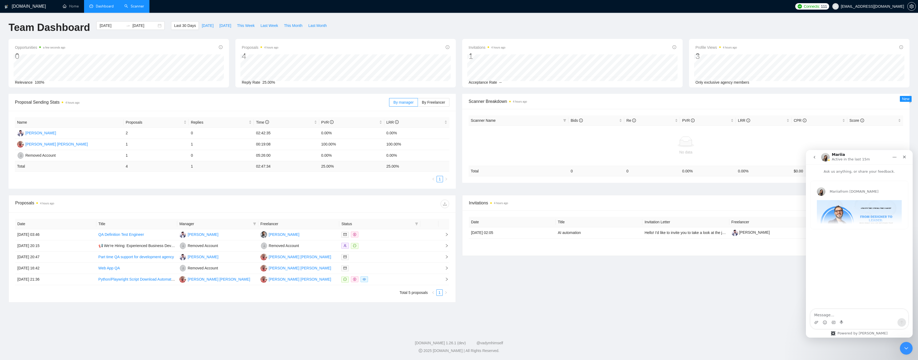
click at [810, 155] on button "go back" at bounding box center [814, 157] width 10 height 10
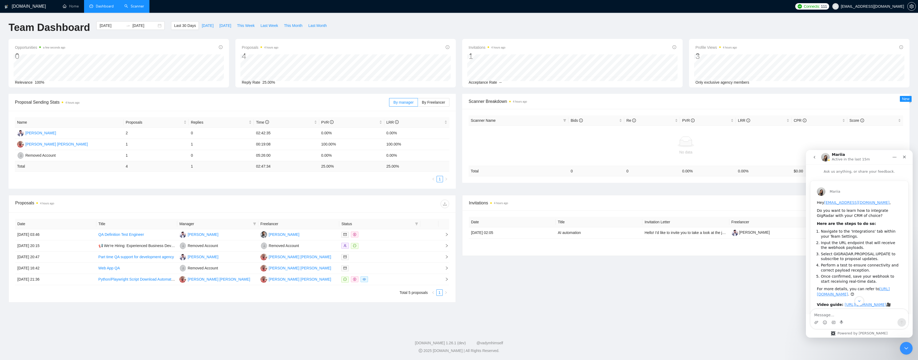
click at [813, 158] on icon "go back" at bounding box center [814, 157] width 4 height 4
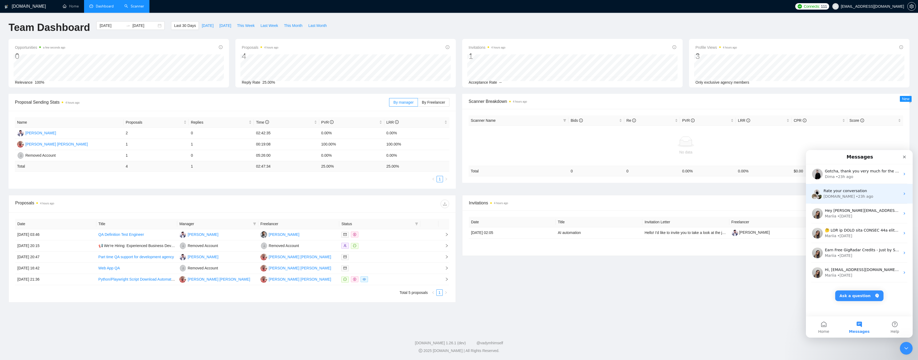
click at [853, 193] on span "Rate your conversation" at bounding box center [844, 191] width 43 height 4
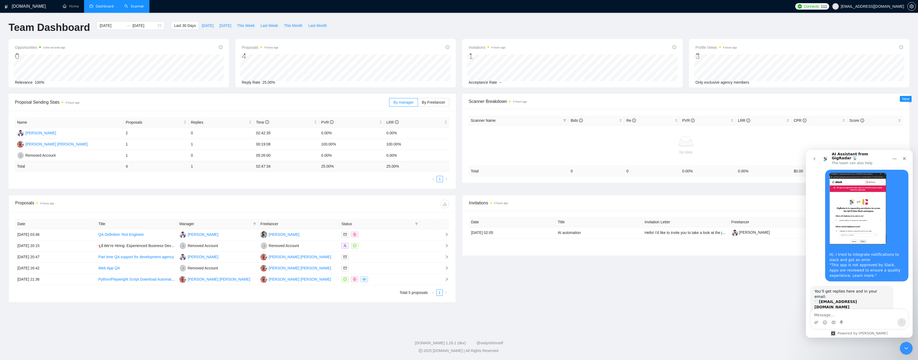
scroll to position [209, 0]
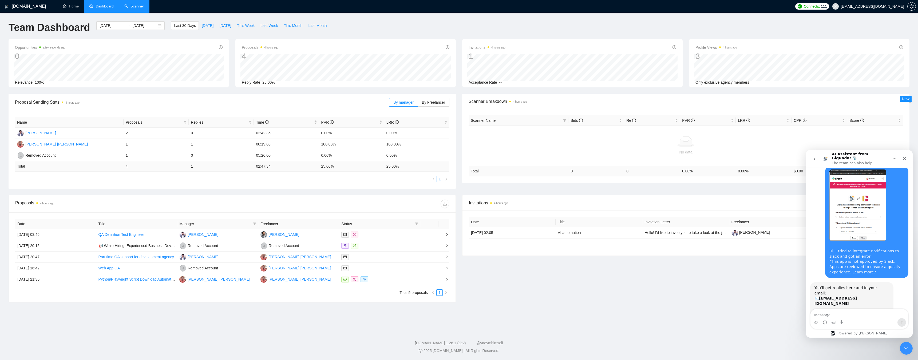
click at [814, 158] on icon "go back" at bounding box center [814, 159] width 4 height 4
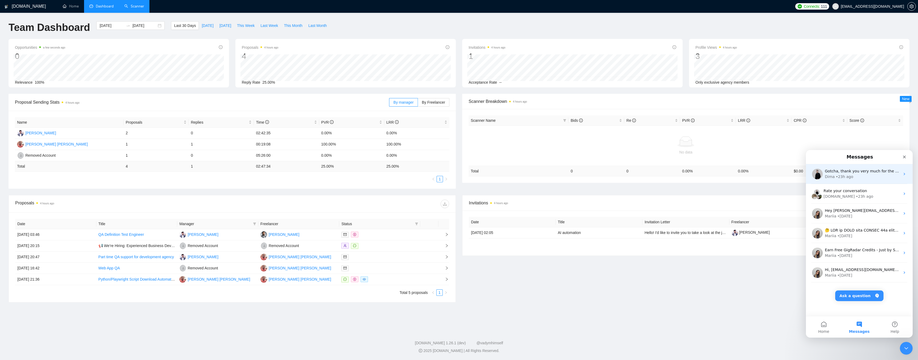
click at [845, 178] on div "• 23h ago" at bounding box center [844, 177] width 17 height 6
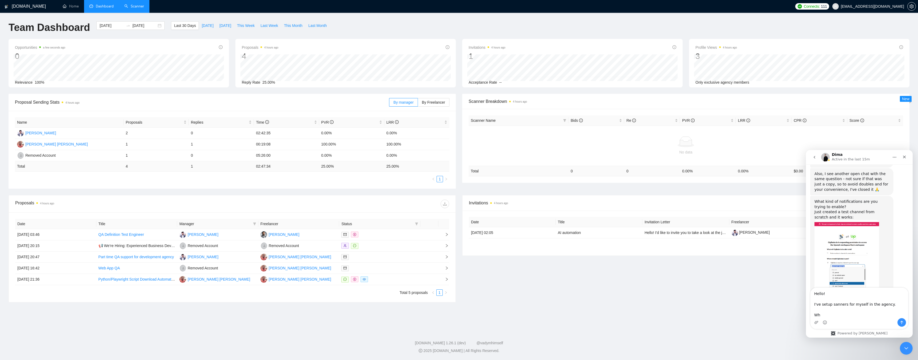
scroll to position [687, 0]
click at [833, 305] on textarea "Hello! I've setup sanners for myself in the agency. When d" at bounding box center [859, 303] width 98 height 30
click at [834, 315] on textarea "Hello! I've setup scanners for myself in the agency. When d" at bounding box center [859, 303] width 98 height 30
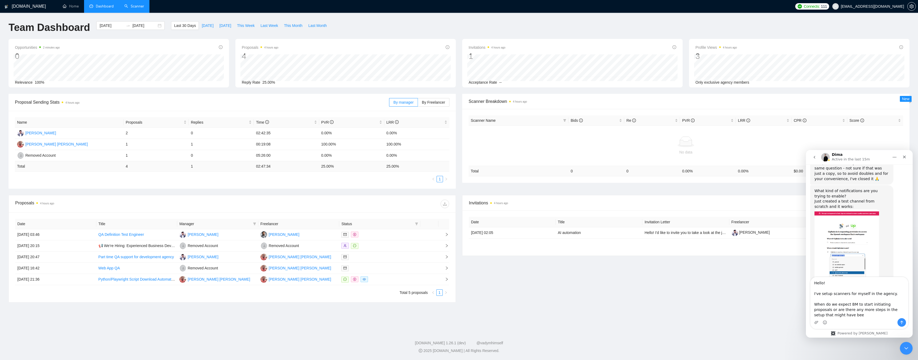
scroll to position [698, 0]
paste textarea "’ve set up the scanners for myself under the agency. Could you please confirm w…"
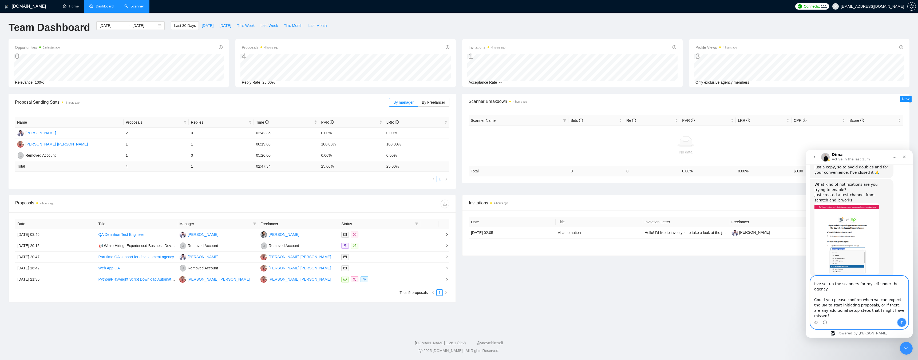
click at [899, 321] on icon "Send a message…" at bounding box center [901, 323] width 4 height 4
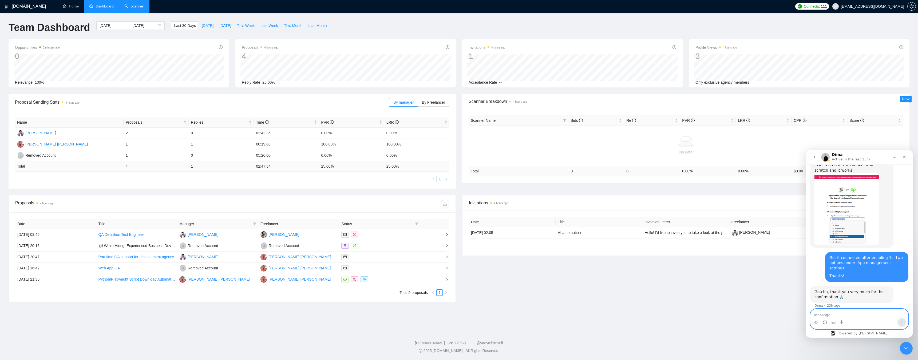
scroll to position [733, 0]
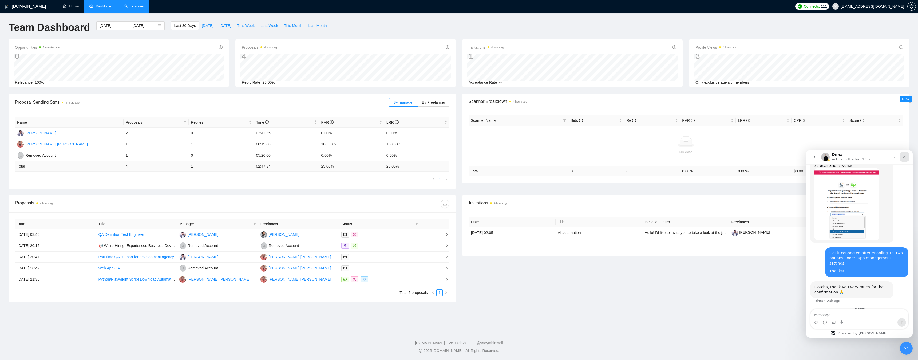
click at [903, 158] on icon "Close" at bounding box center [904, 157] width 3 height 3
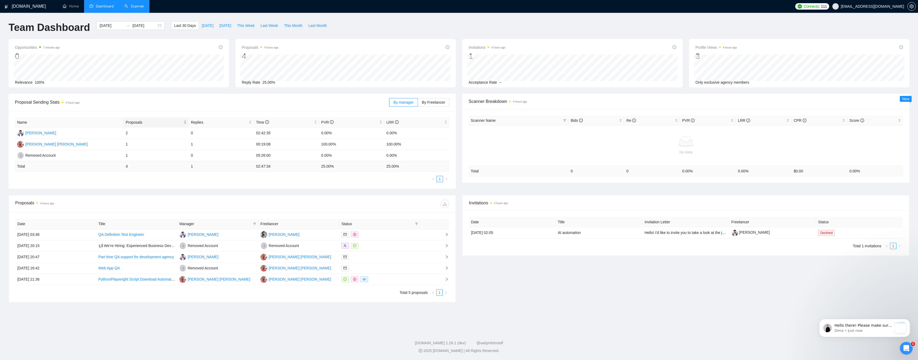
scroll to position [803, 0]
click at [845, 329] on p "Dima • 2m ago" at bounding box center [863, 331] width 58 height 5
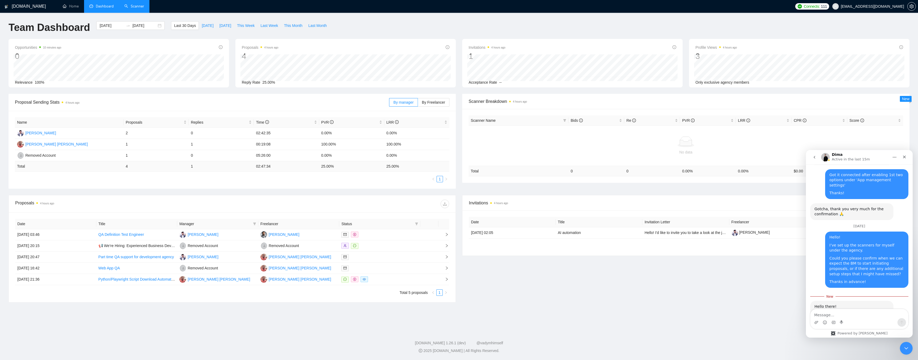
scroll to position [811, 0]
click at [833, 325] on img "Dima says…" at bounding box center [850, 332] width 72 height 14
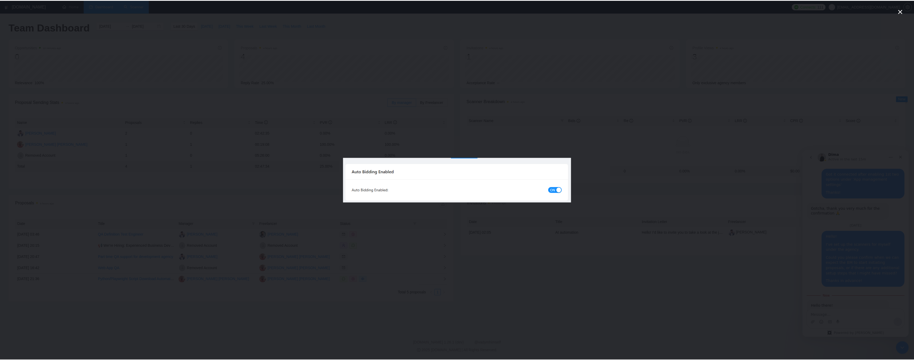
scroll to position [0, 0]
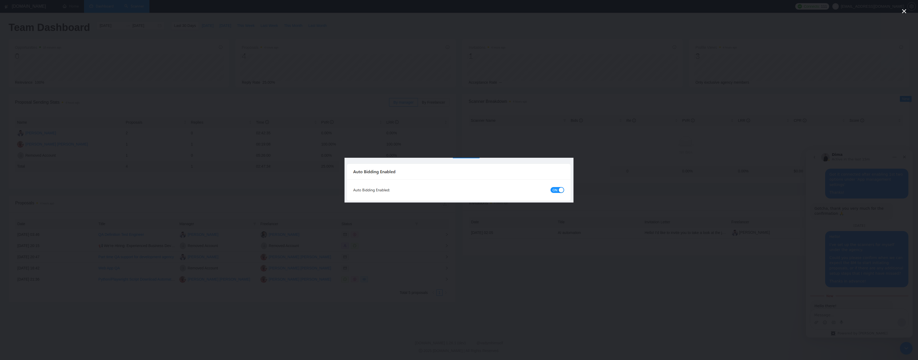
click at [905, 12] on icon "Close" at bounding box center [904, 11] width 4 height 4
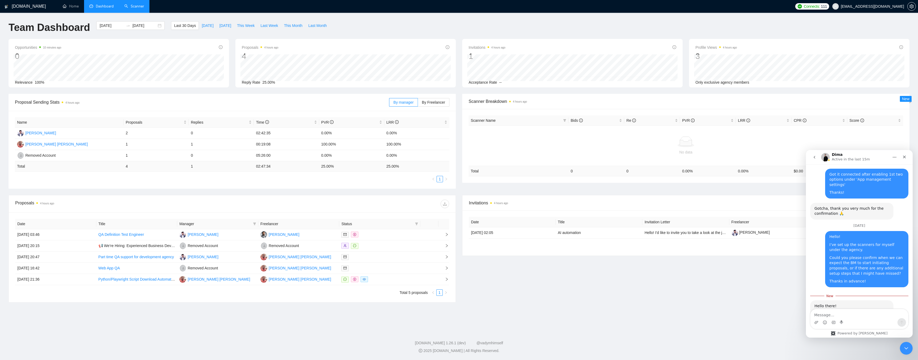
click at [130, 5] on link "Scanner" at bounding box center [134, 6] width 20 height 5
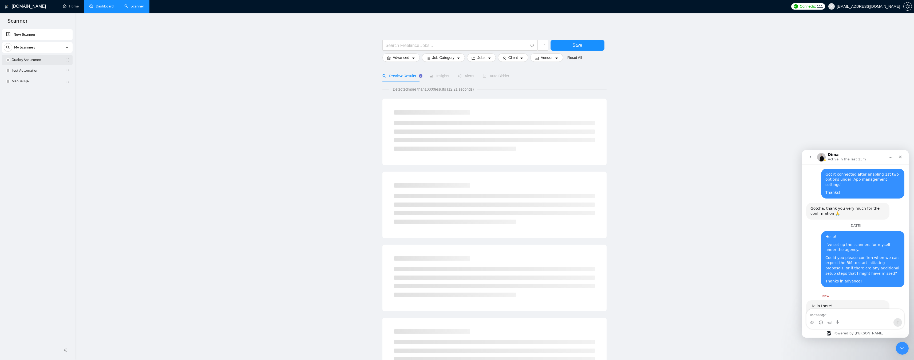
click at [35, 61] on link "Quality Assurance" at bounding box center [37, 60] width 51 height 11
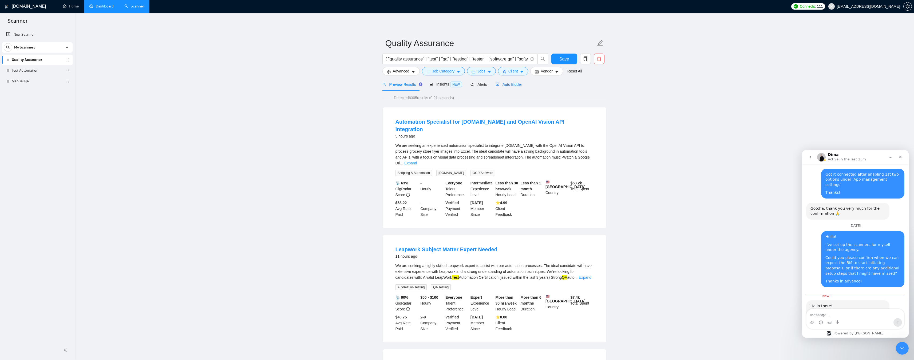
click at [496, 84] on icon "robot" at bounding box center [497, 85] width 4 height 4
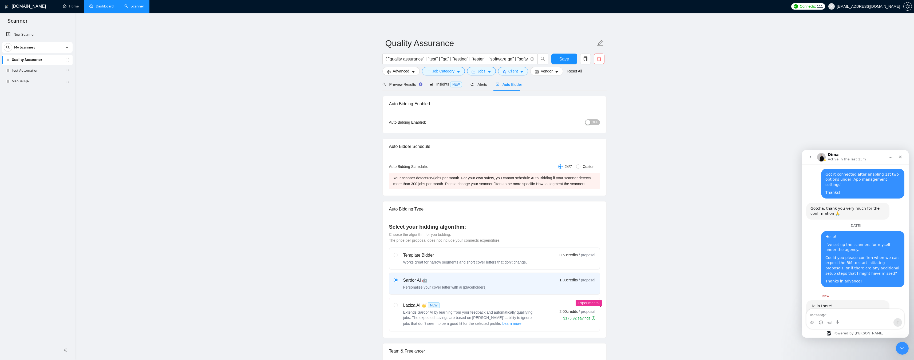
click at [597, 123] on span "OFF" at bounding box center [594, 123] width 6 height 6
click at [31, 73] on link "Test Automation" at bounding box center [37, 70] width 51 height 11
click at [559, 58] on button "Save" at bounding box center [564, 59] width 26 height 11
click at [30, 71] on link "Test Automation" at bounding box center [37, 70] width 51 height 11
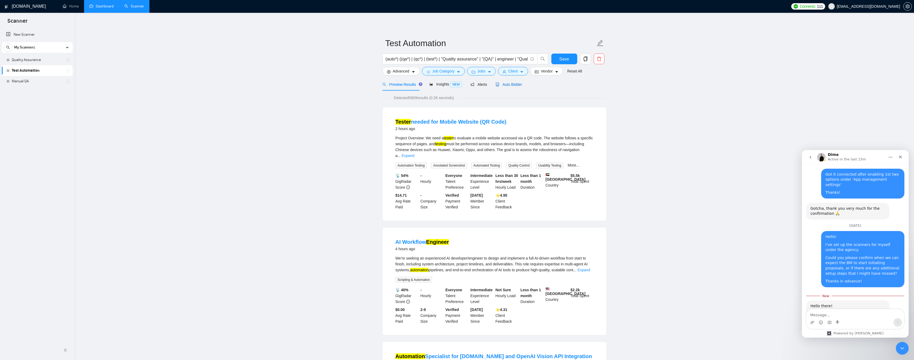
click at [508, 83] on span "Auto Bidder" at bounding box center [508, 84] width 26 height 4
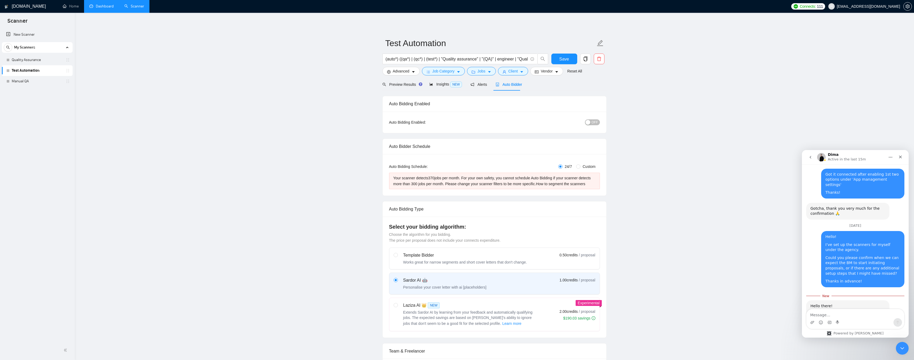
click at [595, 122] on span "OFF" at bounding box center [594, 123] width 6 height 6
click at [559, 57] on button "Save" at bounding box center [564, 59] width 26 height 11
click at [23, 61] on link "Quality Assurance" at bounding box center [37, 60] width 51 height 11
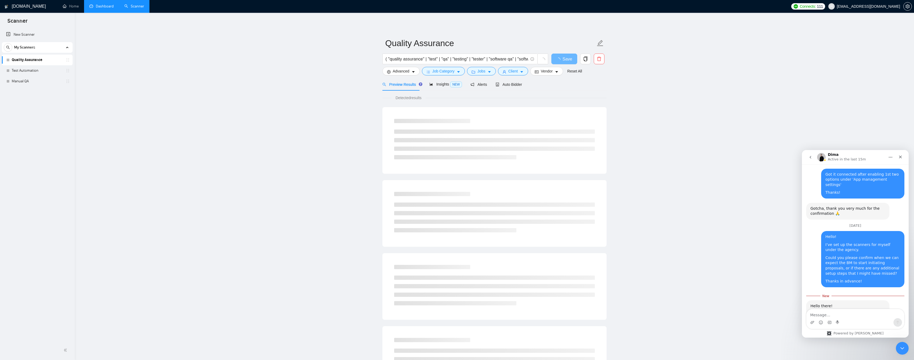
click at [101, 8] on link "Dashboard" at bounding box center [101, 6] width 24 height 5
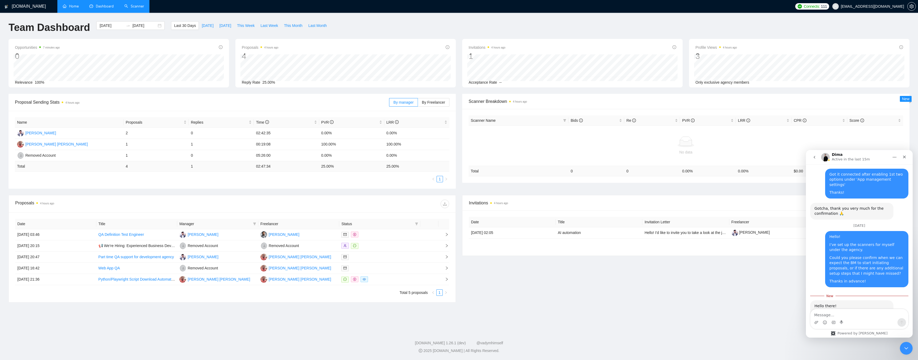
click at [67, 6] on link "Home" at bounding box center [71, 6] width 16 height 5
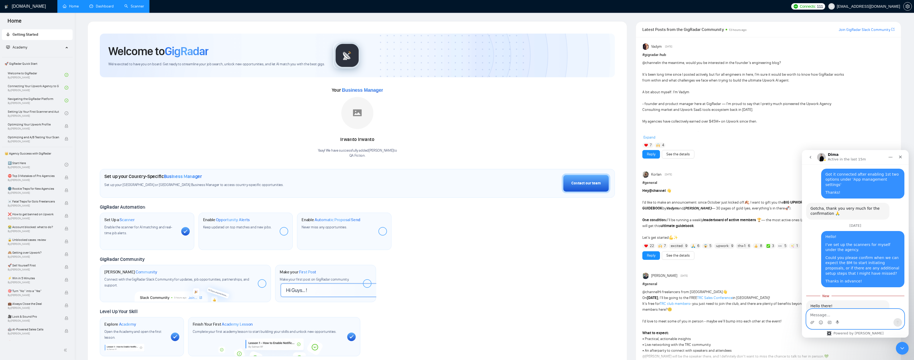
click at [846, 315] on textarea "Message…" at bounding box center [855, 313] width 98 height 9
click at [900, 321] on button "Send a message…" at bounding box center [897, 323] width 9 height 9
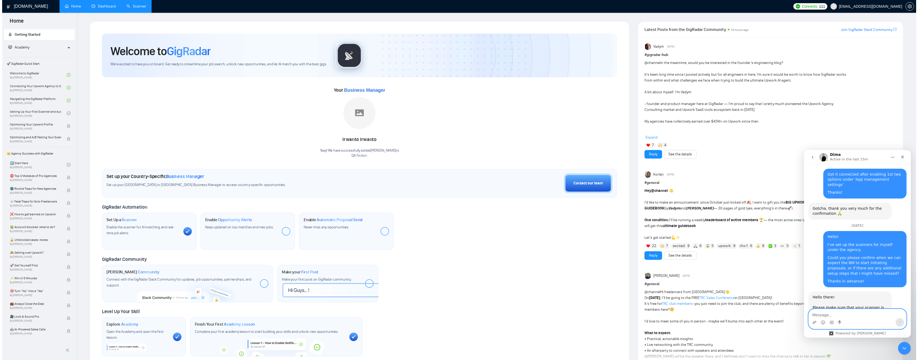
scroll to position [819, 0]
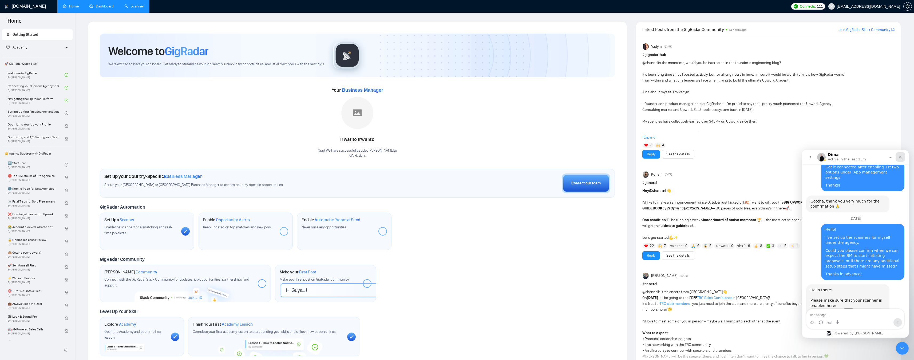
click at [902, 157] on icon "Close" at bounding box center [900, 157] width 4 height 4
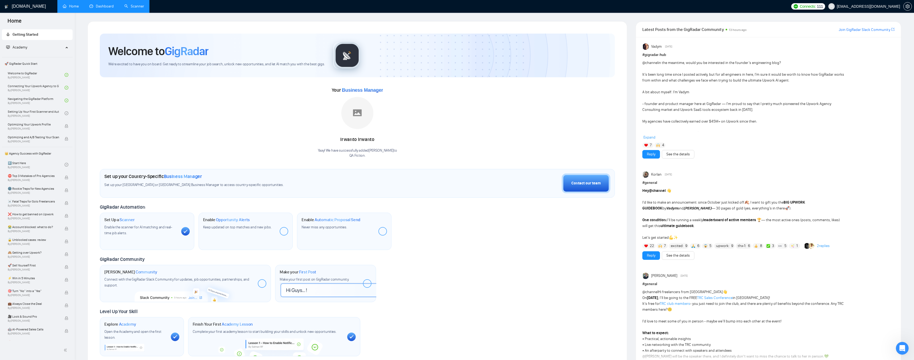
click at [105, 9] on link "Dashboard" at bounding box center [101, 6] width 24 height 5
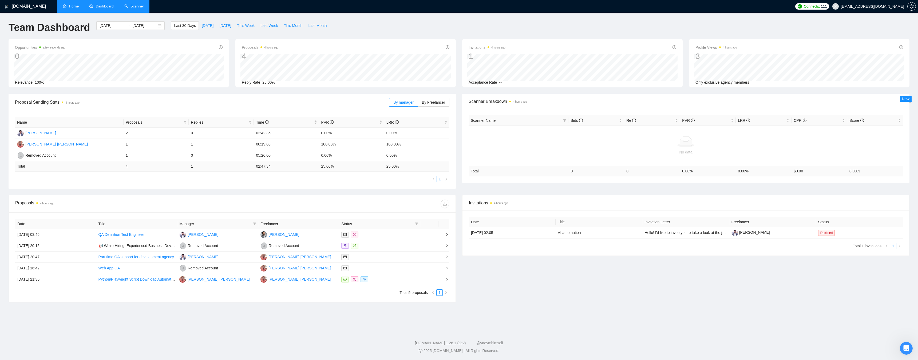
click at [726, 331] on footer "[DOMAIN_NAME] 1.26.1 (dev) @vadymhimself 2025 [DOMAIN_NAME] | All Rights Reserv…" at bounding box center [459, 344] width 918 height 33
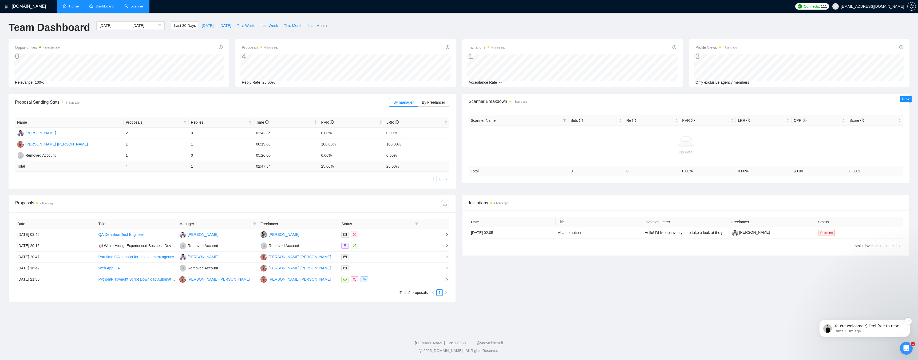
click at [851, 332] on p "Dima • 3m ago" at bounding box center [868, 331] width 69 height 5
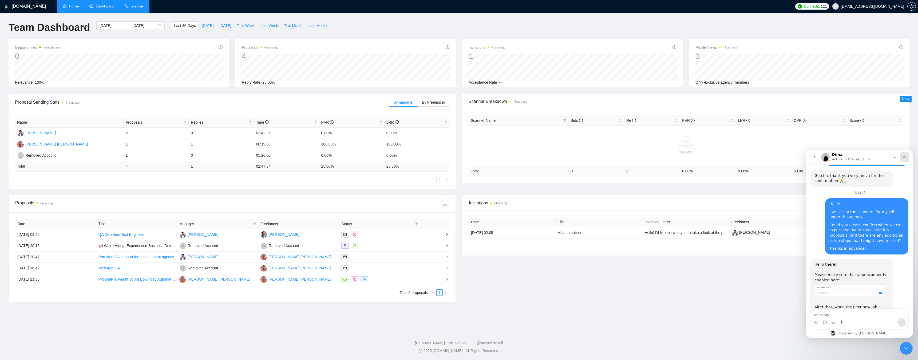
click at [904, 156] on icon "Close" at bounding box center [904, 157] width 4 height 4
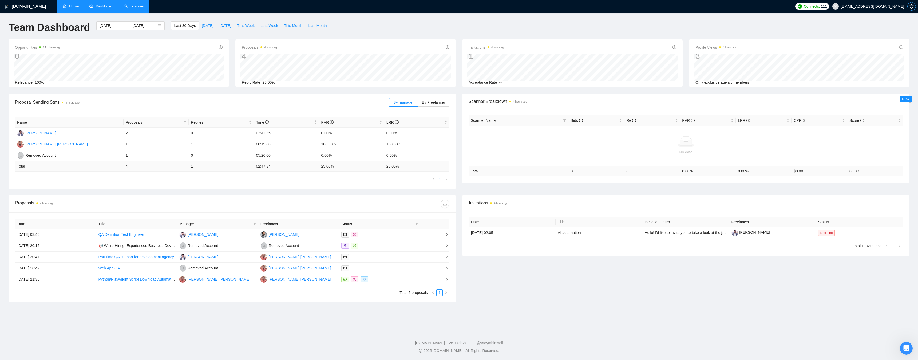
click at [911, 7] on icon "setting" at bounding box center [911, 6] width 4 height 4
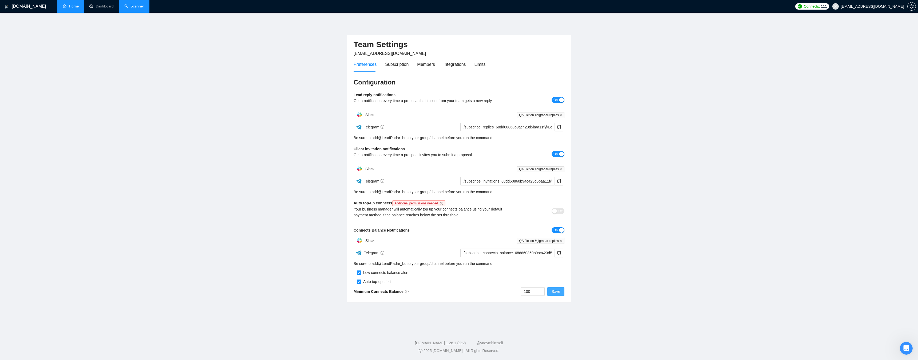
click at [551, 293] on button "Save" at bounding box center [555, 292] width 17 height 9
click at [105, 4] on link "Dashboard" at bounding box center [101, 6] width 24 height 5
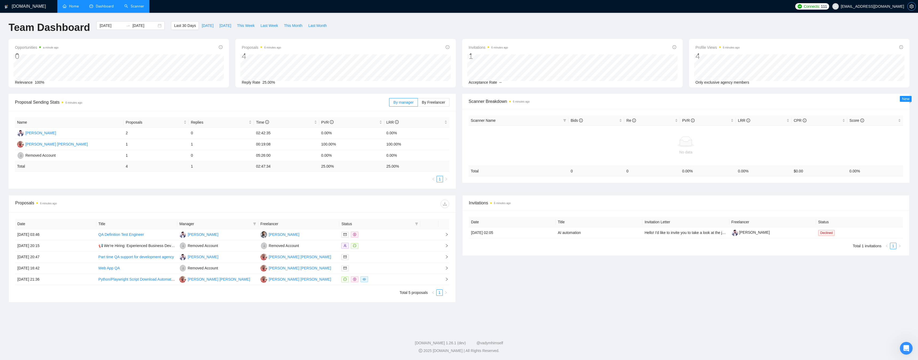
click at [909, 4] on button "button" at bounding box center [911, 6] width 9 height 9
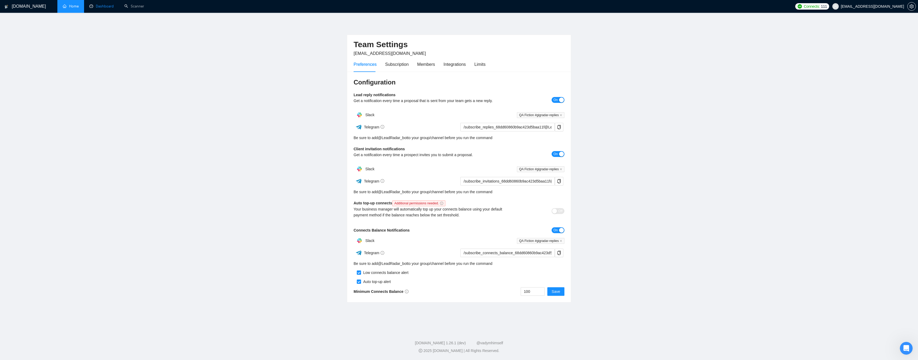
click at [92, 9] on link "Dashboard" at bounding box center [101, 6] width 24 height 5
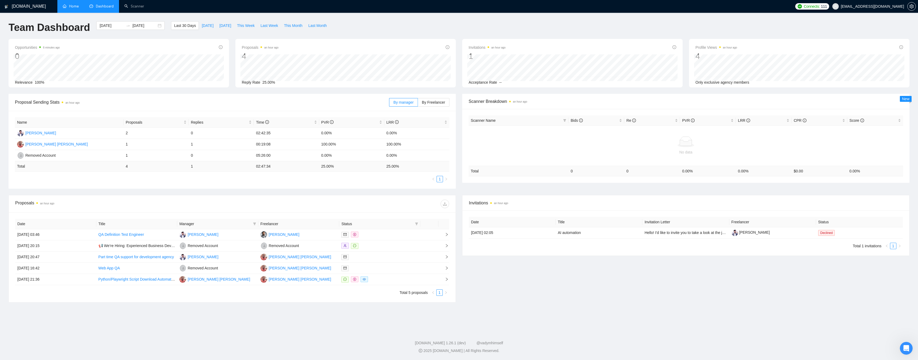
click at [105, 4] on li "Dashboard" at bounding box center [101, 6] width 35 height 13
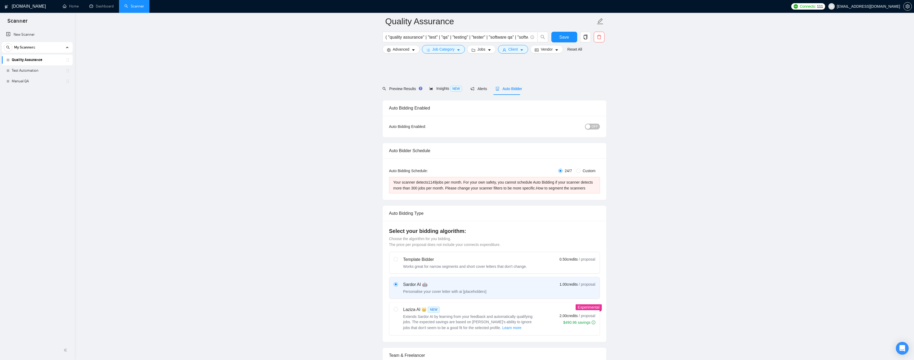
scroll to position [934, 0]
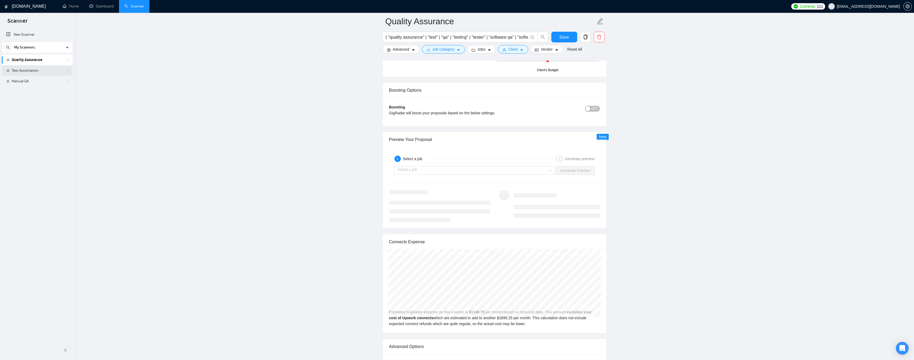
click at [29, 72] on link "Test Automation" at bounding box center [37, 70] width 51 height 11
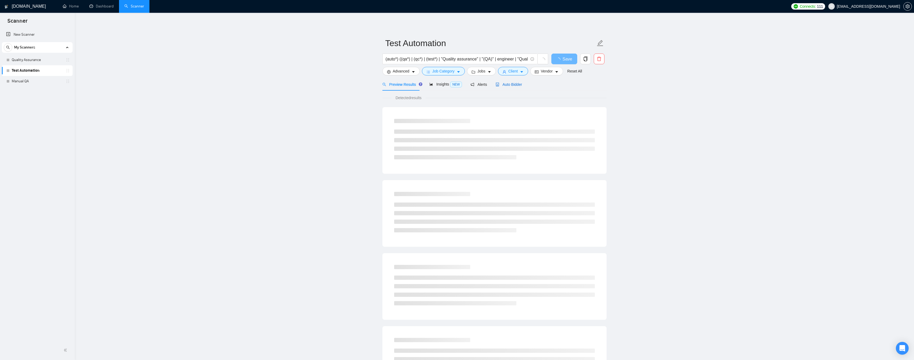
click at [504, 82] on div "Auto Bidder" at bounding box center [508, 85] width 26 height 6
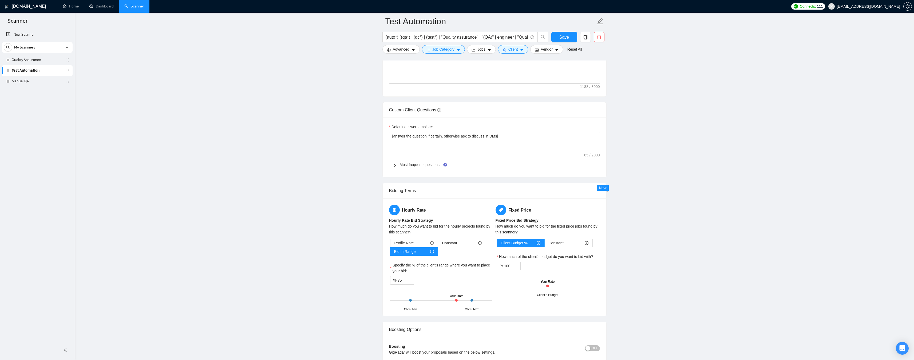
scroll to position [747, 0]
click at [396, 162] on div at bounding box center [396, 163] width 6 height 6
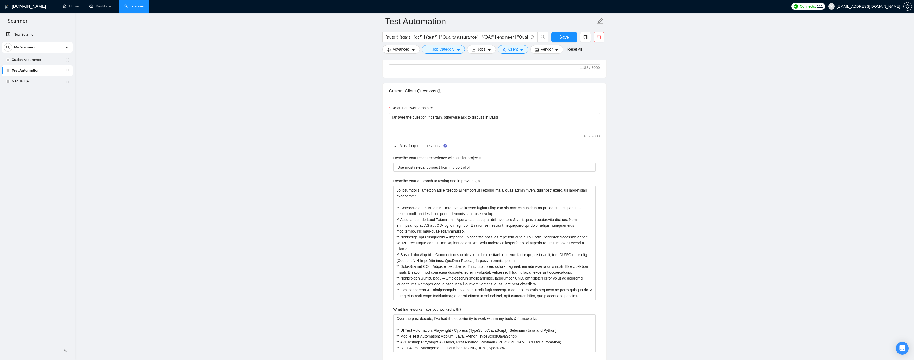
scroll to position [827, 0]
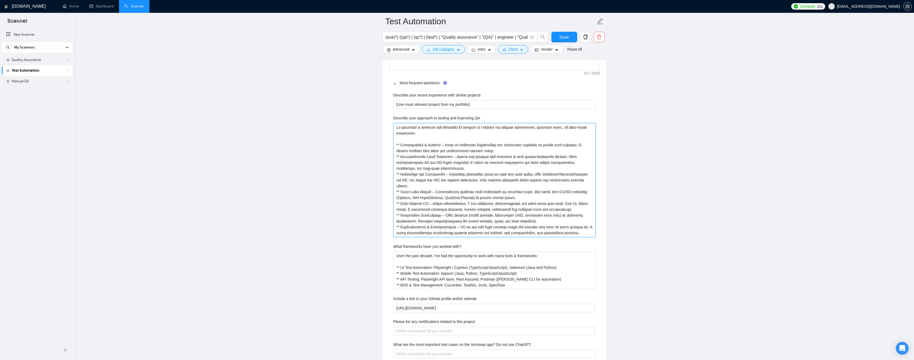
click at [449, 167] on QA "Describe your approach to testing and improving QA" at bounding box center [494, 180] width 202 height 114
click at [462, 259] on with\? "Over the past decade, I've had the opportunity to work with many tools & framew…" at bounding box center [494, 271] width 202 height 38
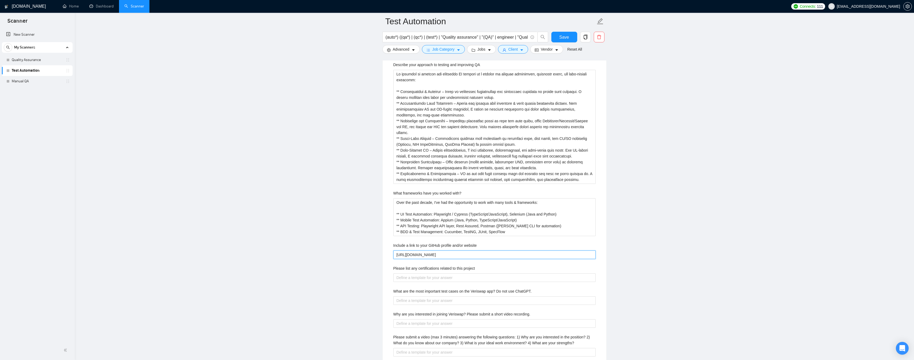
click at [481, 255] on website "[URL][DOMAIN_NAME]" at bounding box center [494, 255] width 202 height 9
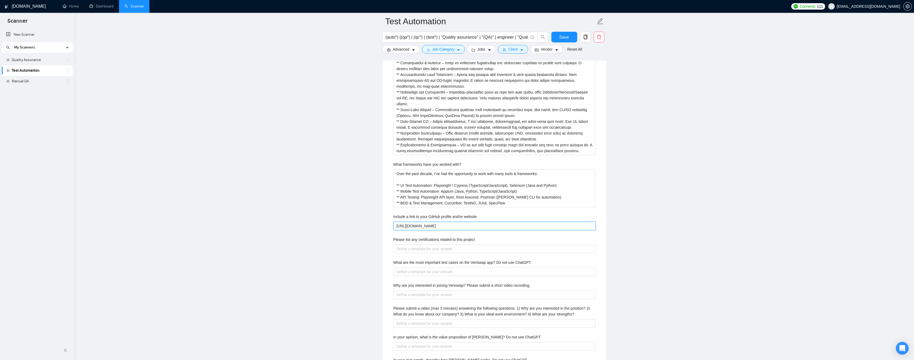
scroll to position [934, 0]
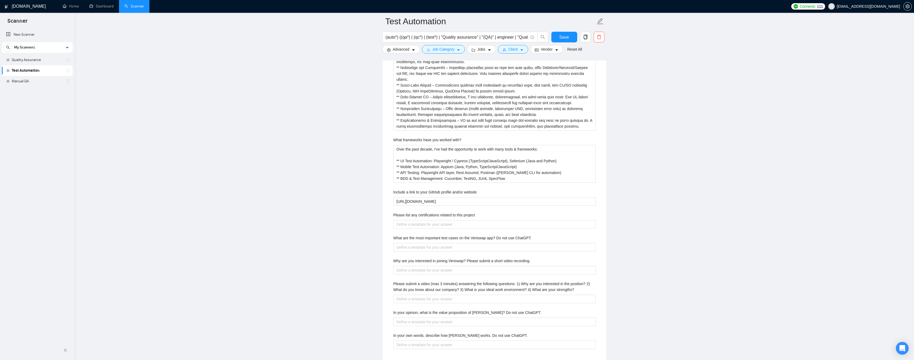
click at [545, 237] on div "What are the most important test cases on the Veriswap app? Do not use ChatGPT." at bounding box center [494, 239] width 202 height 8
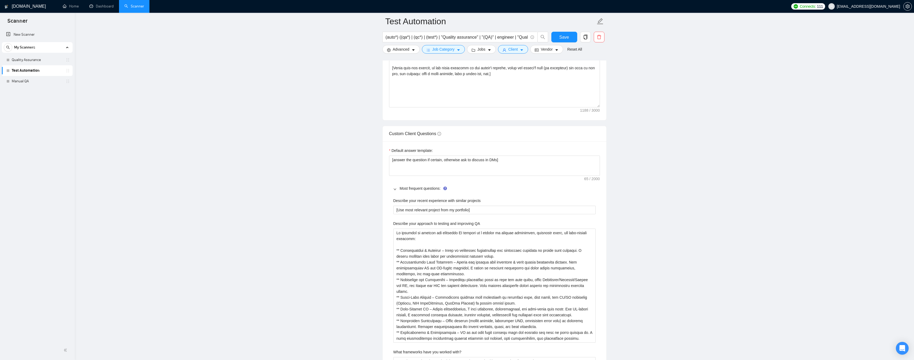
scroll to position [720, 0]
click at [477, 211] on projects "[Use most relevant project from my portfolio]" at bounding box center [494, 211] width 202 height 9
click at [444, 249] on QA "Describe your approach to testing and improving QA" at bounding box center [494, 287] width 202 height 114
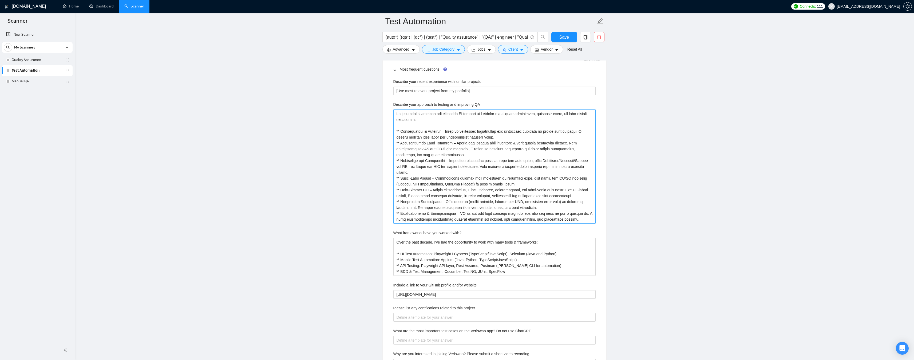
scroll to position [880, 0]
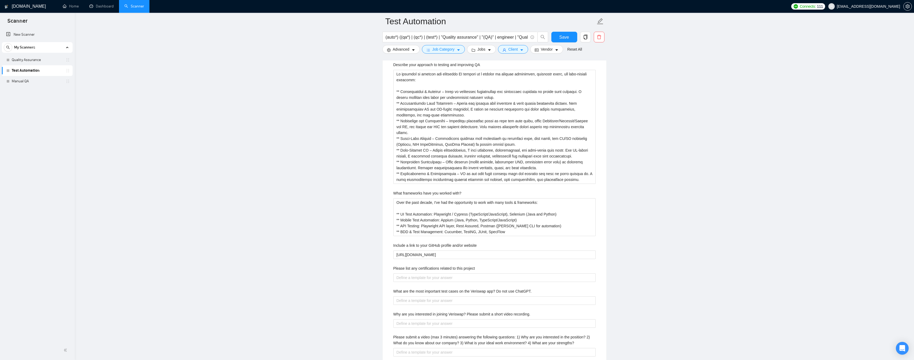
drag, startPoint x: 456, startPoint y: 65, endPoint x: 431, endPoint y: 145, distance: 84.6
click at [456, 65] on label "Describe your approach to testing and improving QA" at bounding box center [436, 65] width 87 height 6
click at [456, 70] on QA "Describe your approach to testing and improving QA" at bounding box center [494, 127] width 202 height 114
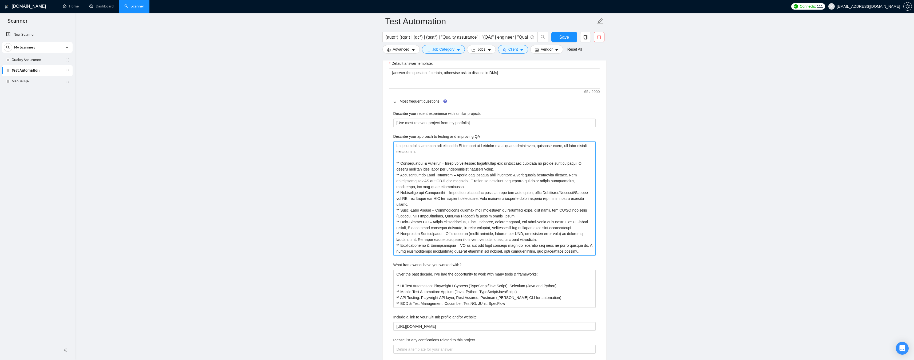
scroll to position [800, 0]
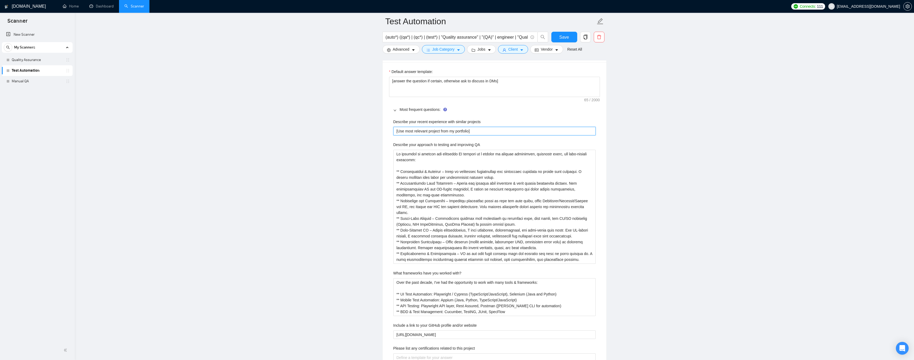
click at [448, 132] on projects "[Use most relevant project from my portfolio]" at bounding box center [494, 131] width 202 height 9
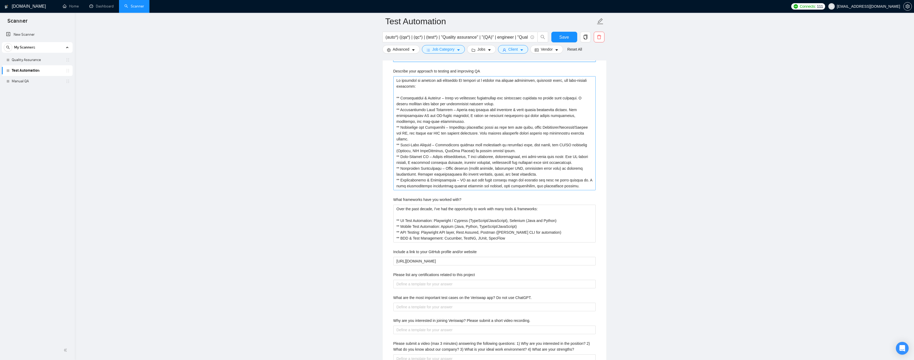
scroll to position [880, 0]
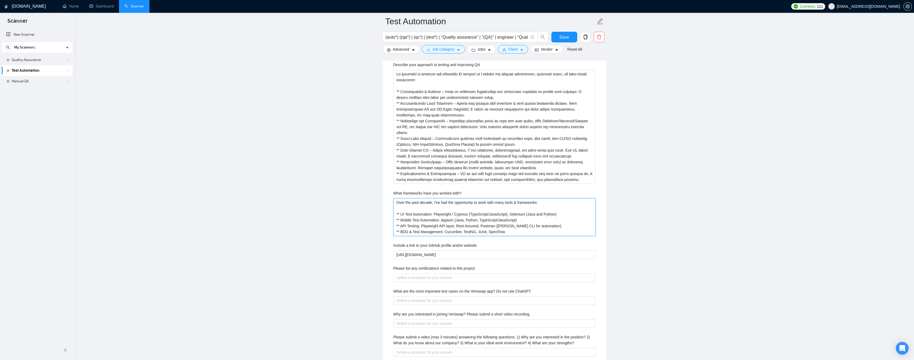
click at [434, 211] on with\? "Over the past decade, I've had the opportunity to work with many tools & framew…" at bounding box center [494, 217] width 202 height 38
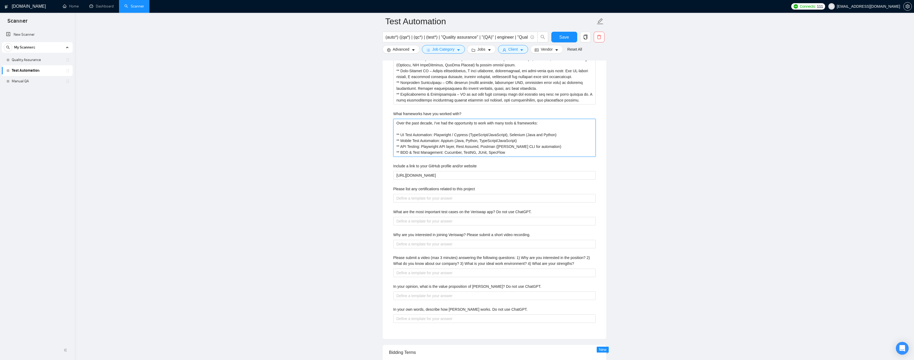
scroll to position [960, 0]
click at [460, 173] on website "[URL][DOMAIN_NAME]" at bounding box center [494, 175] width 202 height 9
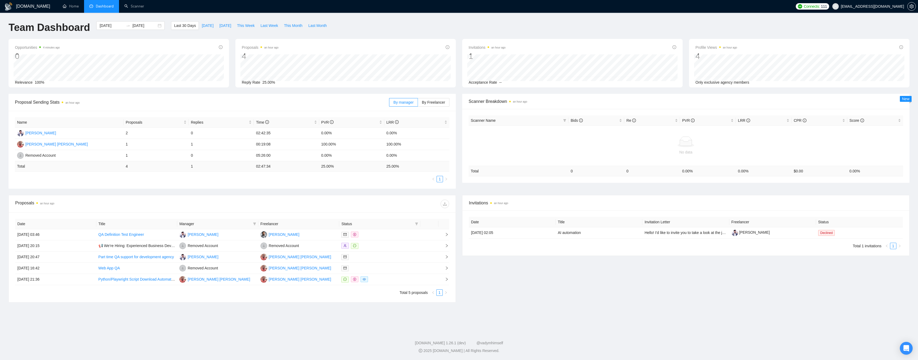
click at [103, 10] on li "Dashboard" at bounding box center [101, 6] width 35 height 13
click at [104, 5] on span "Dashboard" at bounding box center [105, 6] width 18 height 5
click at [105, 8] on span "Dashboard" at bounding box center [105, 6] width 18 height 5
click at [106, 5] on span "Dashboard" at bounding box center [105, 6] width 18 height 5
click at [133, 9] on link "Scanner" at bounding box center [134, 6] width 20 height 5
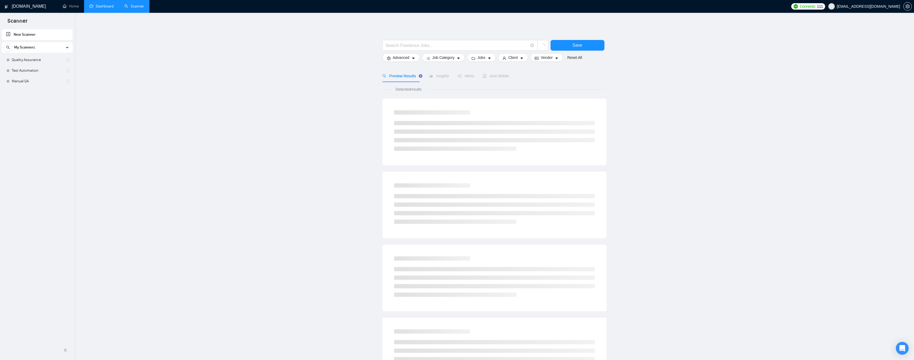
click at [100, 7] on link "Dashboard" at bounding box center [101, 6] width 24 height 5
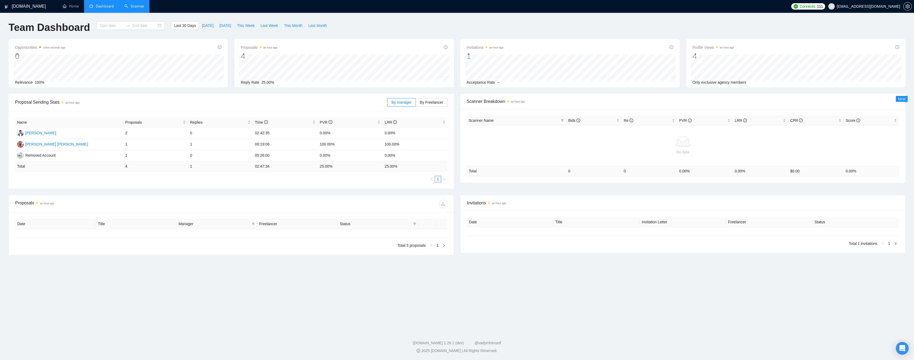
type input "[DATE]"
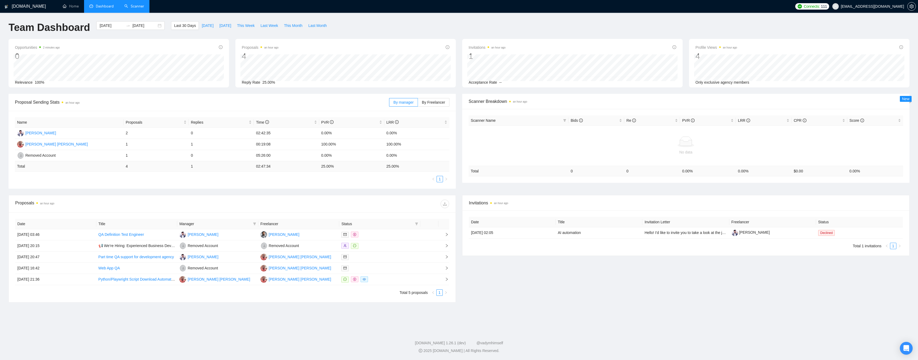
click at [106, 6] on span "Dashboard" at bounding box center [105, 6] width 18 height 5
click at [76, 8] on link "Home" at bounding box center [71, 6] width 16 height 5
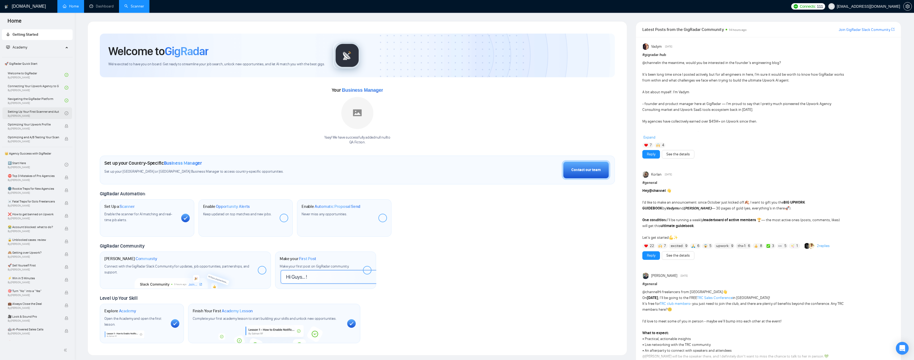
click at [45, 113] on link "Setting Up Your First Scanner and Auto-Bidder By [PERSON_NAME]" at bounding box center [36, 114] width 57 height 12
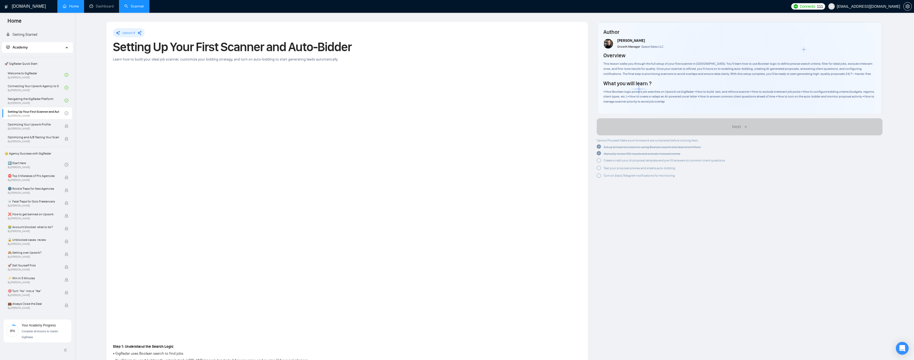
click at [599, 161] on div at bounding box center [599, 160] width 4 height 4
click at [599, 176] on div at bounding box center [599, 175] width 4 height 4
click at [599, 167] on div at bounding box center [599, 167] width 4 height 4
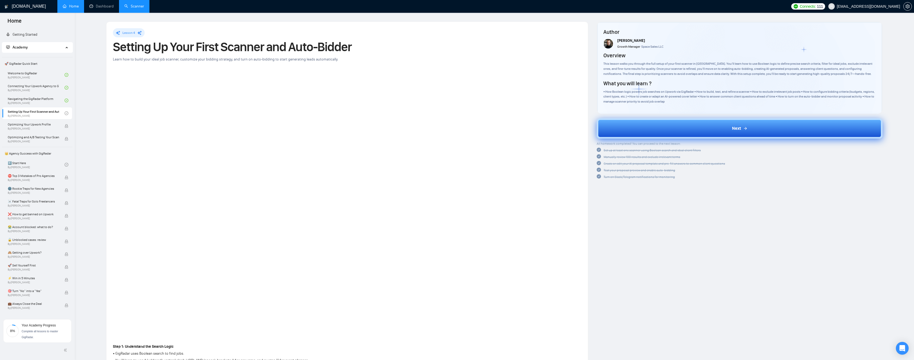
click at [734, 130] on span "Next" at bounding box center [736, 128] width 9 height 6
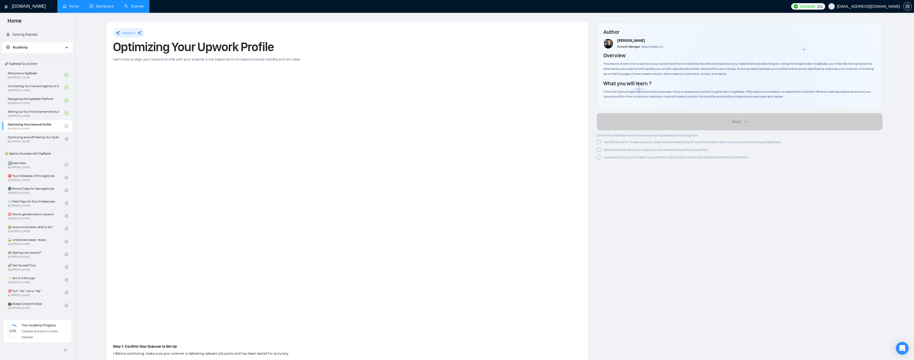
click at [108, 7] on link "Dashboard" at bounding box center [101, 6] width 24 height 5
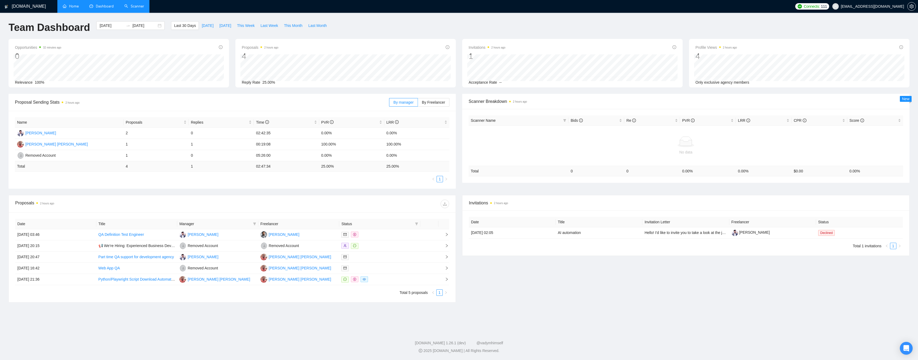
click at [101, 2] on li "Dashboard" at bounding box center [101, 6] width 35 height 13
click at [128, 5] on link "Scanner" at bounding box center [134, 6] width 20 height 5
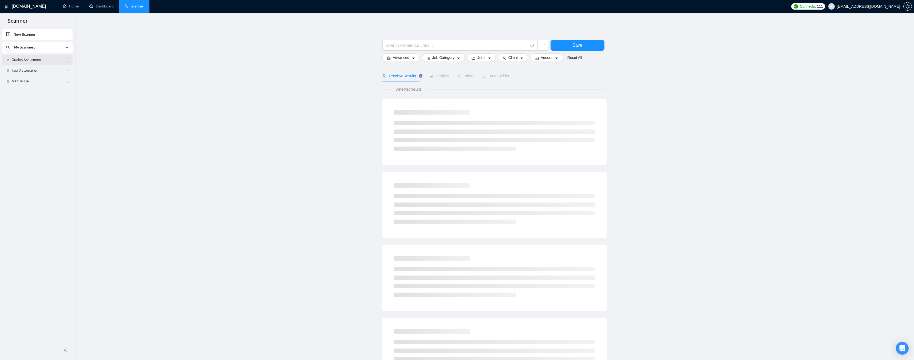
click at [12, 58] on link "Quality Assurance" at bounding box center [37, 60] width 51 height 11
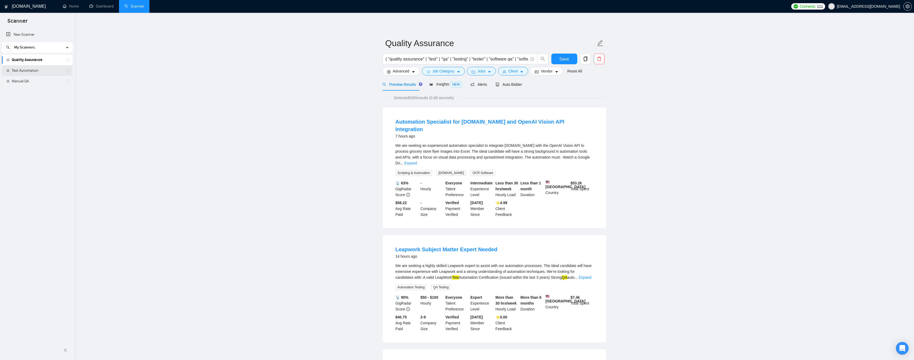
click at [26, 68] on link "Test Automation" at bounding box center [37, 70] width 51 height 11
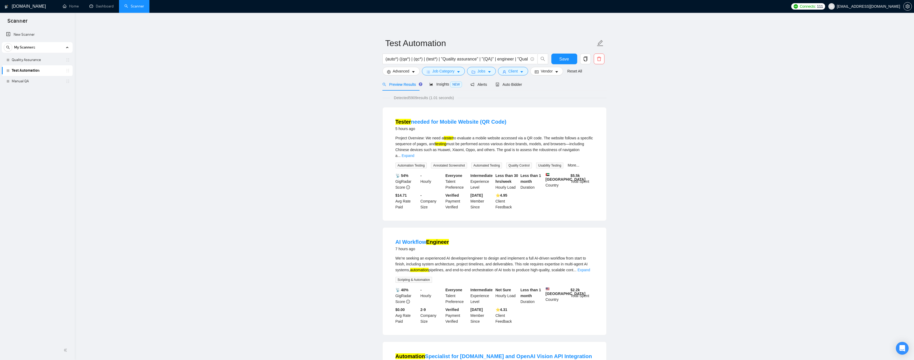
click at [135, 5] on link "Scanner" at bounding box center [134, 6] width 20 height 5
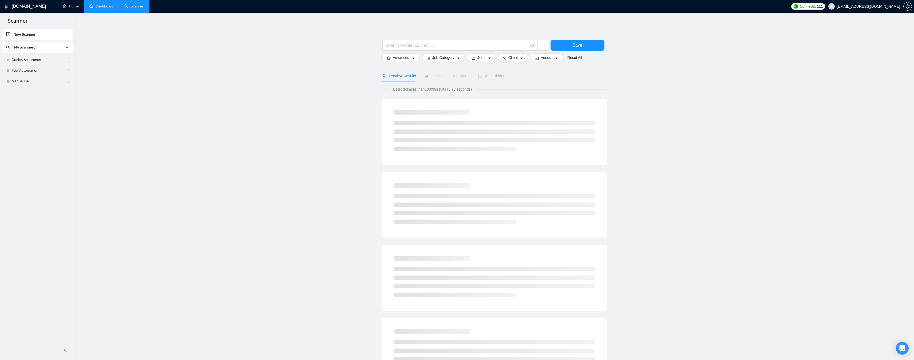
click at [102, 4] on link "Dashboard" at bounding box center [101, 6] width 24 height 5
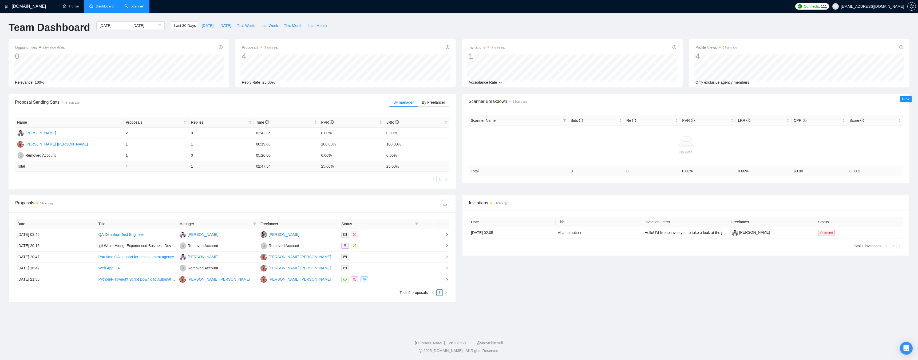
click at [139, 6] on link "Scanner" at bounding box center [134, 6] width 20 height 5
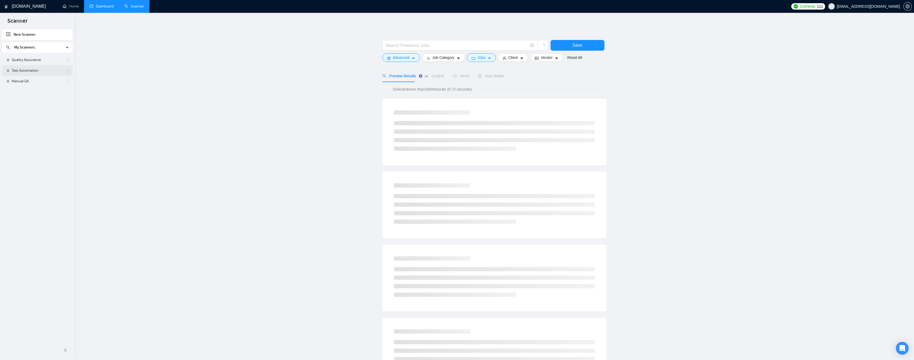
click at [31, 71] on link "Test Automation" at bounding box center [37, 70] width 51 height 11
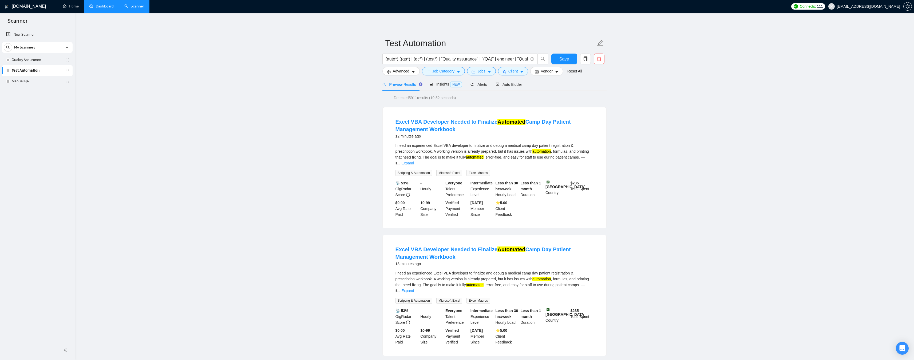
click at [104, 4] on link "Dashboard" at bounding box center [101, 6] width 24 height 5
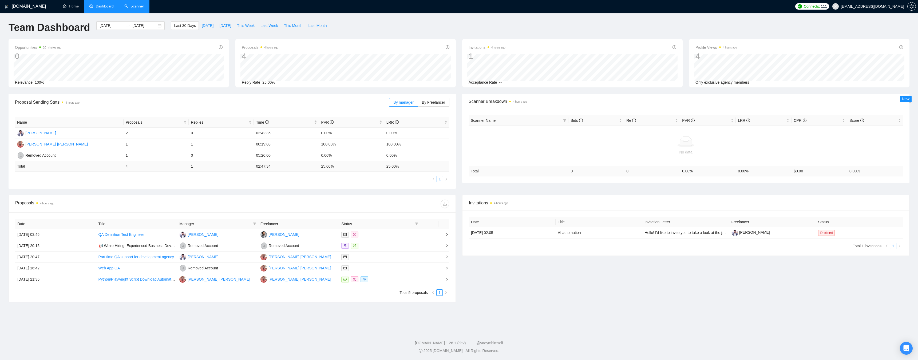
click at [124, 4] on link "Scanner" at bounding box center [134, 6] width 20 height 5
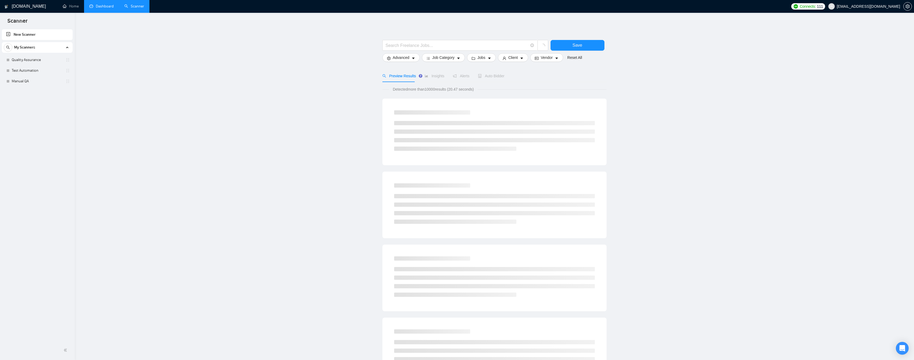
click at [107, 5] on link "Dashboard" at bounding box center [101, 6] width 24 height 5
